Goal: Information Seeking & Learning: Learn about a topic

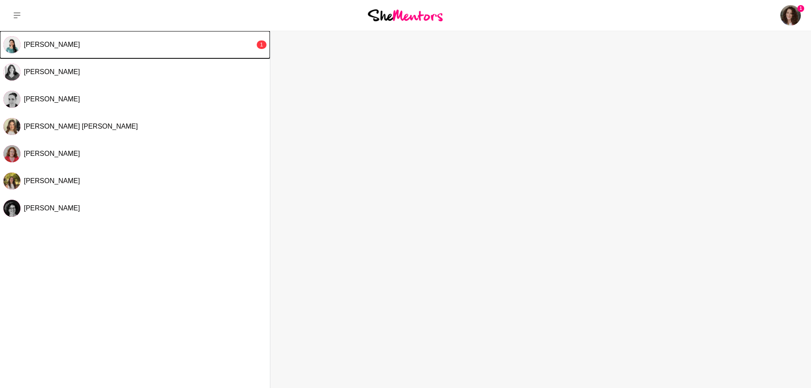
click at [86, 43] on div "[PERSON_NAME]" at bounding box center [139, 44] width 231 height 9
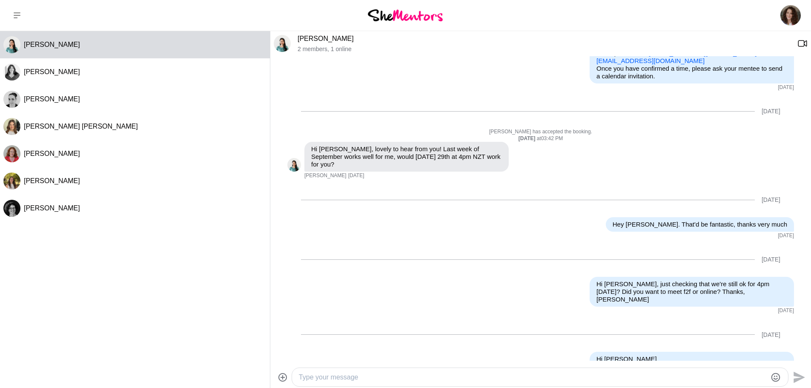
scroll to position [368, 0]
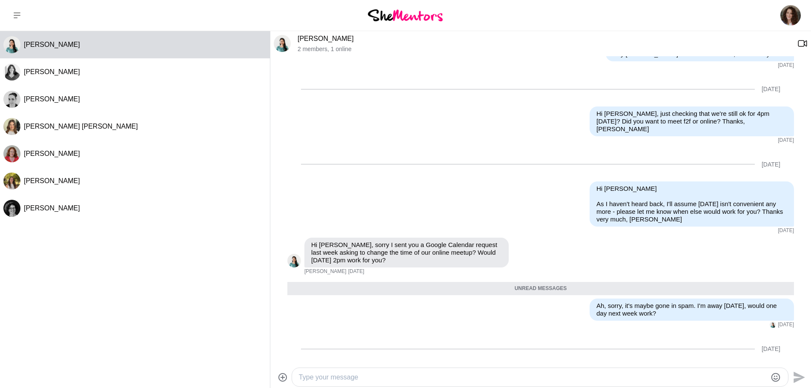
click at [394, 19] on img at bounding box center [405, 14] width 75 height 11
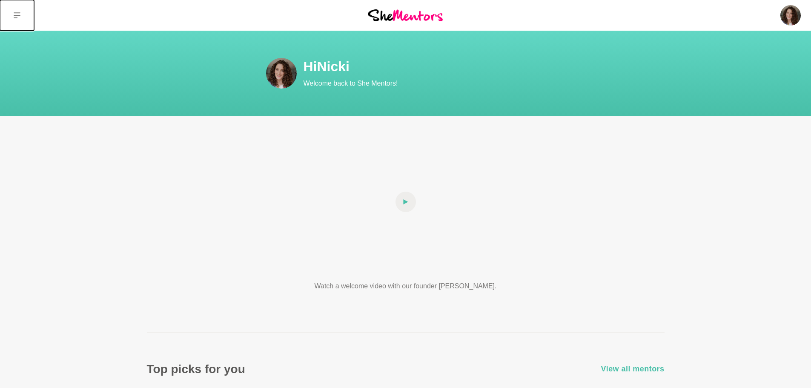
click at [14, 13] on icon at bounding box center [17, 15] width 7 height 7
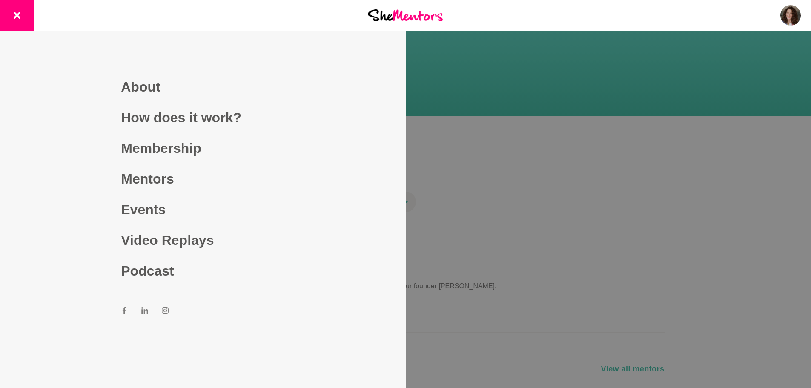
click at [148, 185] on link "Mentors" at bounding box center [202, 178] width 163 height 31
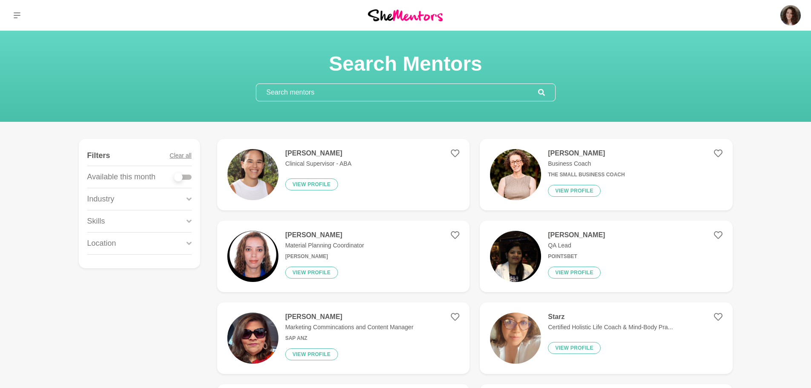
click at [179, 200] on div "Industry" at bounding box center [139, 199] width 104 height 22
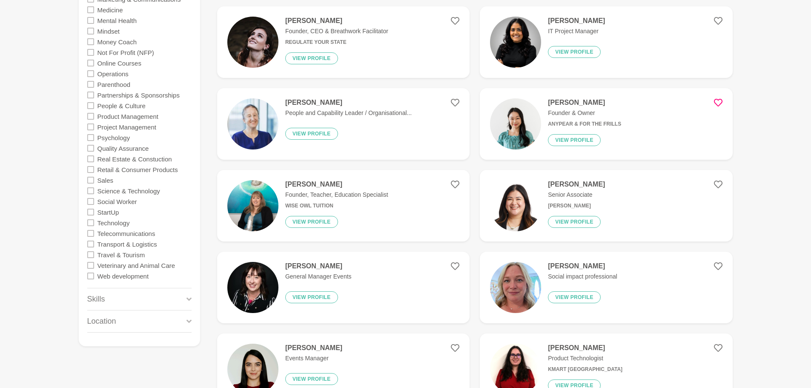
scroll to position [723, 0]
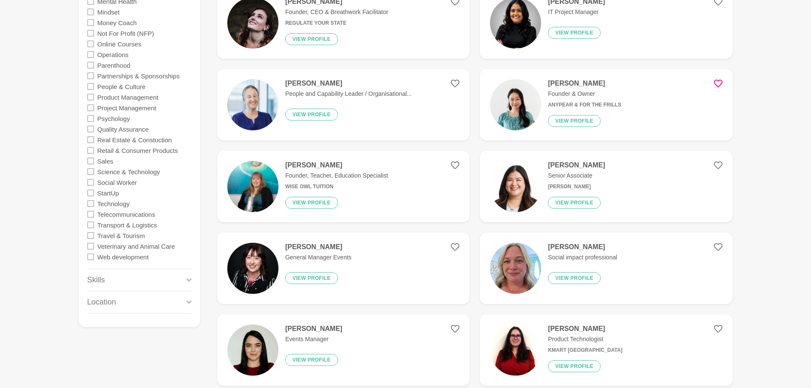
click at [172, 277] on div "Skills" at bounding box center [139, 280] width 104 height 22
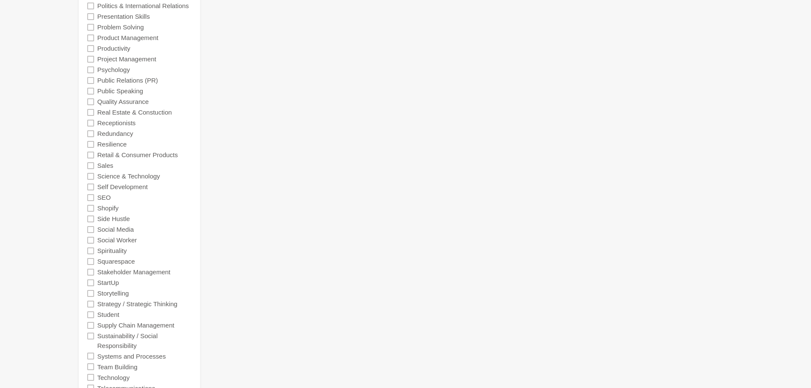
scroll to position [2510, 0]
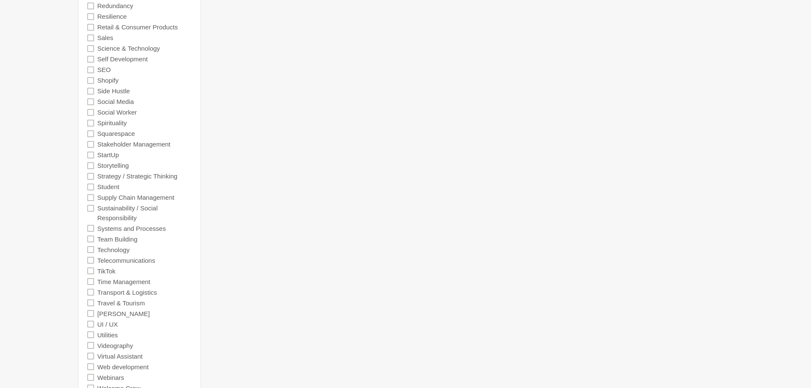
click at [111, 97] on label "Social Media" at bounding box center [115, 101] width 37 height 11
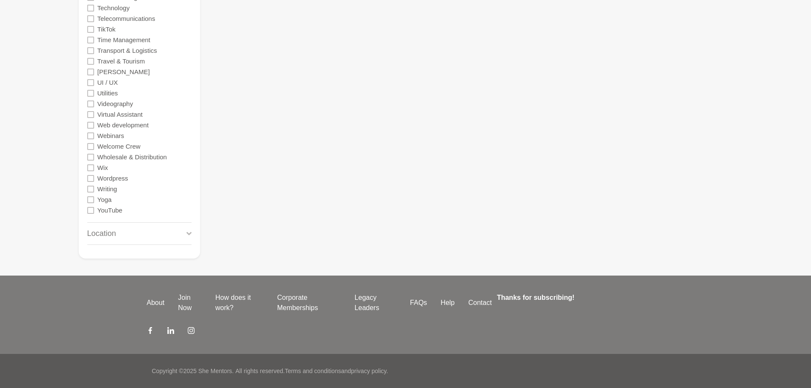
scroll to position [1894, 0]
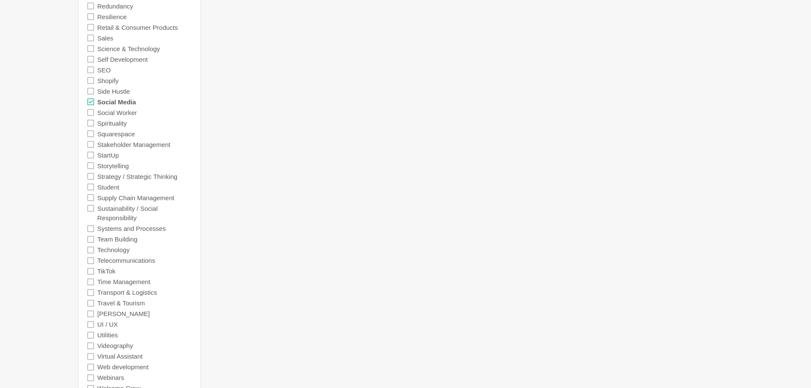
click at [92, 71] on icon at bounding box center [90, 69] width 7 height 7
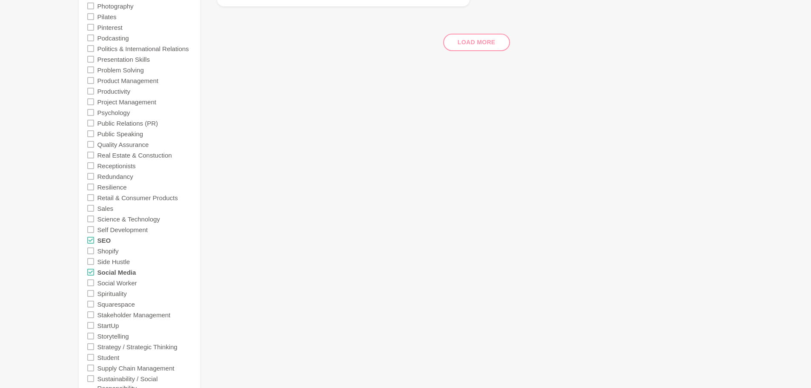
scroll to position [1671, 0]
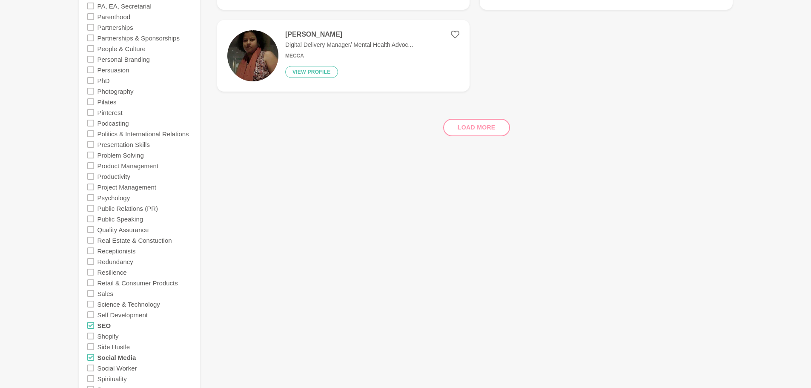
click at [91, 114] on icon at bounding box center [90, 112] width 7 height 7
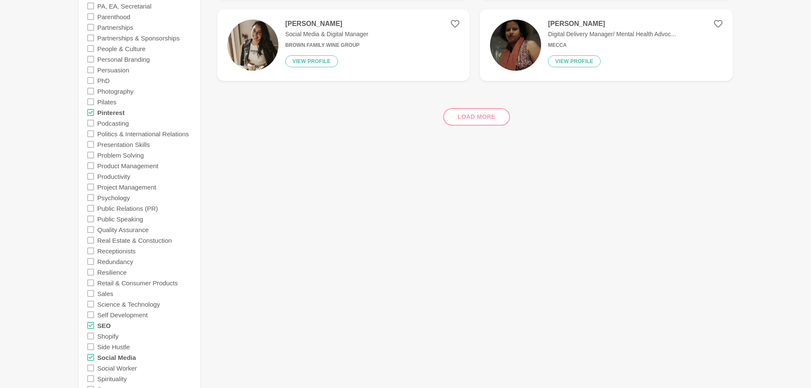
click at [91, 27] on icon at bounding box center [90, 27] width 7 height 7
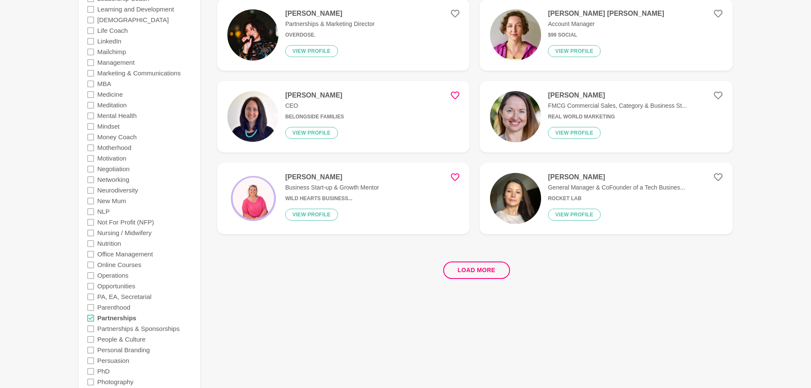
scroll to position [1436, 0]
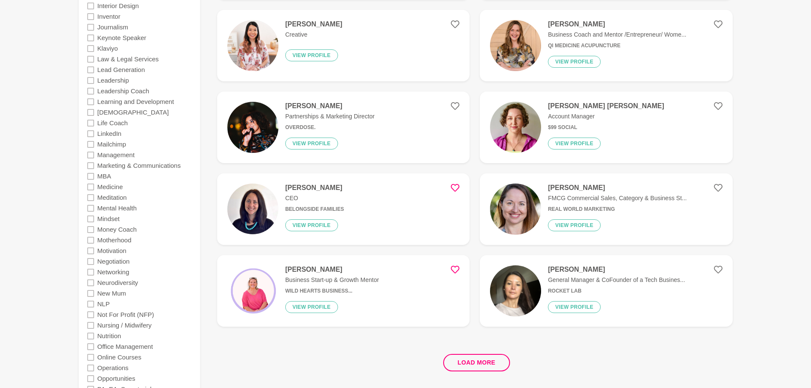
click at [88, 166] on icon at bounding box center [90, 165] width 7 height 7
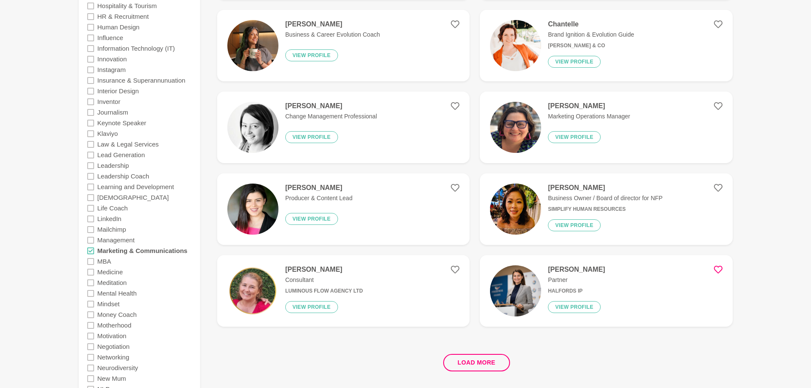
scroll to position [1521, 0]
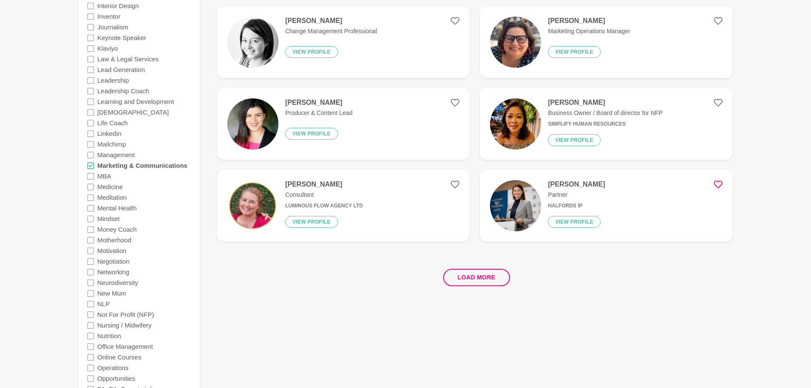
click at [91, 69] on icon at bounding box center [90, 69] width 7 height 7
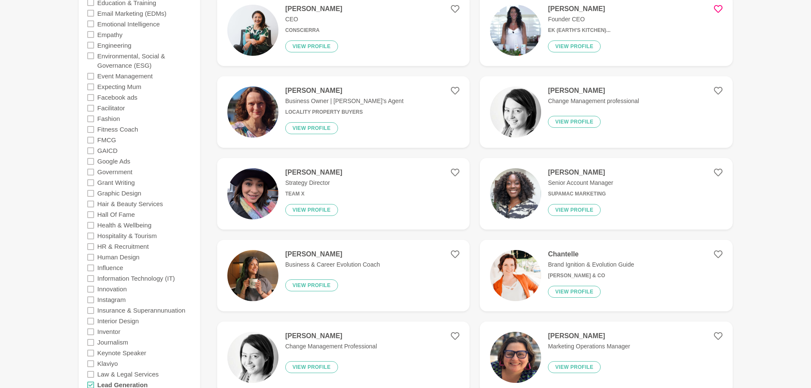
scroll to position [1181, 0]
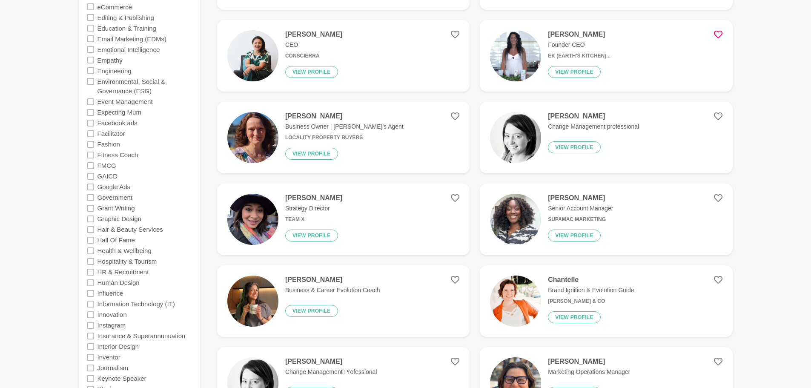
click at [91, 187] on icon at bounding box center [90, 186] width 7 height 7
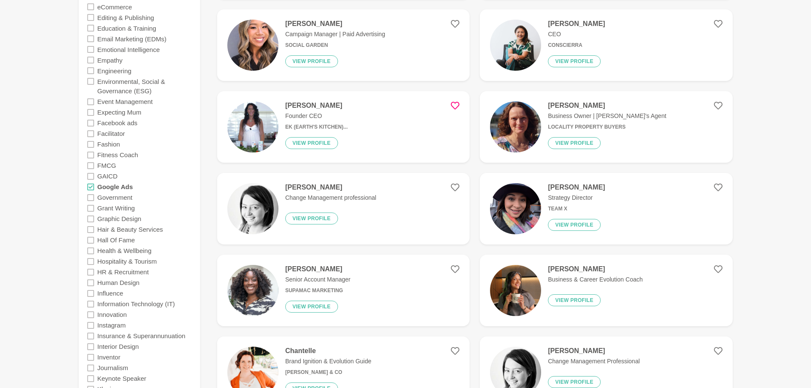
click at [91, 123] on icon at bounding box center [90, 123] width 7 height 7
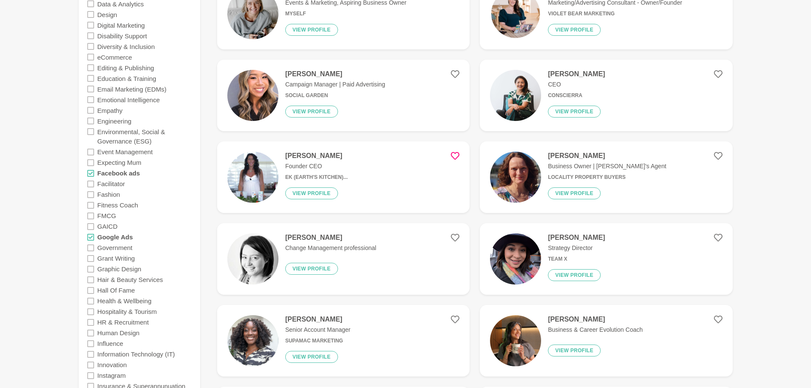
scroll to position [1106, 0]
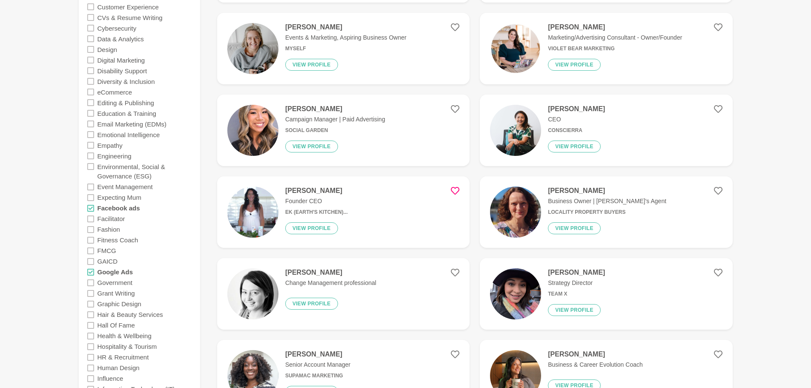
click at [89, 59] on icon at bounding box center [90, 60] width 7 height 7
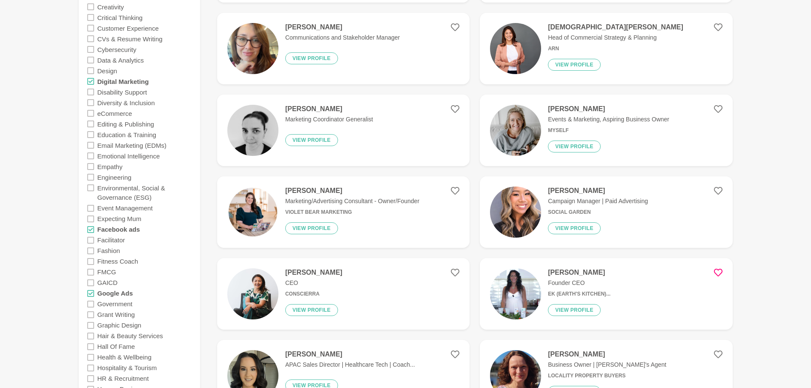
scroll to position [1127, 0]
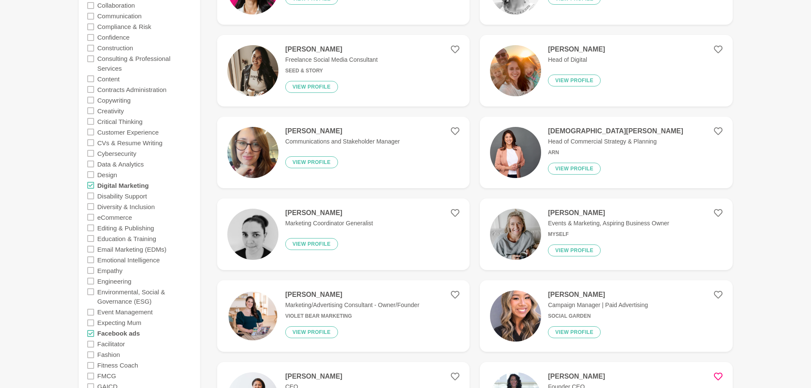
scroll to position [1000, 0]
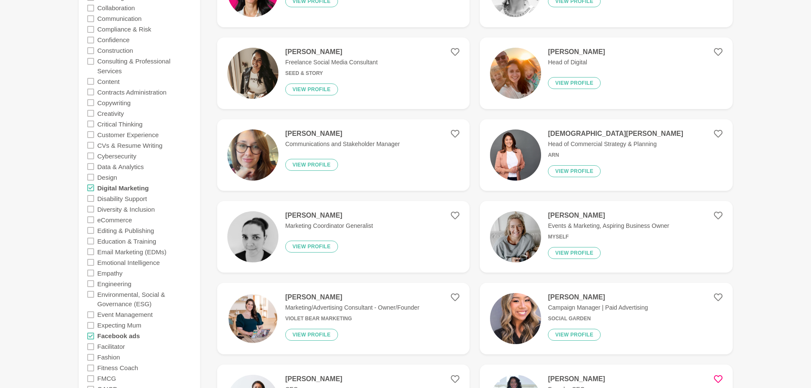
click at [91, 82] on icon at bounding box center [90, 81] width 7 height 7
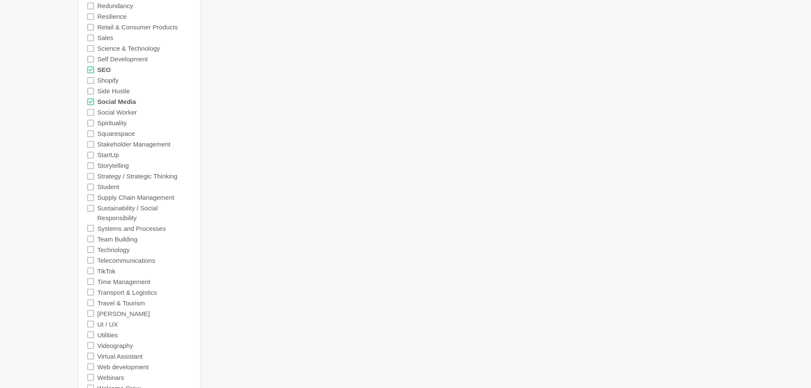
scroll to position [2454, 0]
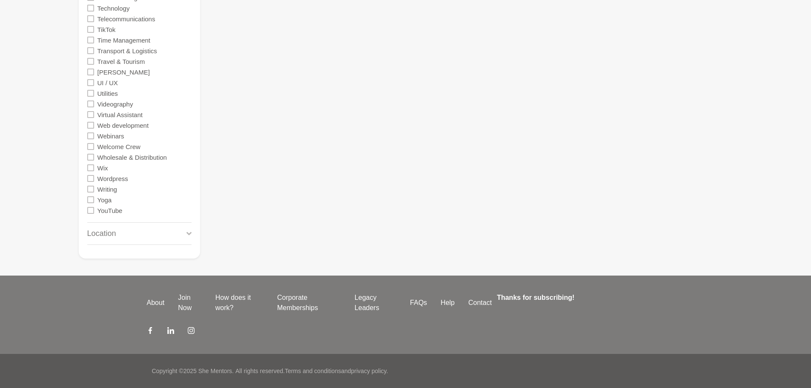
click at [187, 234] on icon at bounding box center [188, 233] width 5 height 11
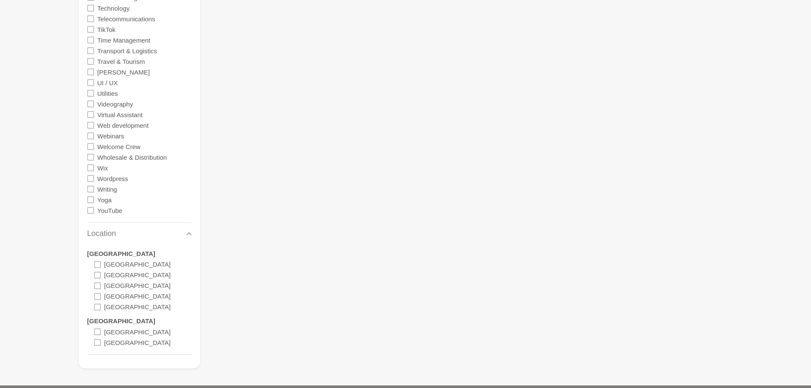
click at [97, 331] on icon at bounding box center [97, 331] width 7 height 7
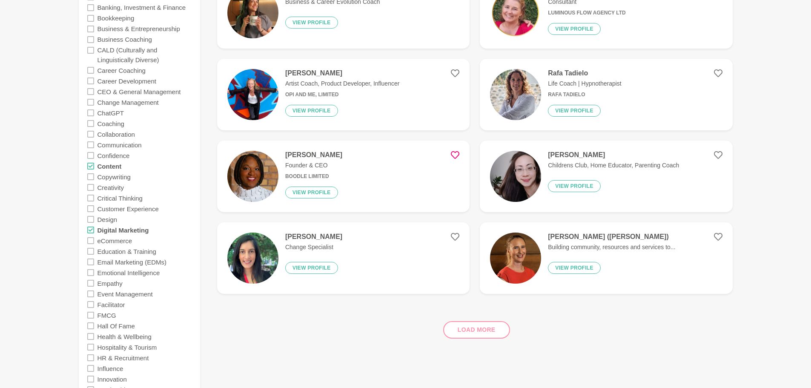
scroll to position [425, 0]
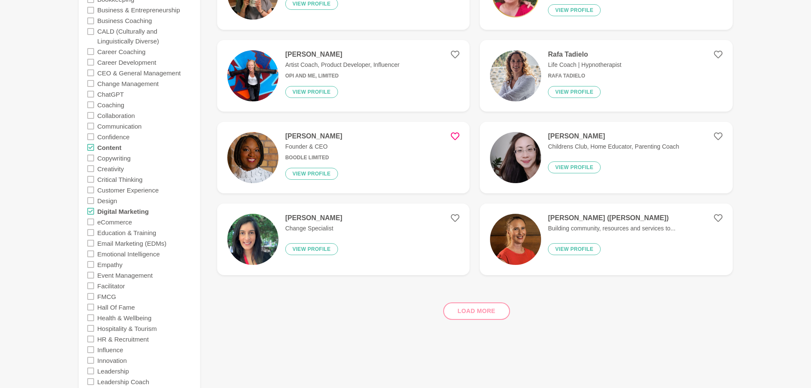
click at [474, 307] on div "Load more" at bounding box center [474, 307] width 515 height 51
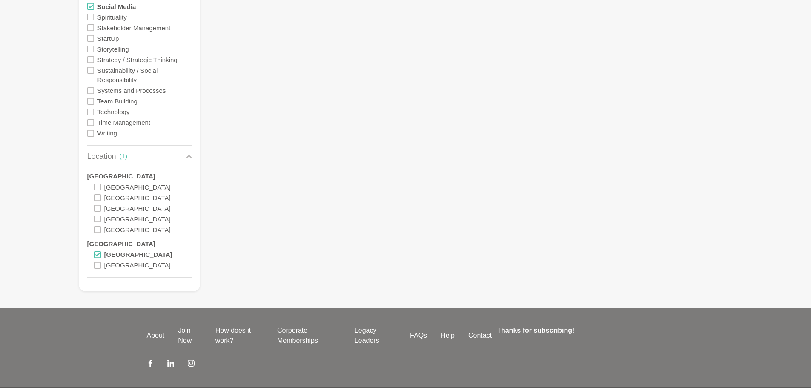
scroll to position [1195, 0]
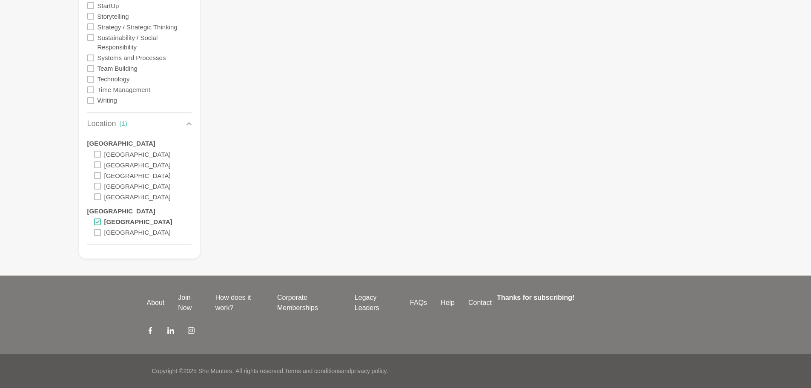
click at [99, 221] on icon at bounding box center [97, 221] width 7 height 7
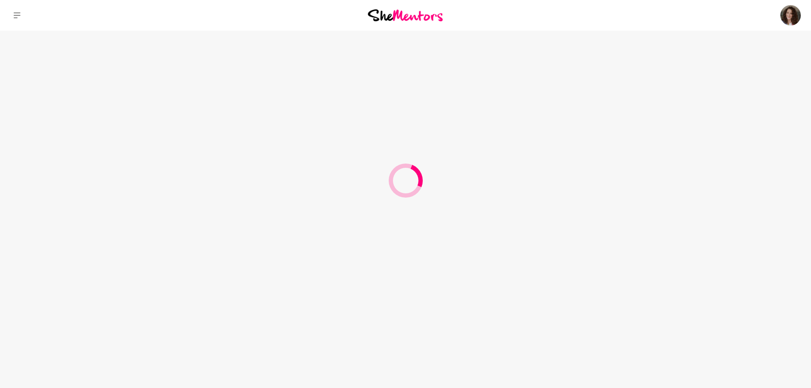
scroll to position [0, 0]
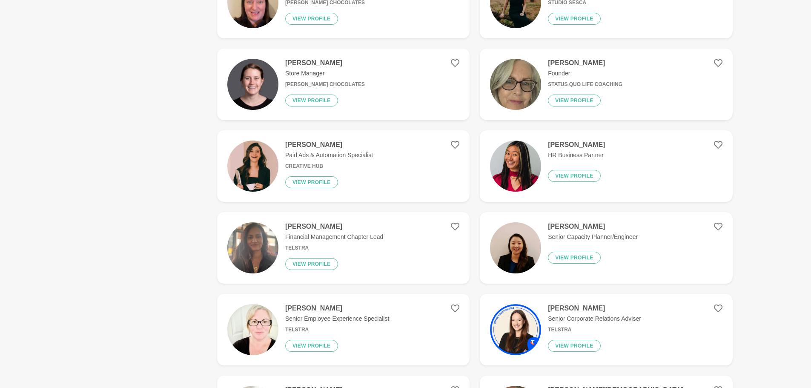
scroll to position [1447, 0]
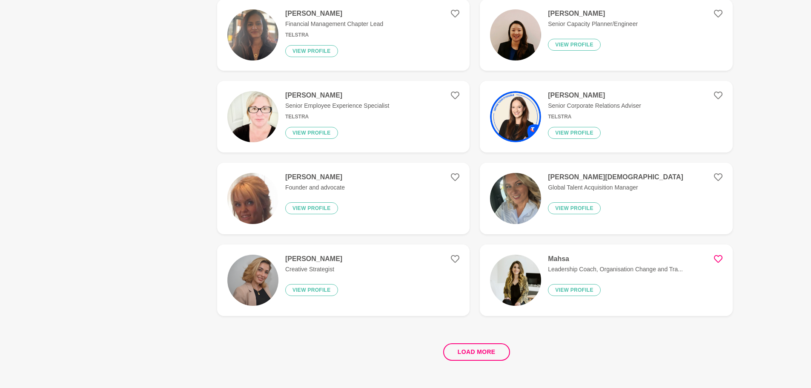
click at [463, 347] on button "Load more" at bounding box center [476, 351] width 67 height 17
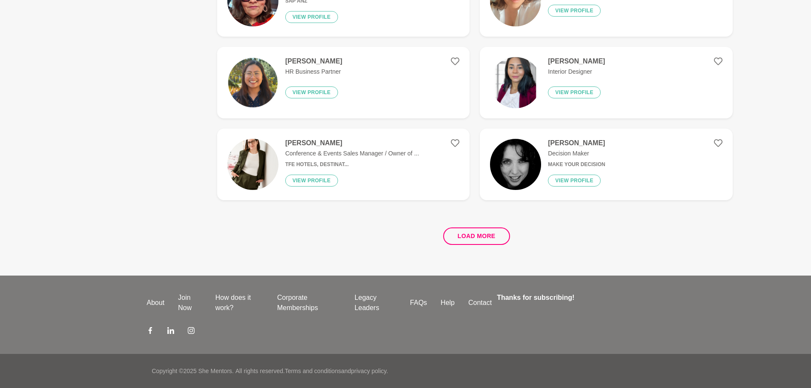
scroll to position [0, 0]
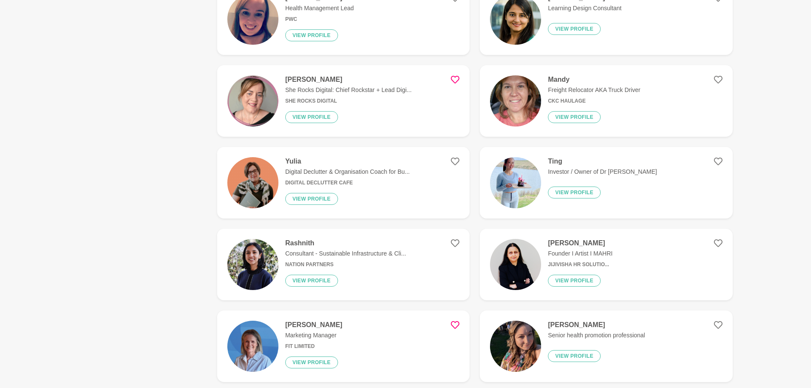
scroll to position [1489, 0]
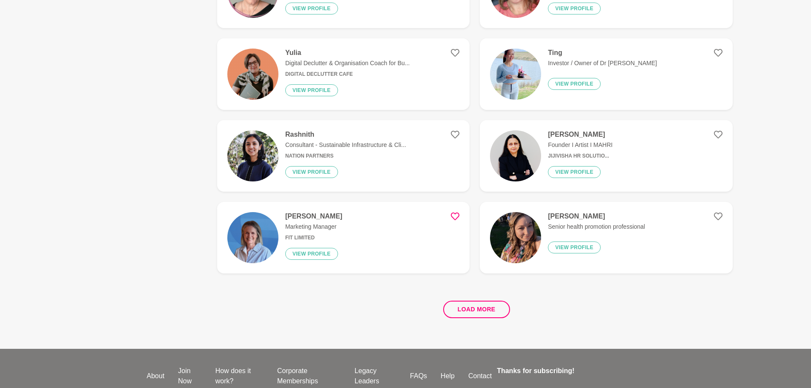
click at [459, 307] on button "Load more" at bounding box center [476, 308] width 67 height 17
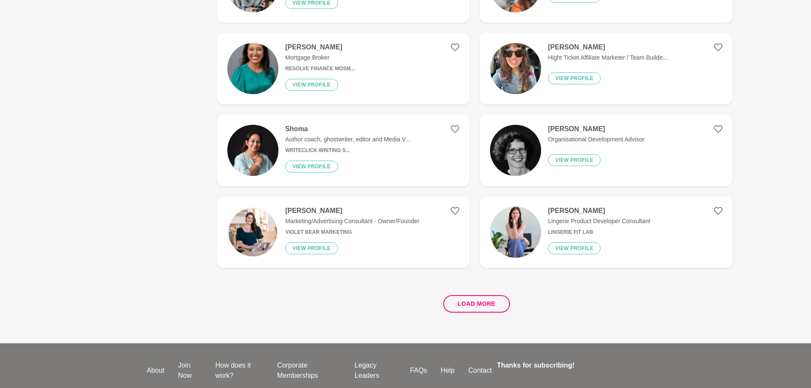
scroll to position [3148, 0]
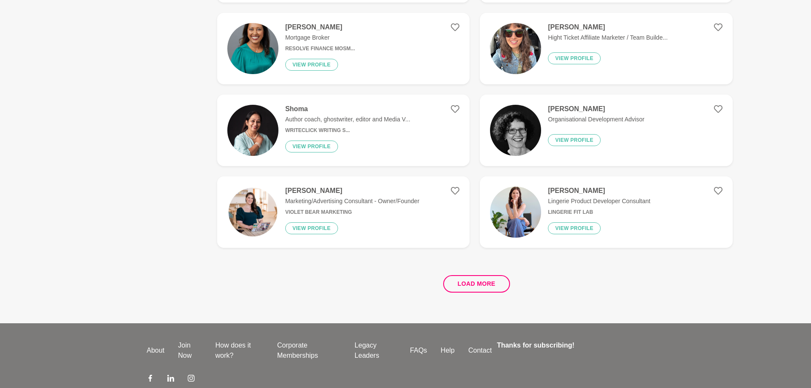
click at [483, 287] on button "Load more" at bounding box center [476, 283] width 67 height 17
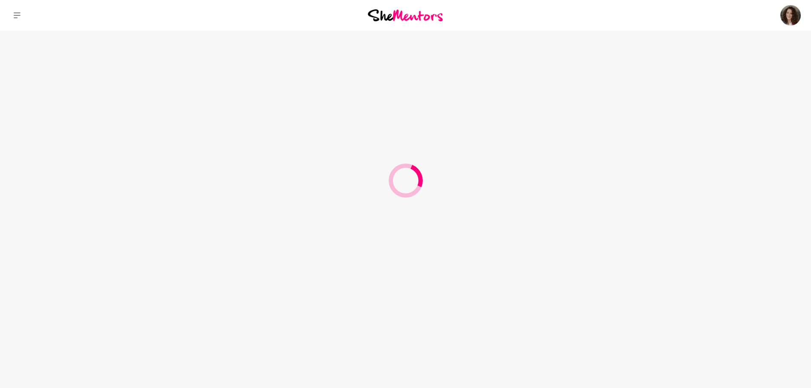
scroll to position [0, 0]
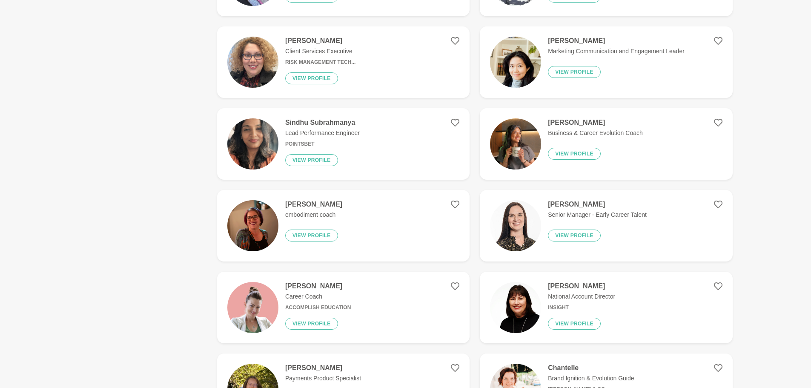
scroll to position [1319, 0]
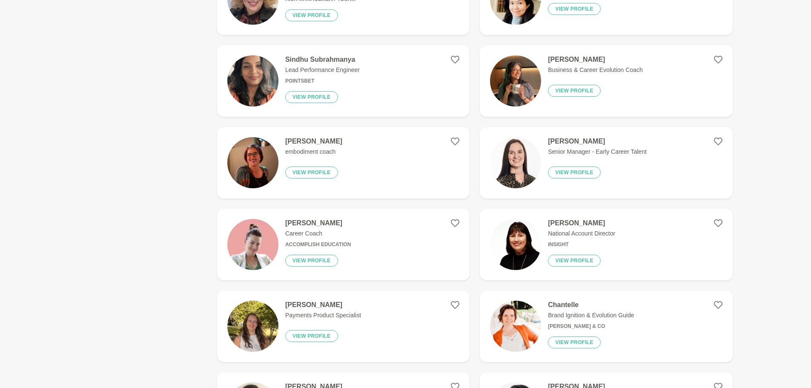
drag, startPoint x: 583, startPoint y: 180, endPoint x: 582, endPoint y: 173, distance: 7.3
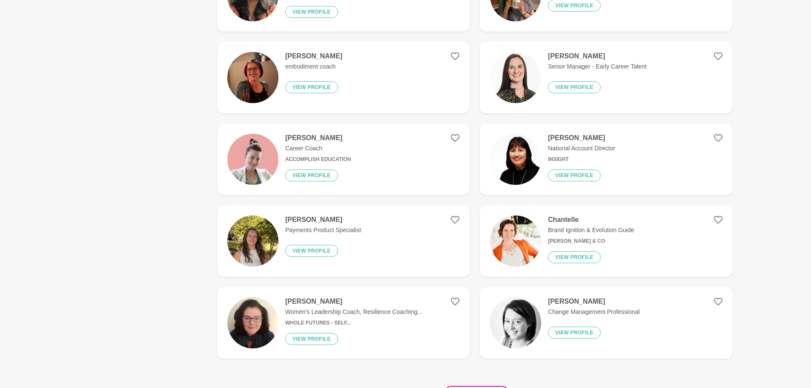
scroll to position [1532, 0]
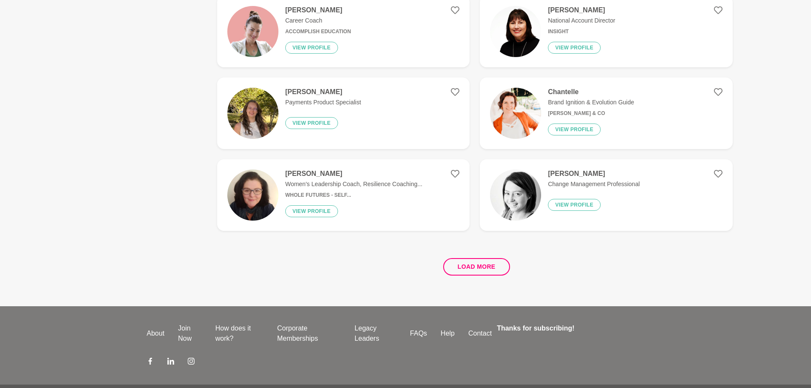
click at [481, 261] on button "Load more" at bounding box center [476, 266] width 67 height 17
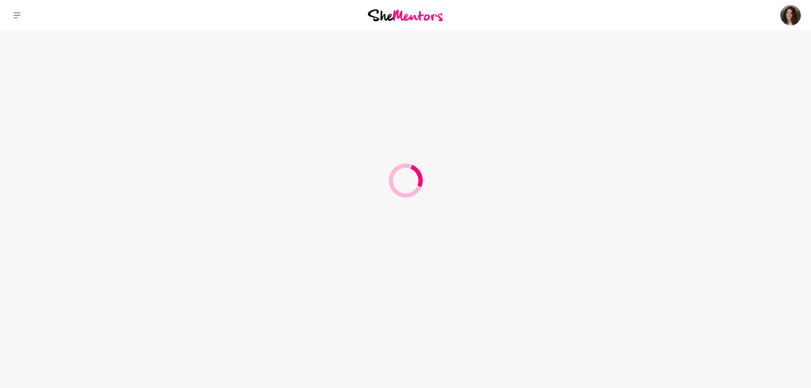
scroll to position [0, 0]
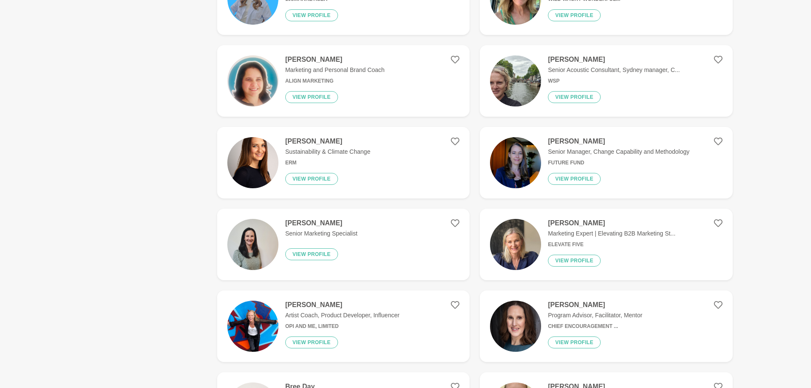
scroll to position [1447, 0]
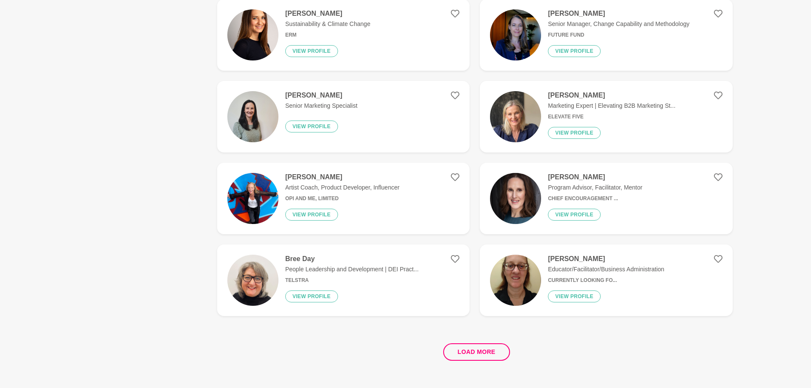
click at [481, 354] on button "Load more" at bounding box center [476, 351] width 67 height 17
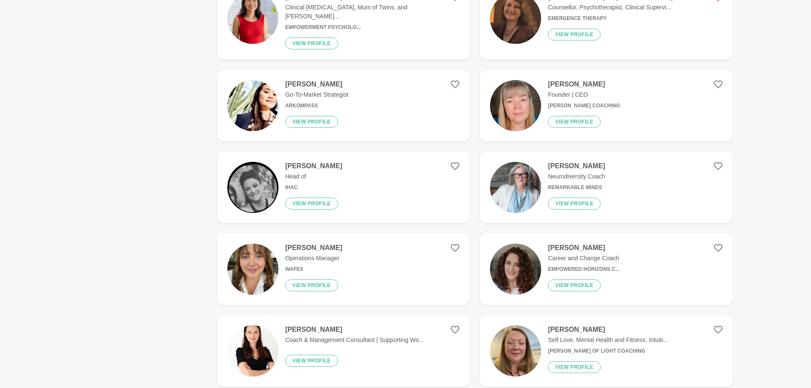
scroll to position [3148, 0]
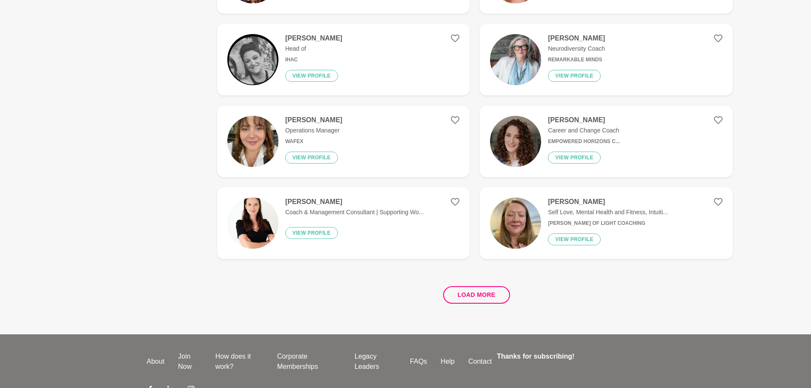
click at [468, 286] on button "Load more" at bounding box center [476, 294] width 67 height 17
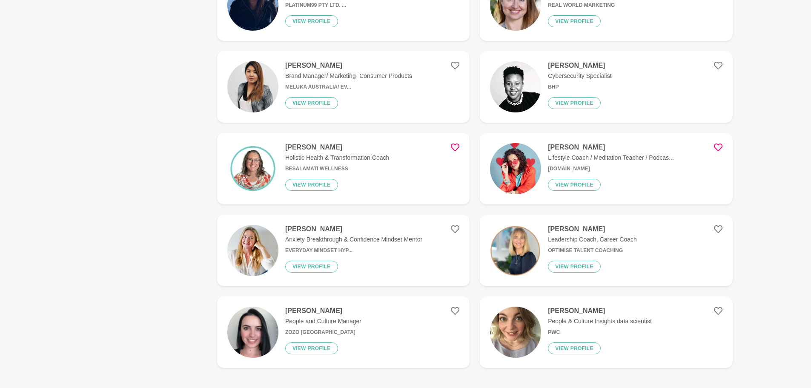
scroll to position [1459, 0]
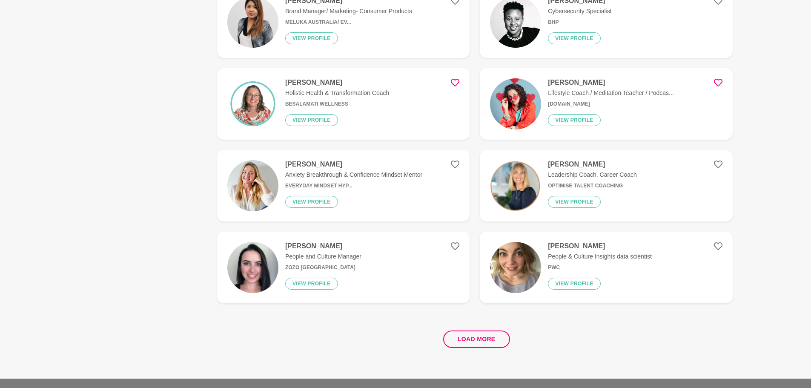
click at [485, 339] on button "Load more" at bounding box center [476, 338] width 67 height 17
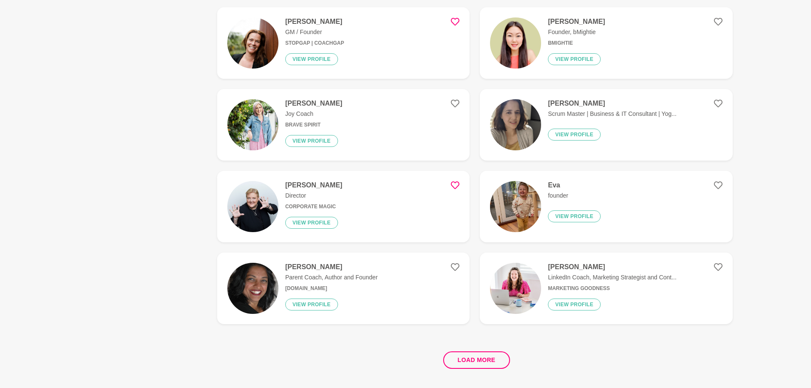
scroll to position [3161, 0]
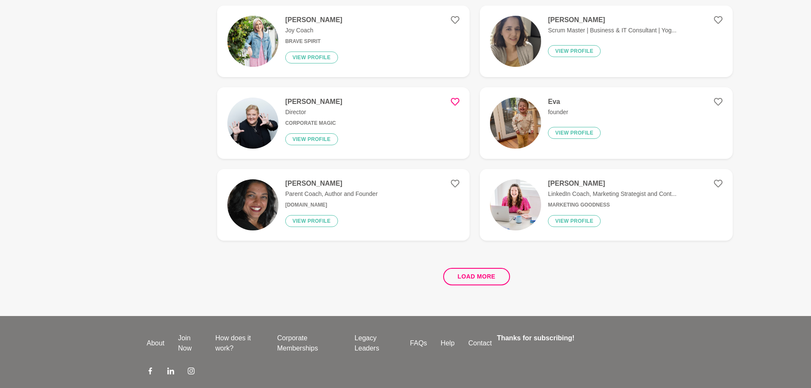
click at [479, 276] on button "Load more" at bounding box center [476, 276] width 67 height 17
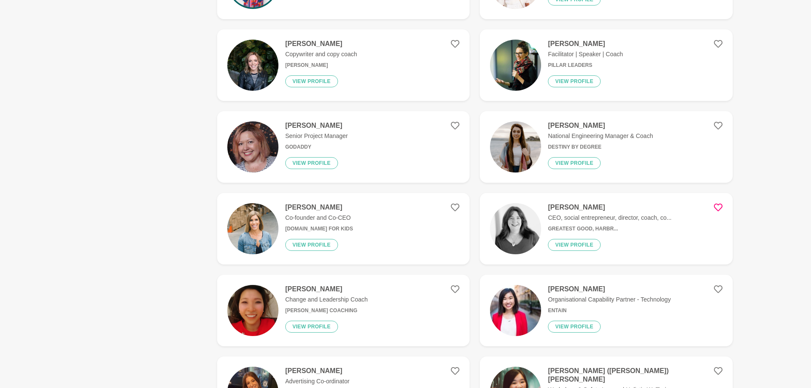
scroll to position [4821, 0]
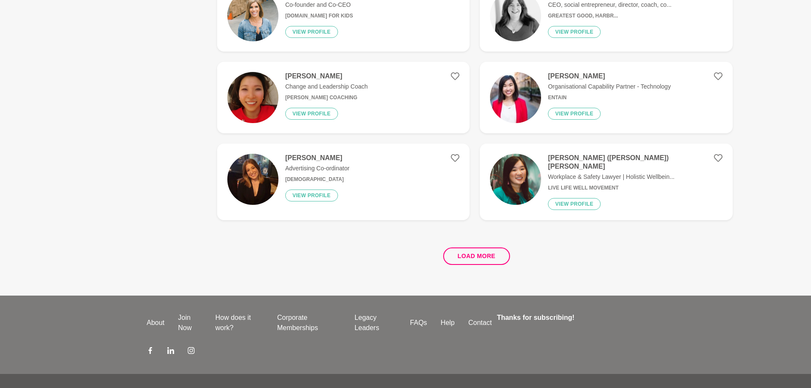
click at [487, 250] on button "Load more" at bounding box center [476, 255] width 67 height 17
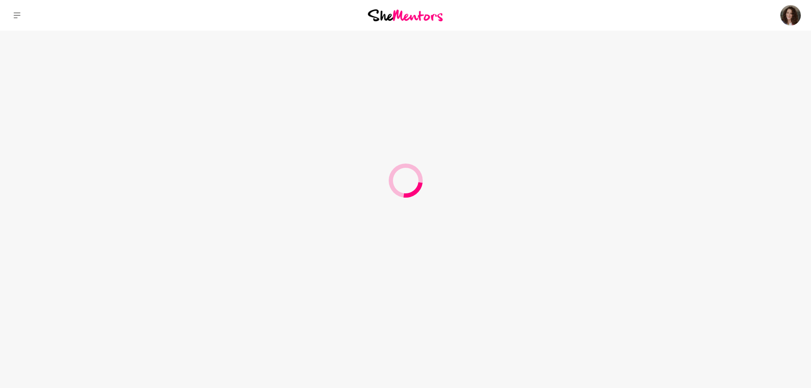
scroll to position [0, 0]
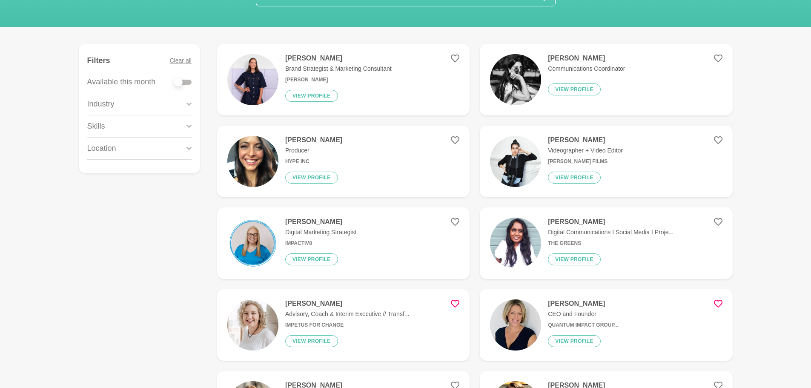
scroll to position [213, 0]
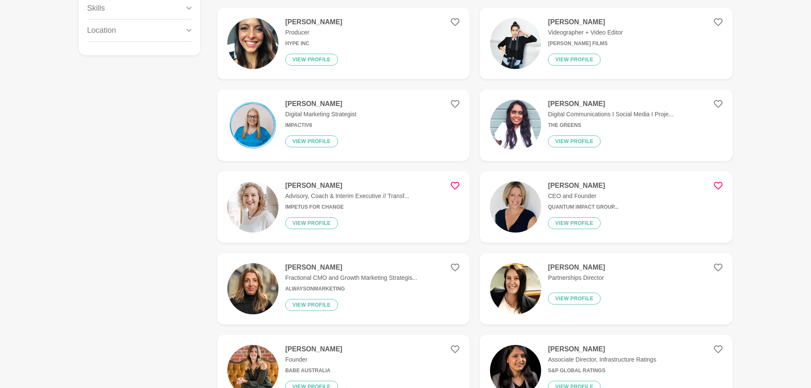
drag, startPoint x: 320, startPoint y: 312, endPoint x: 291, endPoint y: 303, distance: 30.7
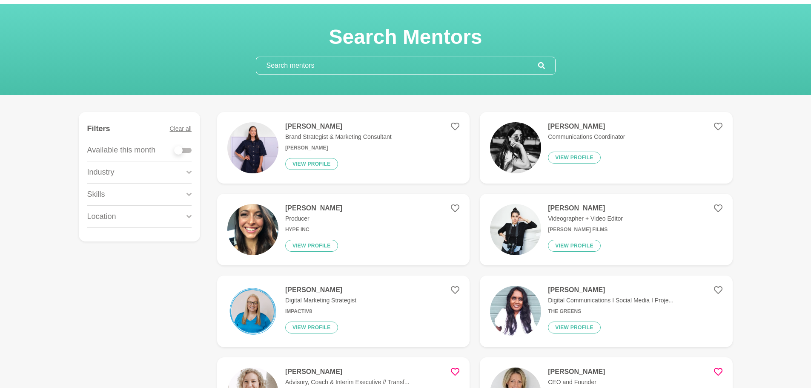
scroll to position [0, 0]
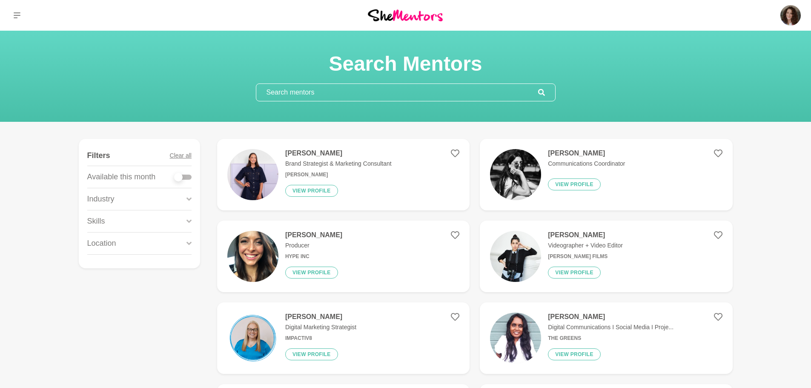
click at [782, 20] on img at bounding box center [790, 15] width 20 height 20
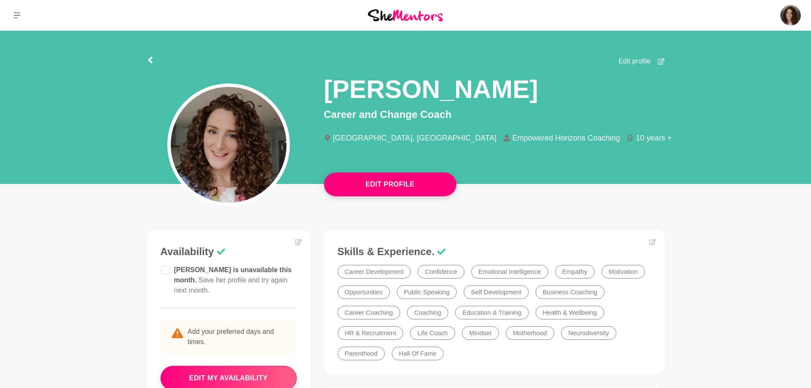
click at [0, 0] on link "Profile" at bounding box center [0, 0] width 0 height 0
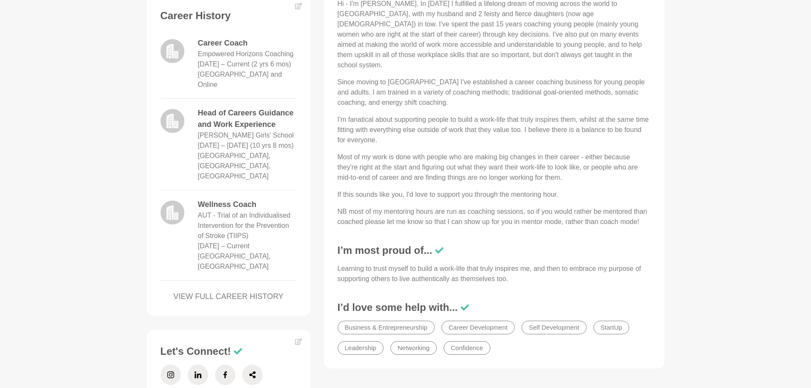
scroll to position [383, 0]
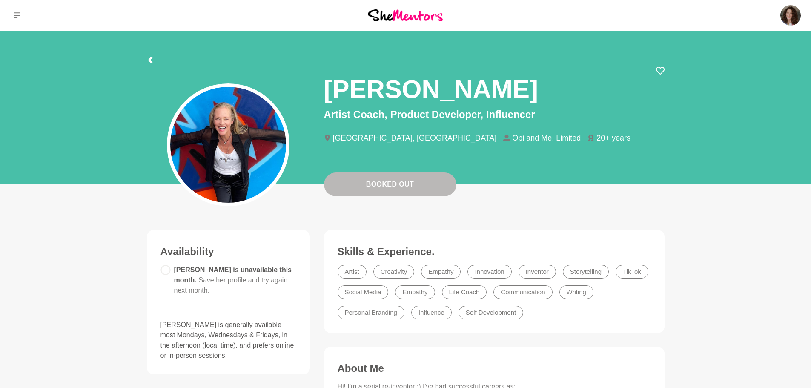
click at [659, 70] on icon at bounding box center [660, 70] width 9 height 9
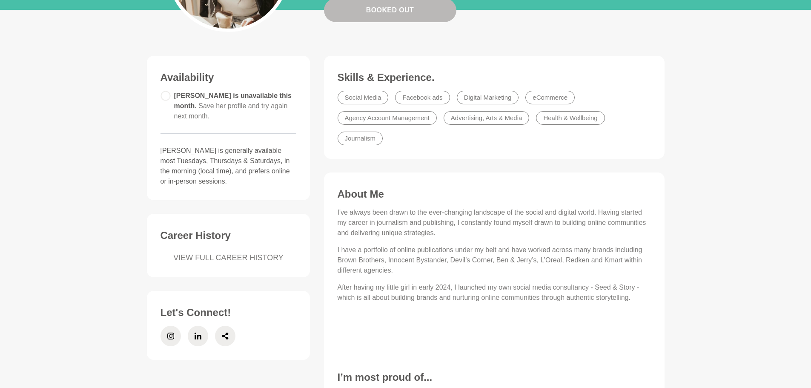
scroll to position [213, 0]
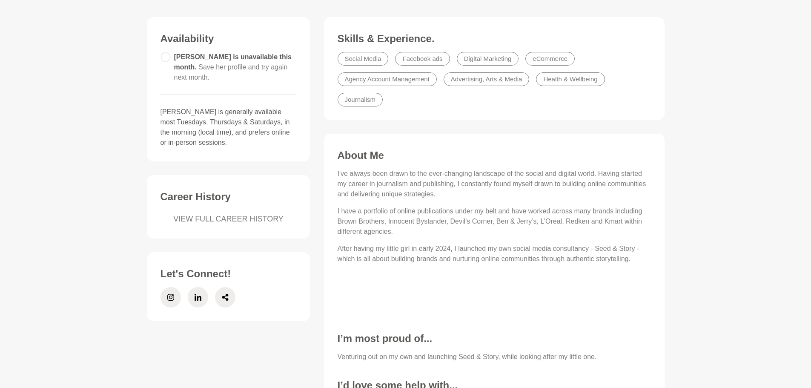
click at [226, 300] on icon at bounding box center [225, 297] width 7 height 20
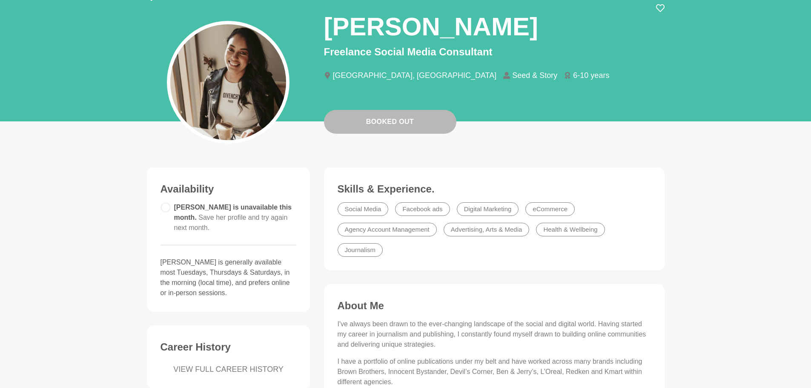
scroll to position [0, 0]
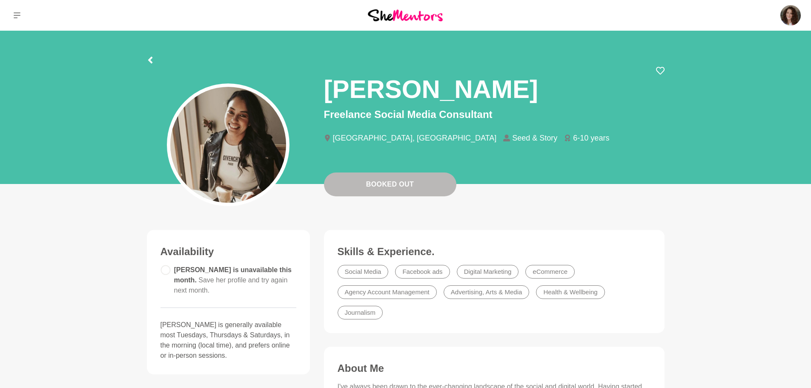
click at [659, 71] on icon at bounding box center [660, 70] width 9 height 9
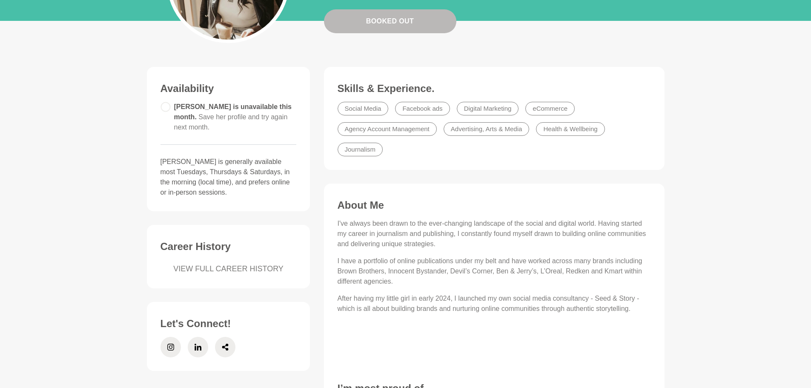
scroll to position [255, 0]
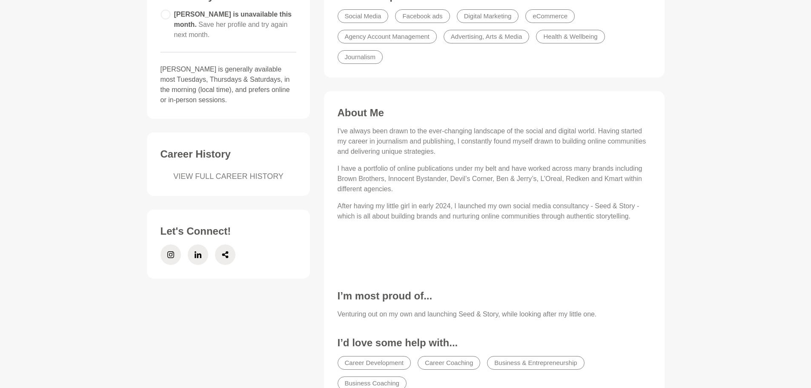
click at [166, 257] on span at bounding box center [170, 254] width 20 height 20
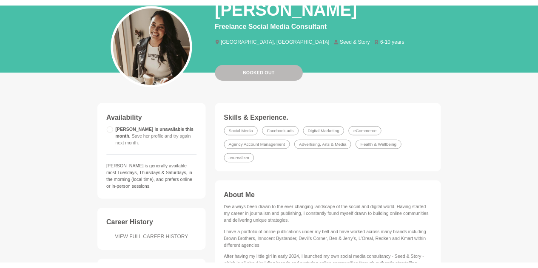
scroll to position [0, 0]
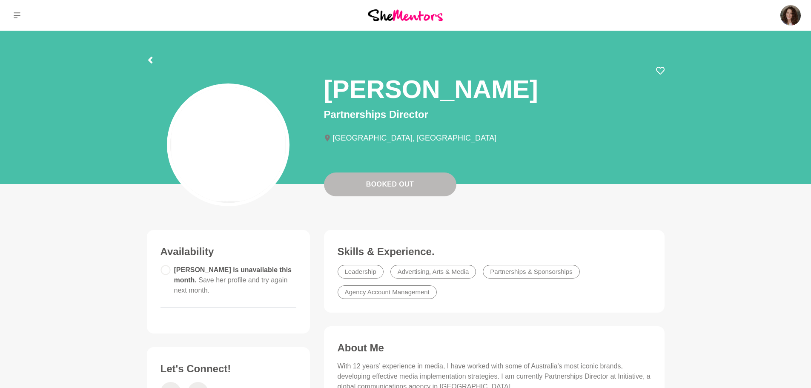
scroll to position [85, 0]
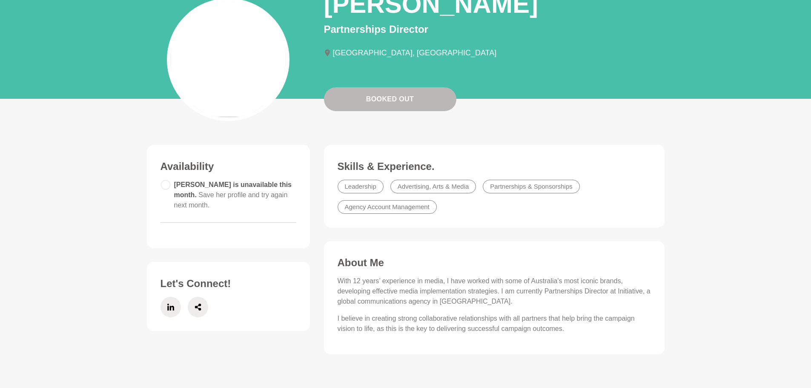
click at [199, 306] on icon at bounding box center [197, 307] width 7 height 20
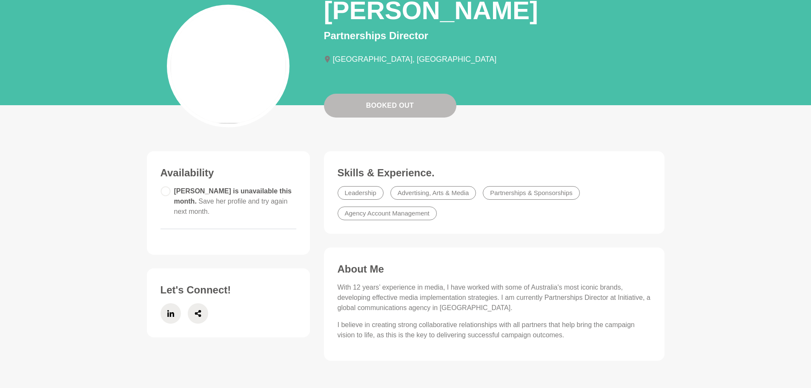
scroll to position [0, 0]
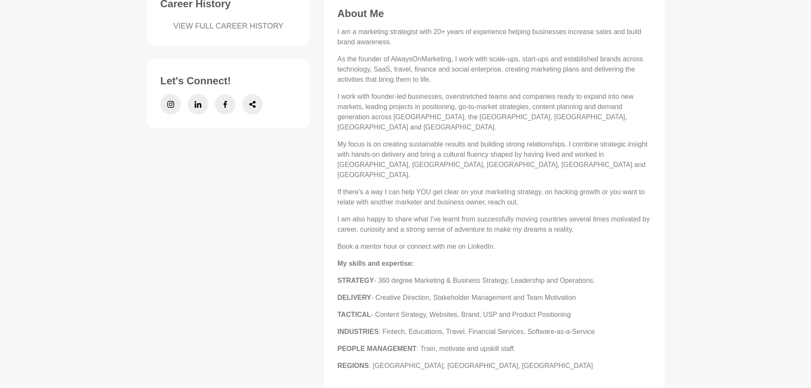
scroll to position [247, 0]
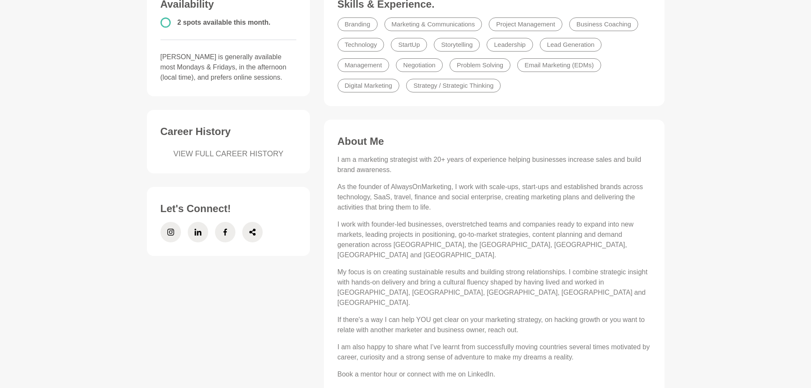
click at [253, 231] on icon at bounding box center [252, 231] width 6 height 7
click at [169, 231] on icon at bounding box center [170, 232] width 7 height 20
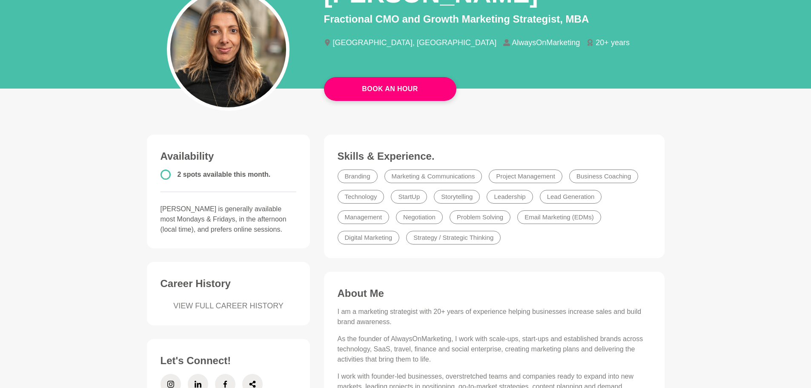
scroll to position [0, 0]
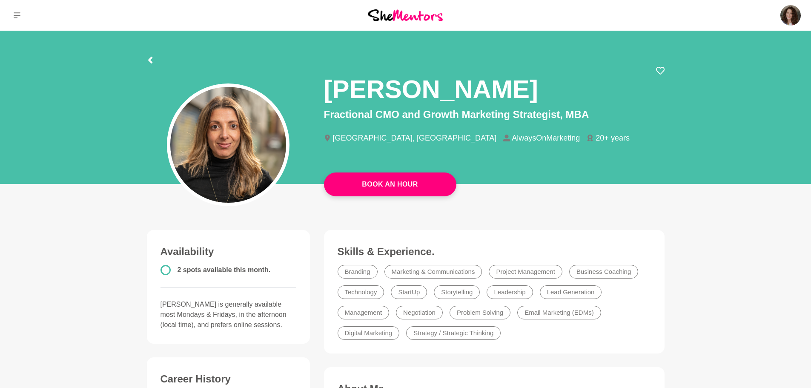
click at [659, 69] on icon at bounding box center [660, 70] width 9 height 9
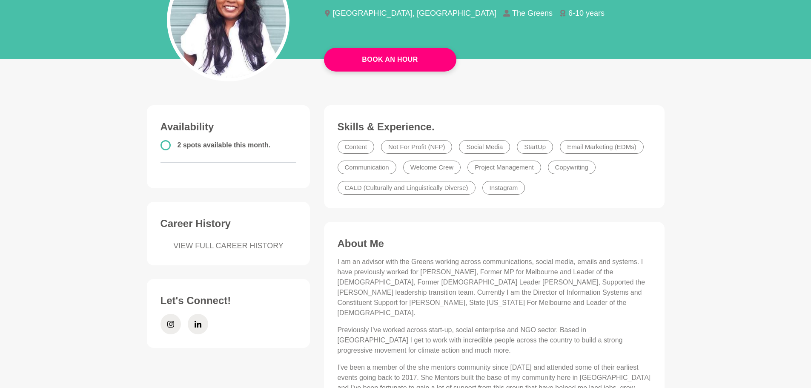
scroll to position [85, 0]
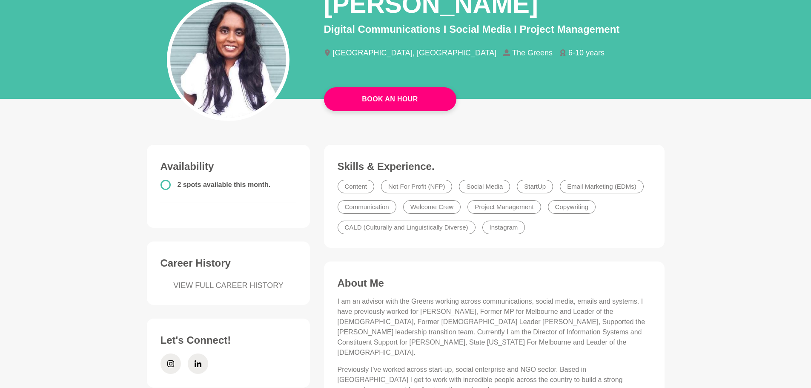
click at [171, 364] on icon at bounding box center [170, 363] width 7 height 20
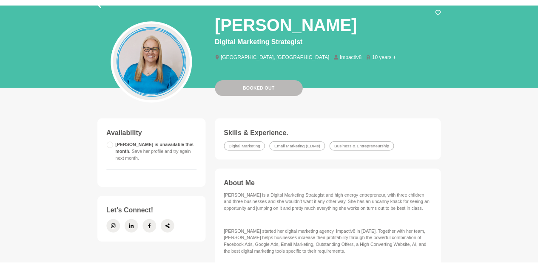
scroll to position [43, 0]
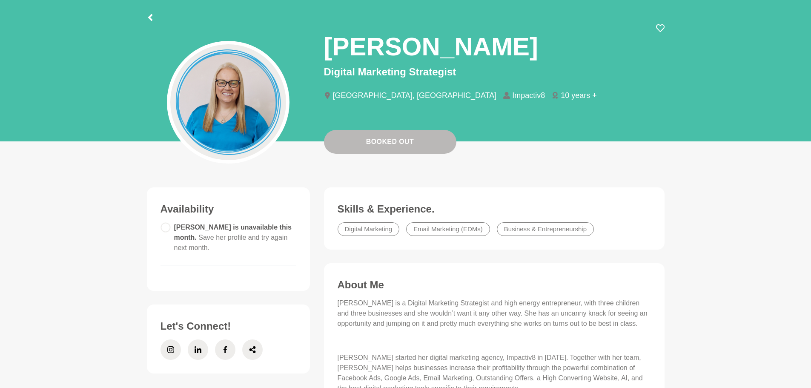
click at [662, 30] on icon at bounding box center [660, 28] width 9 height 8
click at [255, 346] on icon at bounding box center [252, 349] width 6 height 7
click at [174, 346] on icon at bounding box center [170, 349] width 7 height 7
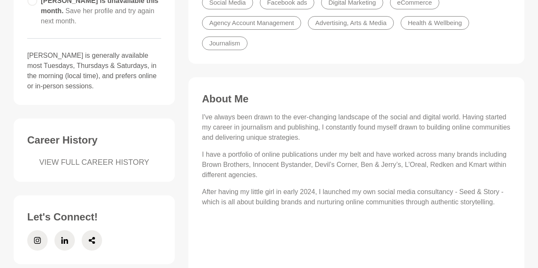
scroll to position [298, 0]
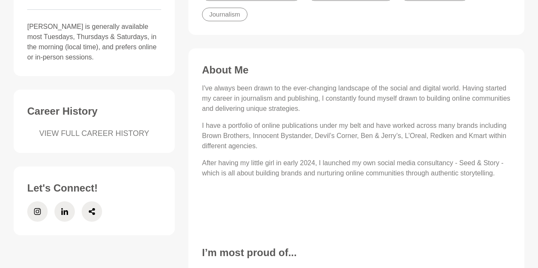
click at [42, 213] on span at bounding box center [37, 212] width 20 height 20
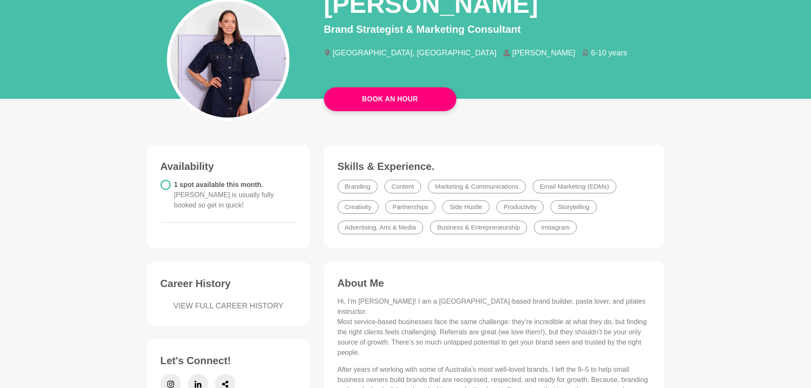
scroll to position [213, 0]
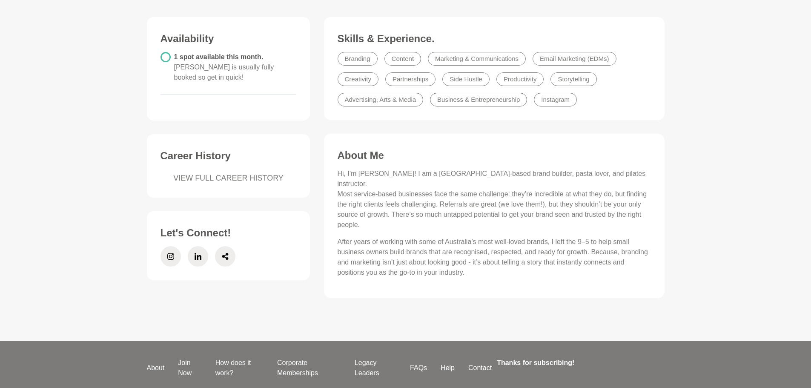
click at [170, 248] on icon at bounding box center [170, 256] width 7 height 20
click at [225, 246] on icon at bounding box center [225, 256] width 7 height 20
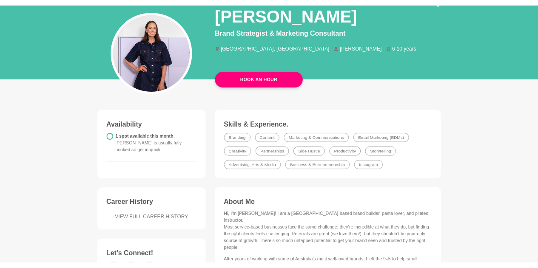
scroll to position [0, 0]
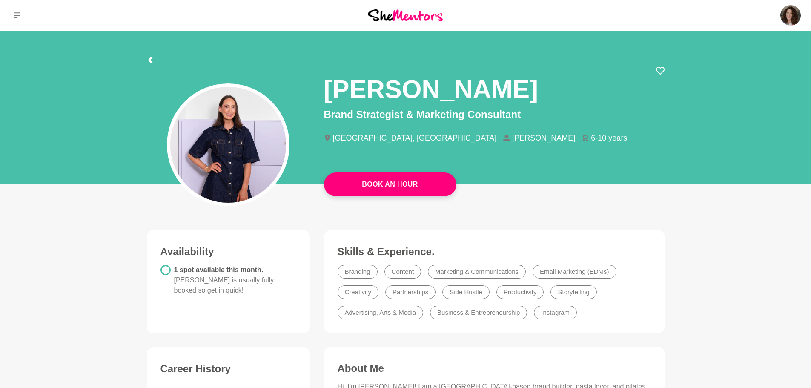
click at [660, 70] on icon at bounding box center [660, 70] width 9 height 9
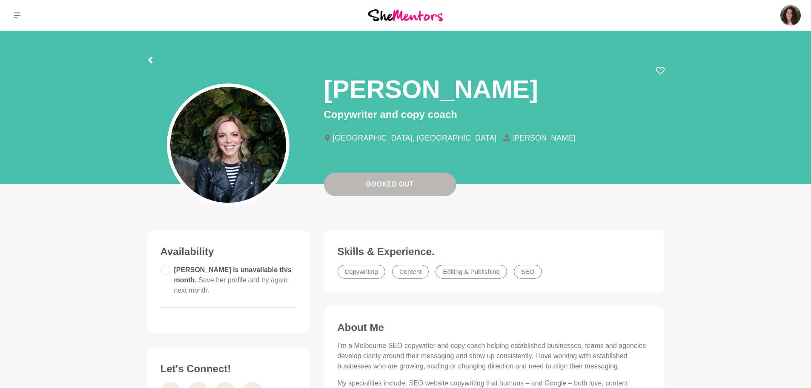
scroll to position [170, 0]
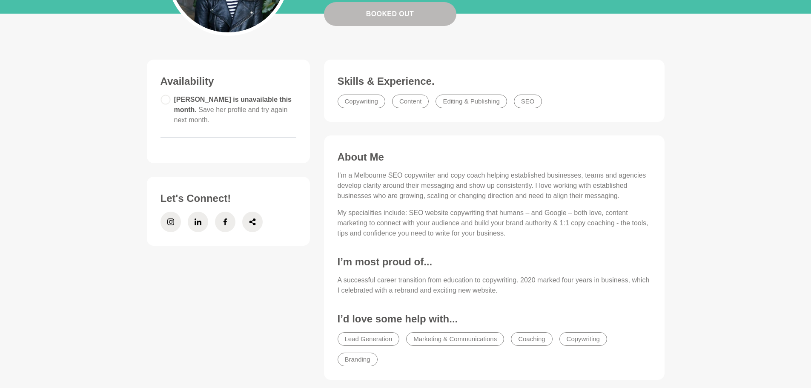
click at [255, 224] on icon at bounding box center [252, 221] width 7 height 20
click at [171, 226] on icon at bounding box center [170, 221] width 7 height 20
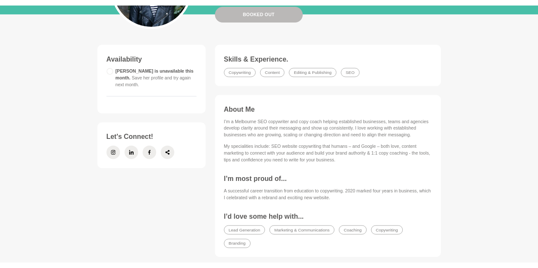
scroll to position [0, 0]
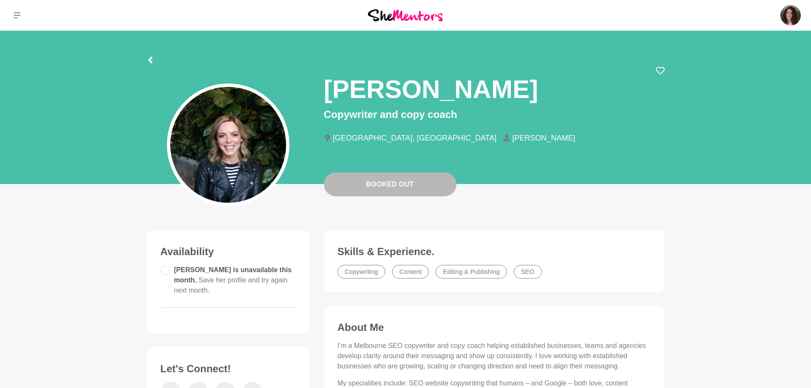
click at [660, 72] on icon at bounding box center [660, 70] width 9 height 9
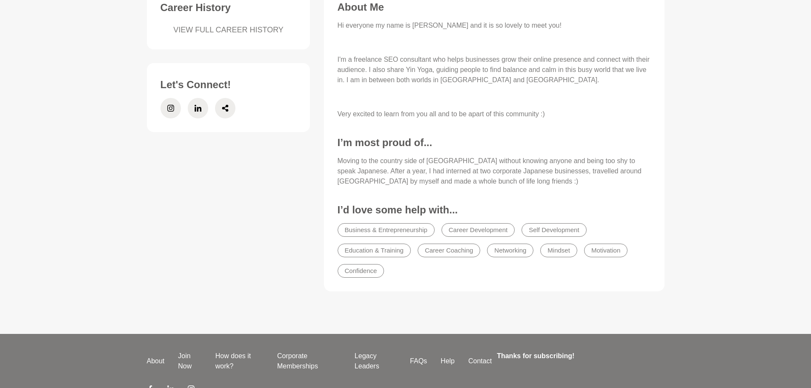
scroll to position [213, 0]
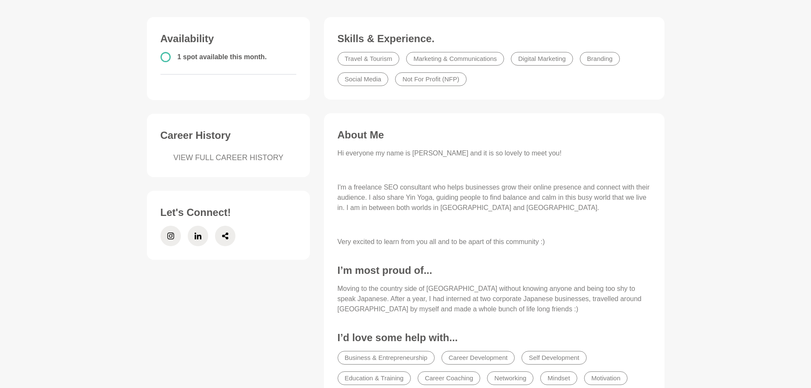
click at [228, 239] on icon at bounding box center [225, 235] width 7 height 20
click at [173, 232] on icon at bounding box center [170, 235] width 7 height 20
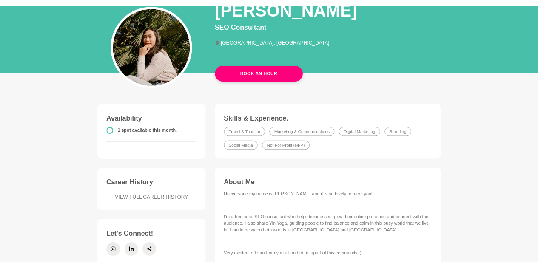
scroll to position [0, 0]
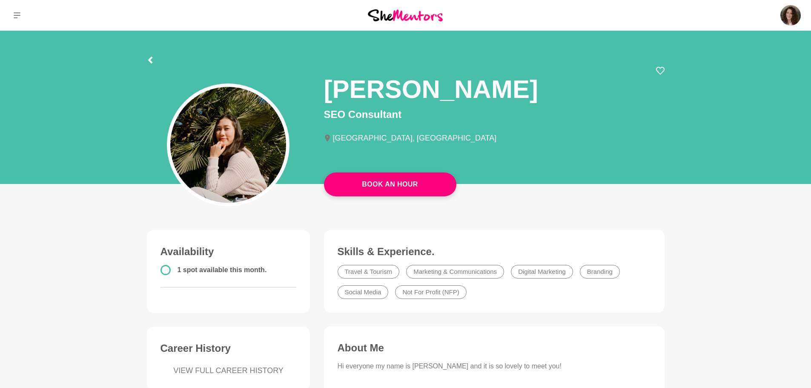
click at [661, 70] on icon at bounding box center [660, 70] width 9 height 9
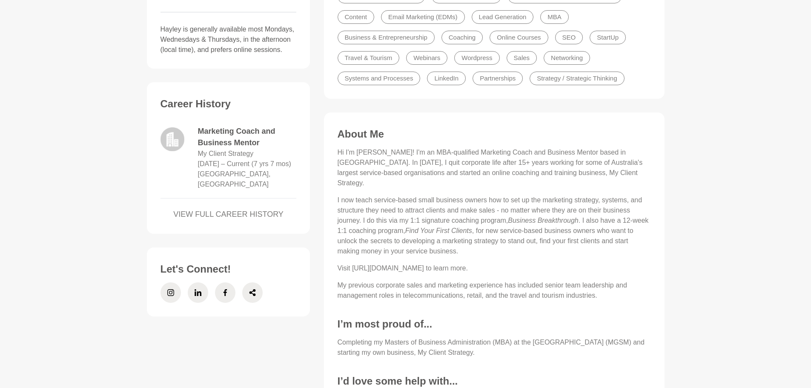
scroll to position [340, 0]
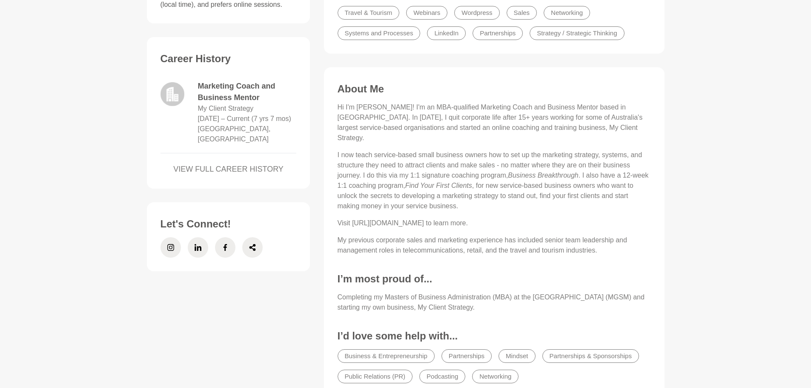
click at [173, 237] on icon at bounding box center [170, 247] width 7 height 20
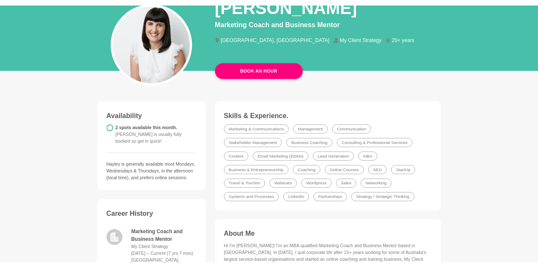
scroll to position [0, 0]
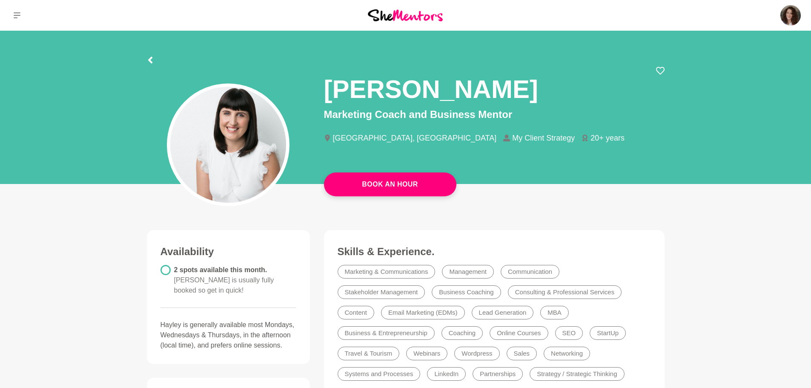
click at [662, 72] on icon at bounding box center [660, 71] width 9 height 8
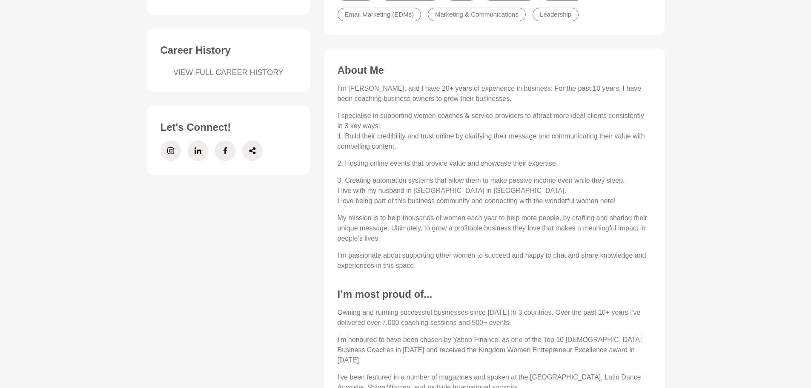
scroll to position [213, 0]
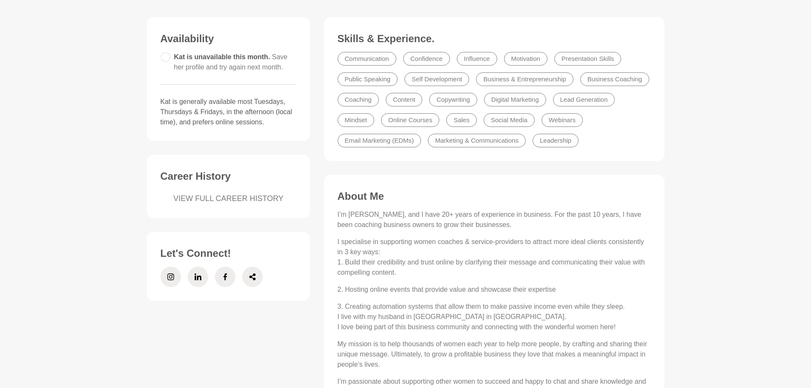
click at [167, 274] on icon at bounding box center [170, 276] width 7 height 20
click at [171, 277] on icon at bounding box center [170, 276] width 7 height 20
click at [254, 276] on icon at bounding box center [252, 276] width 7 height 20
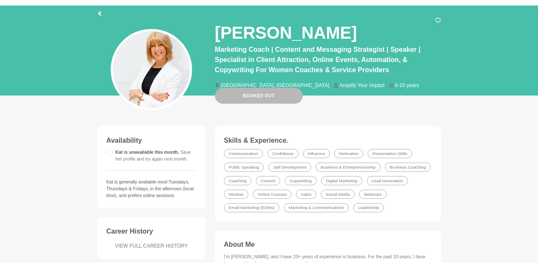
scroll to position [0, 0]
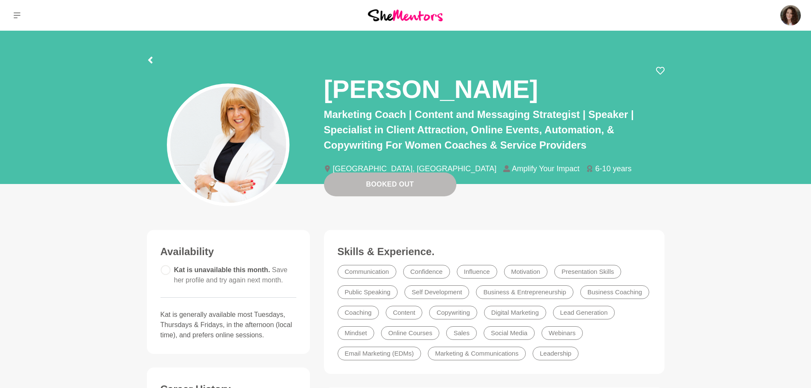
click at [658, 69] on icon at bounding box center [660, 70] width 9 height 9
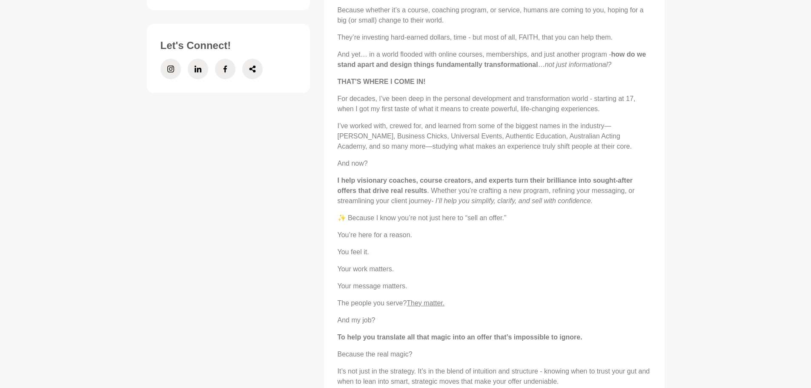
scroll to position [255, 0]
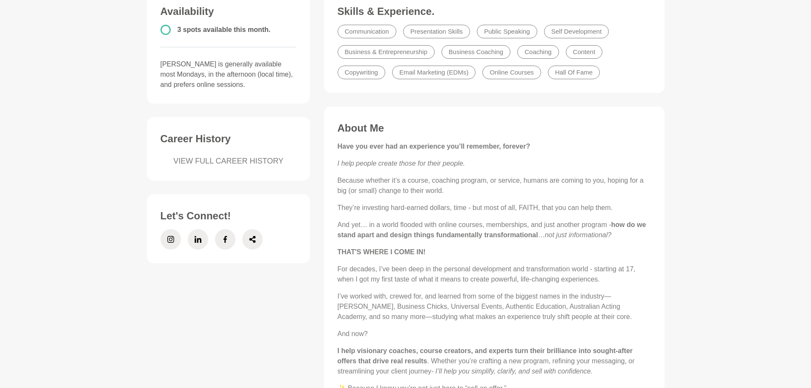
click at [256, 229] on span at bounding box center [252, 239] width 20 height 20
click at [174, 229] on span at bounding box center [170, 239] width 20 height 20
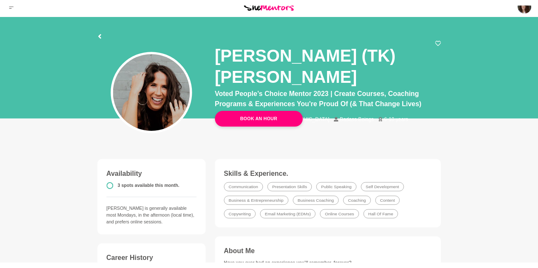
scroll to position [0, 0]
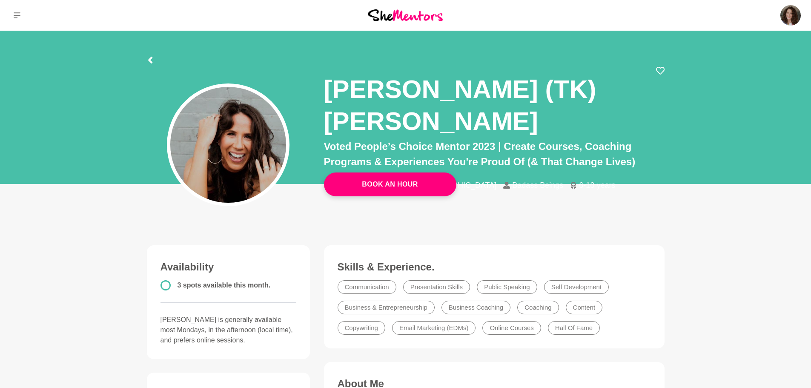
click at [658, 73] on icon at bounding box center [660, 70] width 9 height 9
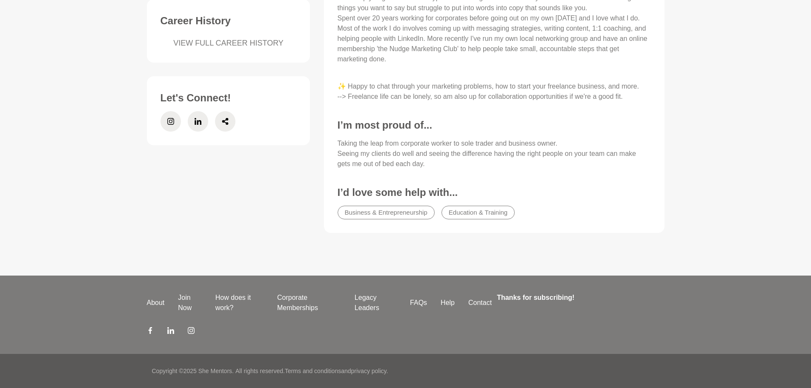
scroll to position [170, 0]
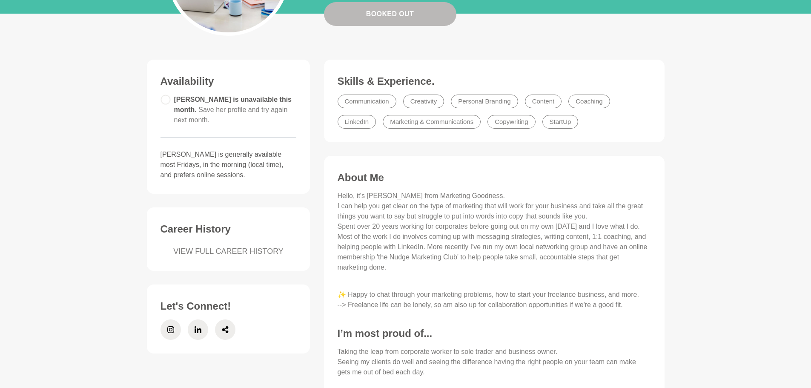
click at [226, 332] on icon at bounding box center [225, 329] width 6 height 7
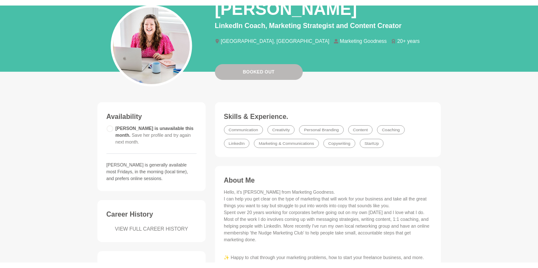
scroll to position [0, 0]
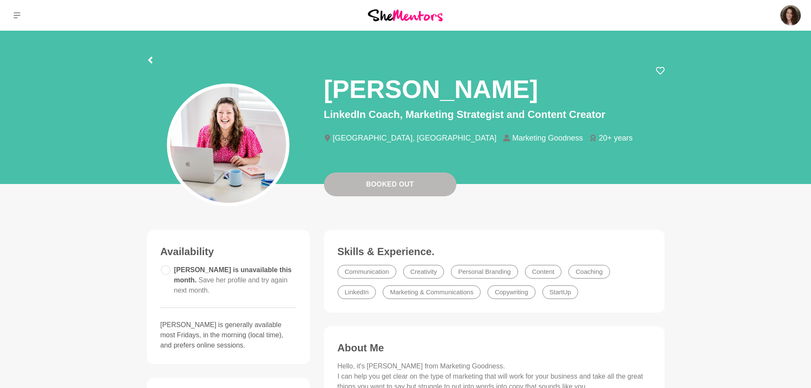
click at [657, 73] on icon at bounding box center [660, 70] width 9 height 9
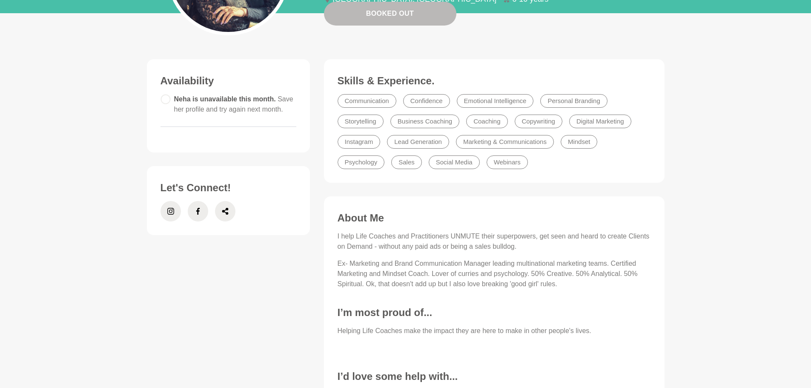
scroll to position [128, 0]
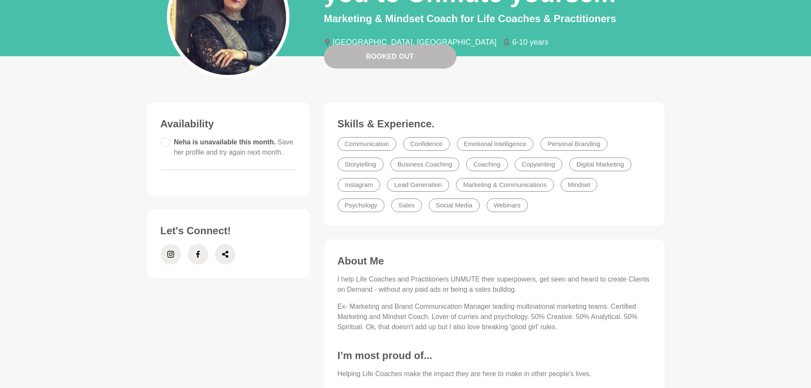
click at [173, 253] on icon at bounding box center [170, 254] width 7 height 20
click at [223, 255] on icon at bounding box center [225, 254] width 6 height 7
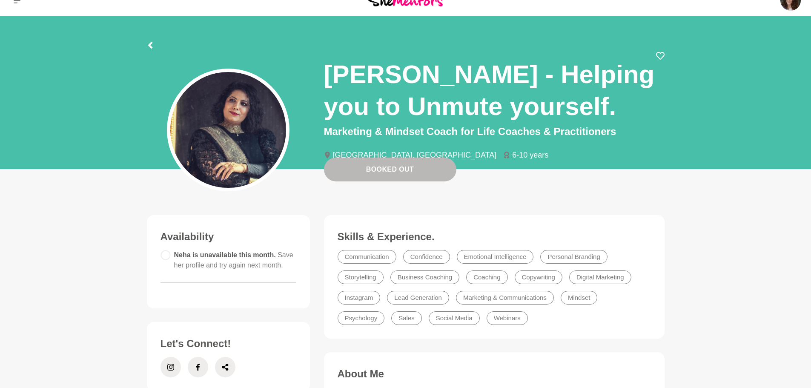
scroll to position [0, 0]
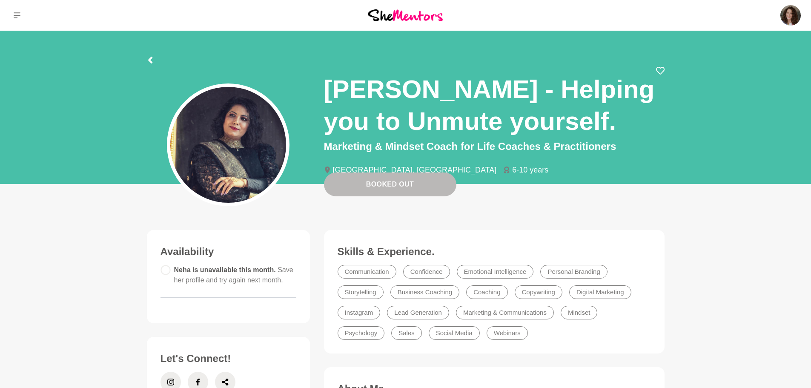
click at [656, 69] on icon at bounding box center [660, 71] width 9 height 8
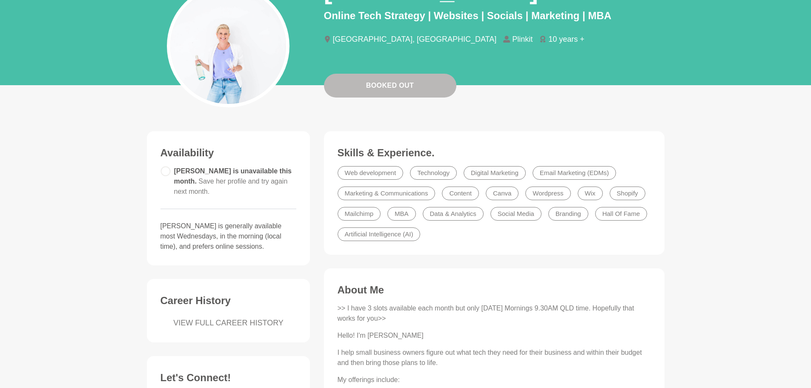
scroll to position [43, 0]
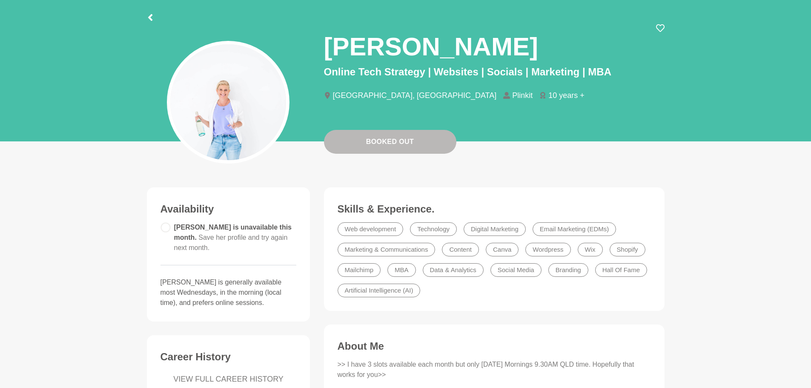
click at [659, 30] on icon at bounding box center [660, 28] width 9 height 9
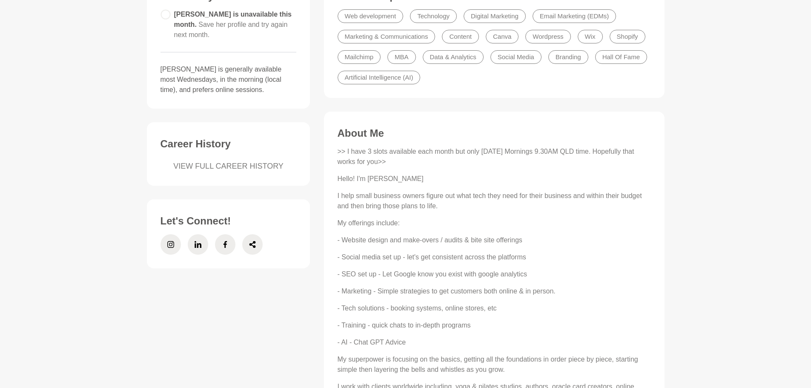
click at [253, 247] on icon at bounding box center [252, 244] width 7 height 20
click at [169, 242] on icon at bounding box center [170, 244] width 7 height 20
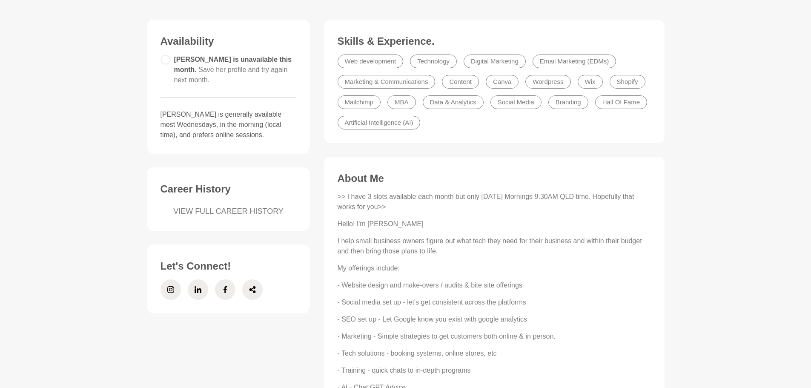
scroll to position [0, 0]
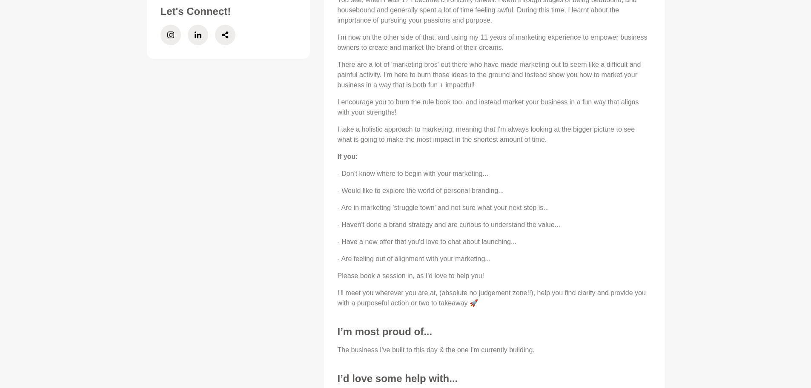
scroll to position [425, 0]
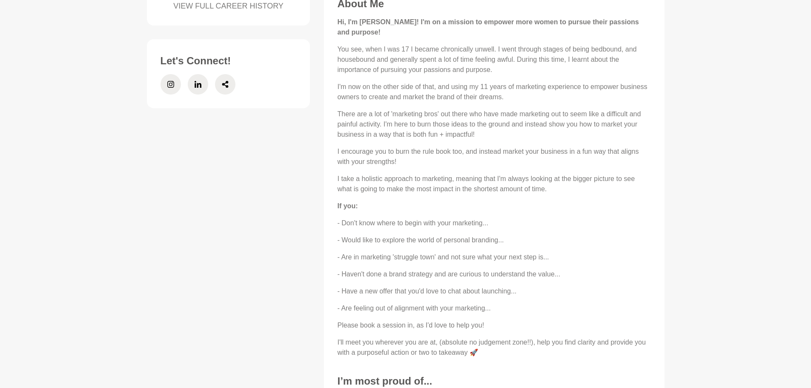
click at [231, 75] on span at bounding box center [225, 84] width 20 height 20
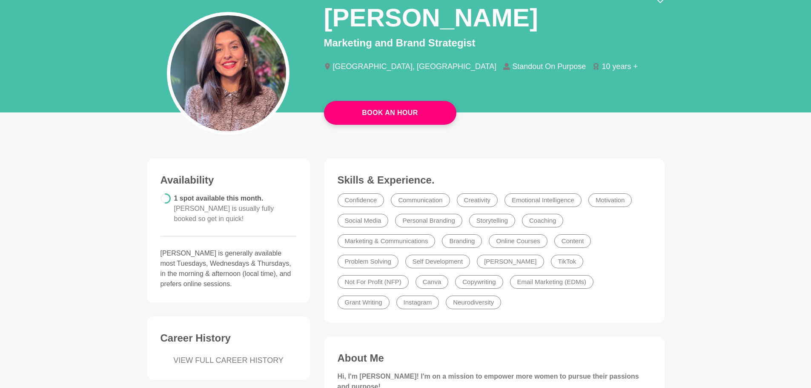
scroll to position [0, 0]
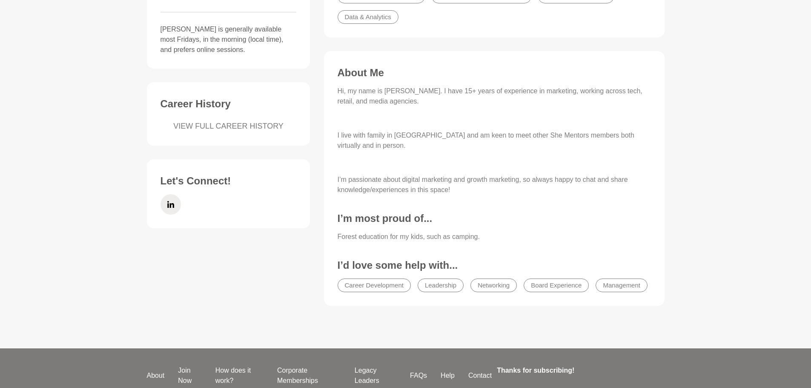
scroll to position [298, 0]
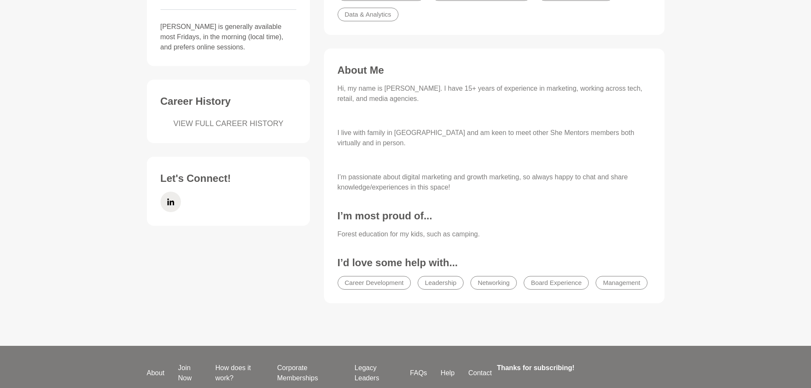
click at [168, 202] on icon at bounding box center [170, 201] width 7 height 7
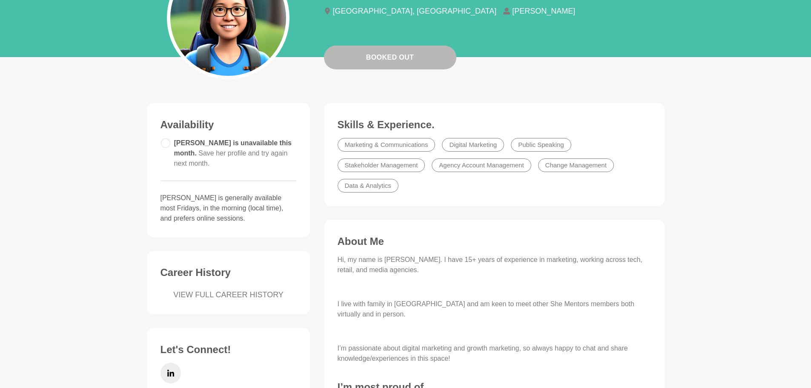
scroll to position [85, 0]
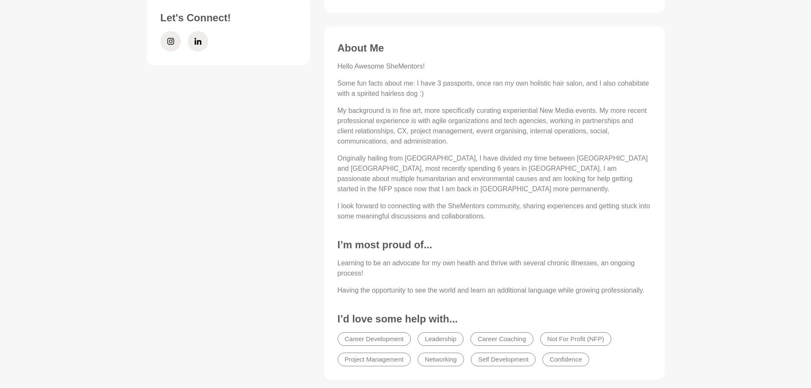
scroll to position [170, 0]
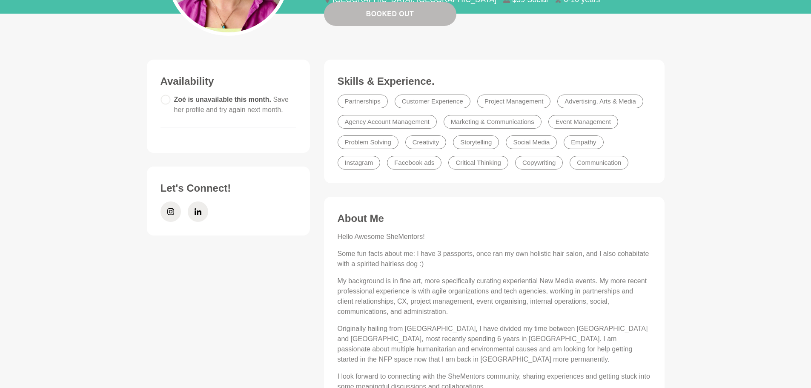
click at [174, 212] on span at bounding box center [170, 211] width 20 height 20
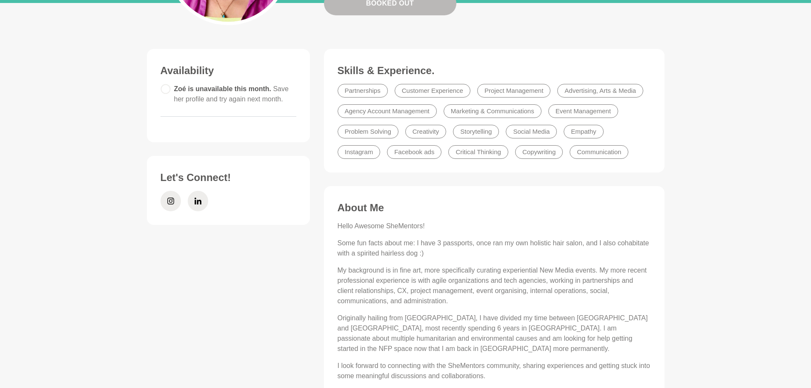
scroll to position [213, 0]
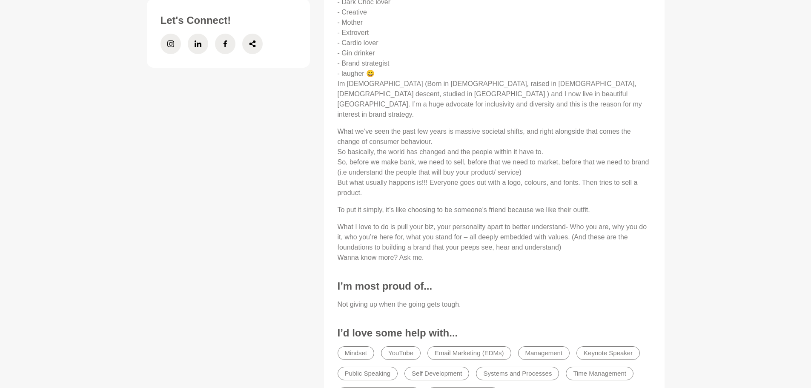
scroll to position [425, 0]
click at [175, 42] on span at bounding box center [170, 43] width 20 height 20
click at [254, 44] on icon at bounding box center [252, 43] width 7 height 20
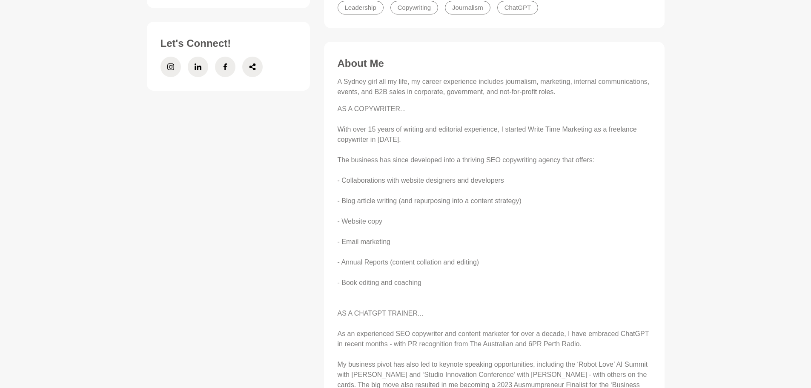
scroll to position [234, 0]
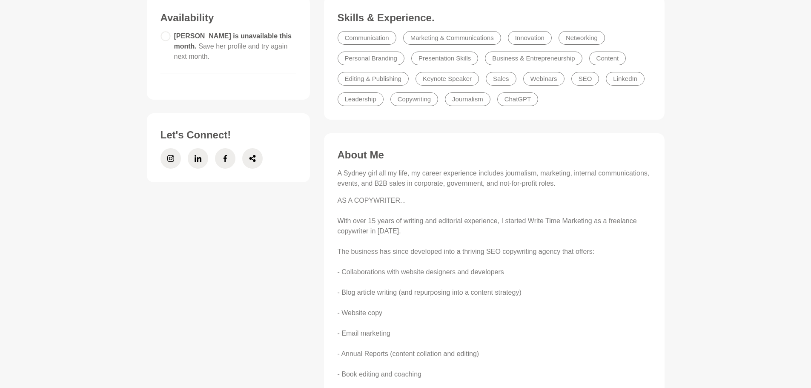
click at [256, 158] on span at bounding box center [252, 158] width 20 height 20
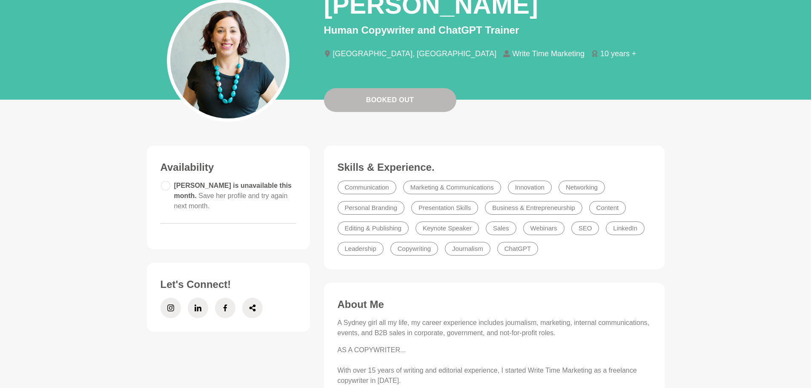
scroll to position [128, 0]
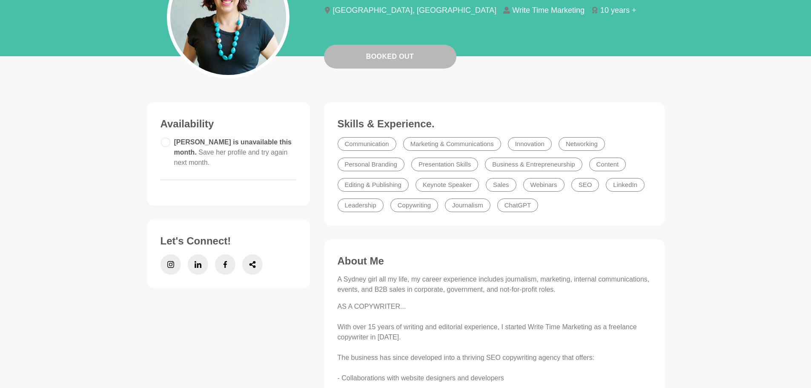
click at [175, 265] on span at bounding box center [170, 264] width 20 height 20
click at [251, 265] on icon at bounding box center [252, 264] width 6 height 7
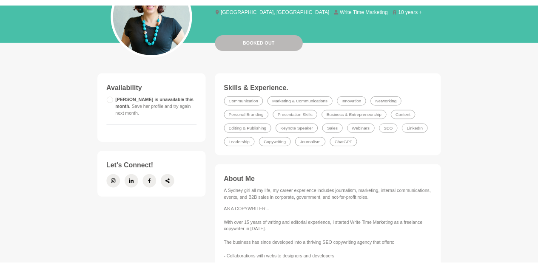
scroll to position [0, 0]
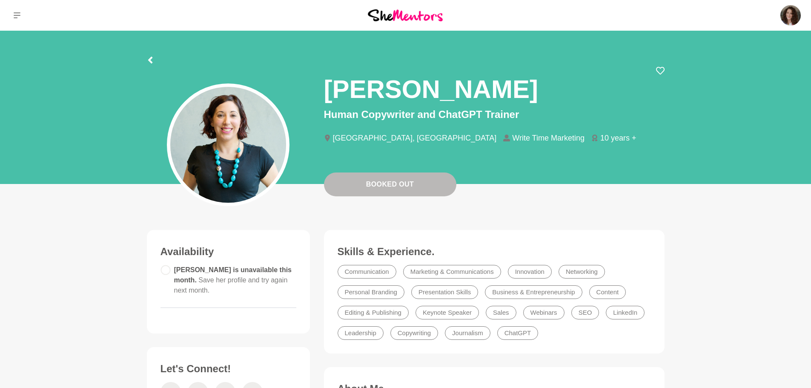
click at [658, 70] on icon at bounding box center [660, 70] width 9 height 9
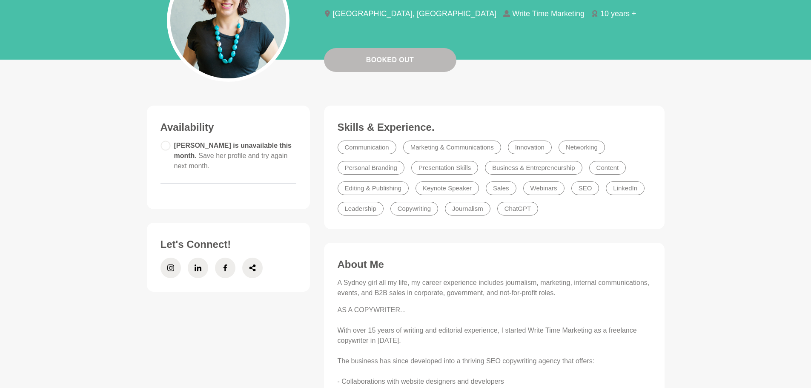
scroll to position [43, 0]
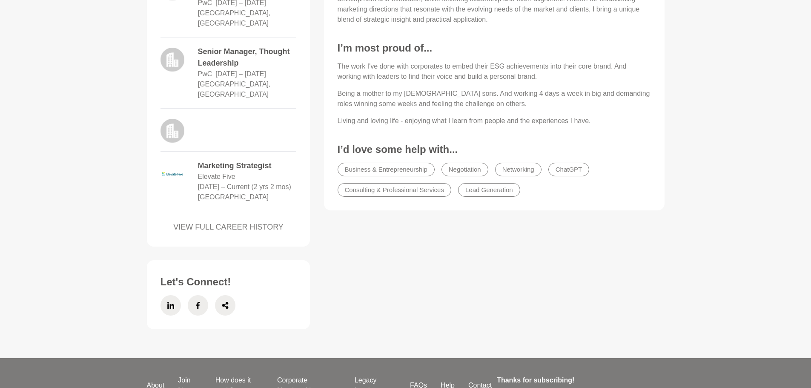
scroll to position [638, 0]
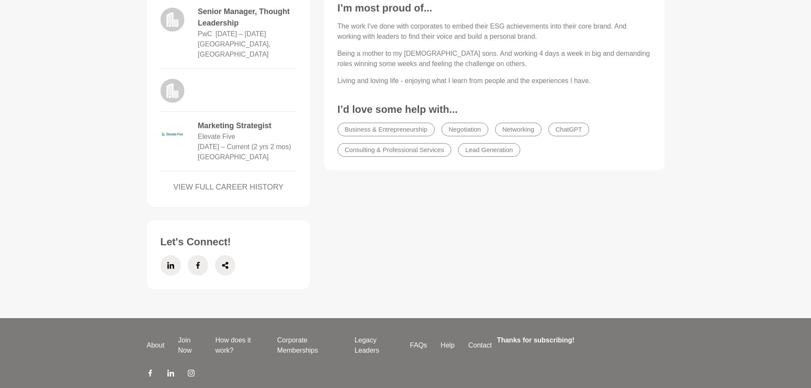
click at [225, 255] on icon at bounding box center [225, 265] width 7 height 20
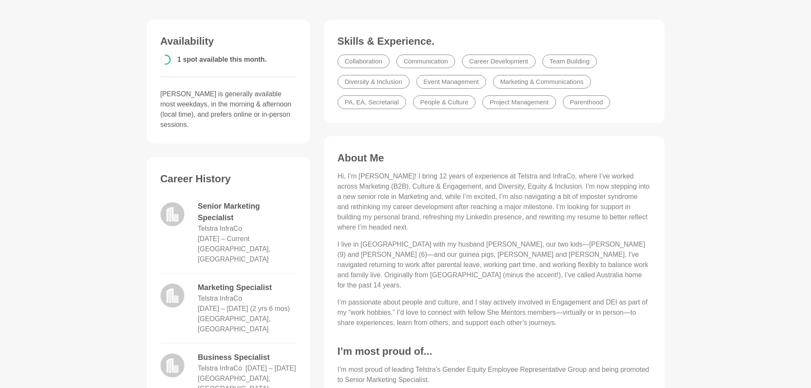
scroll to position [40, 0]
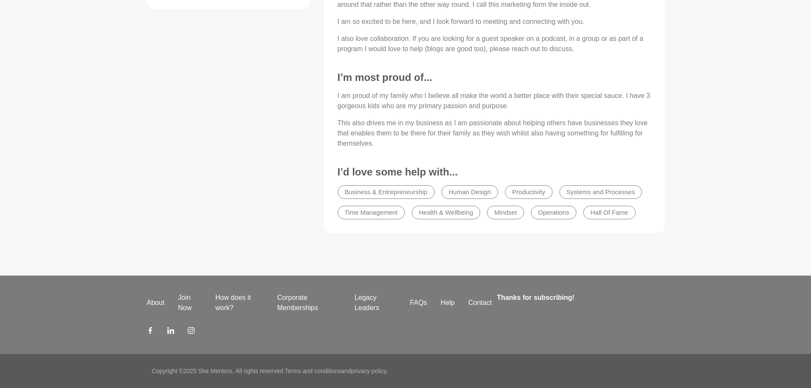
scroll to position [281, 0]
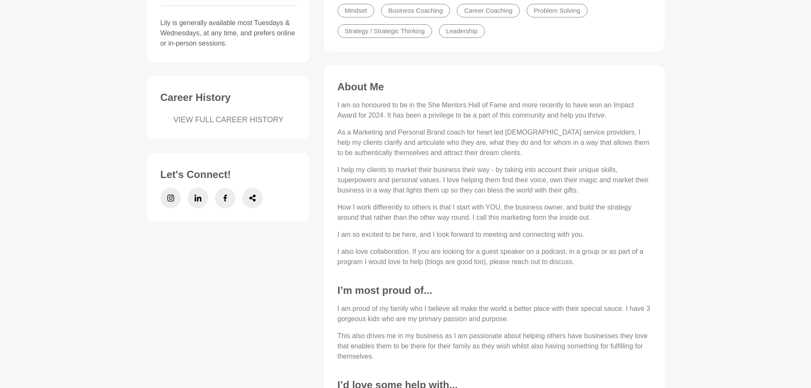
click at [174, 199] on span at bounding box center [170, 198] width 20 height 20
click at [251, 198] on icon at bounding box center [252, 197] width 6 height 7
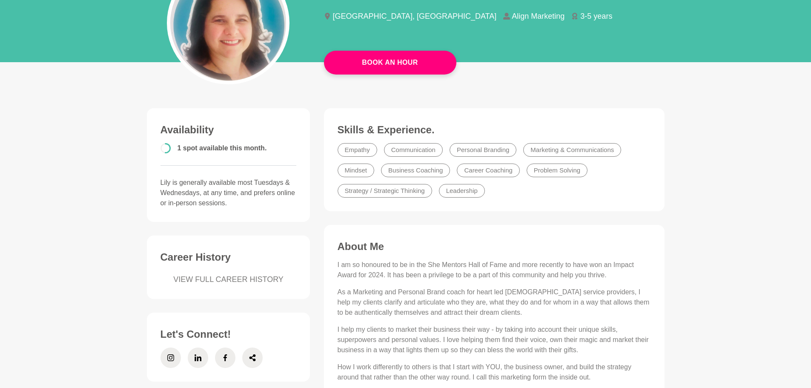
scroll to position [0, 0]
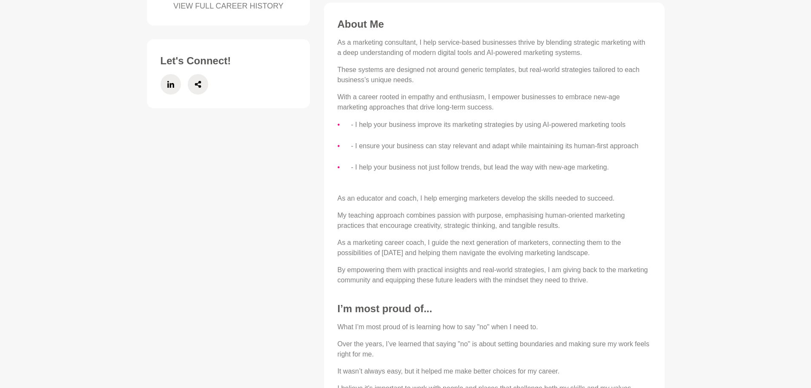
scroll to position [255, 0]
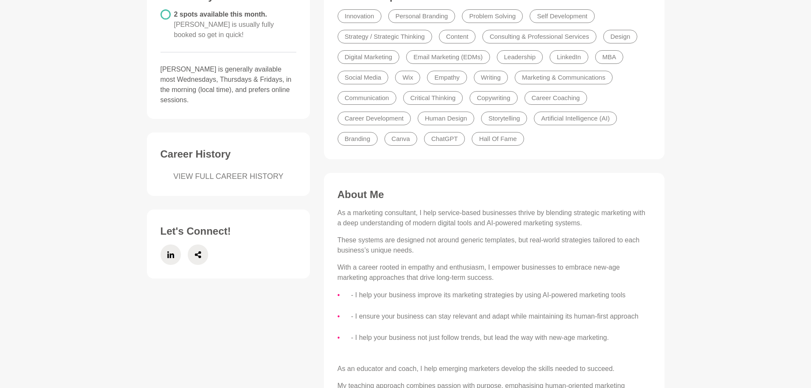
click at [201, 244] on span at bounding box center [198, 254] width 20 height 20
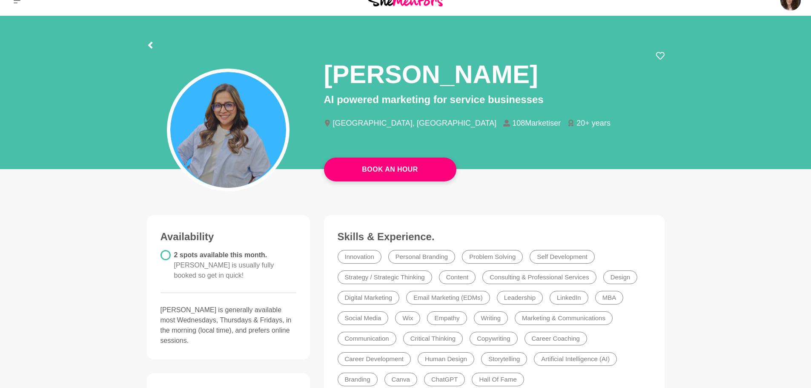
scroll to position [0, 0]
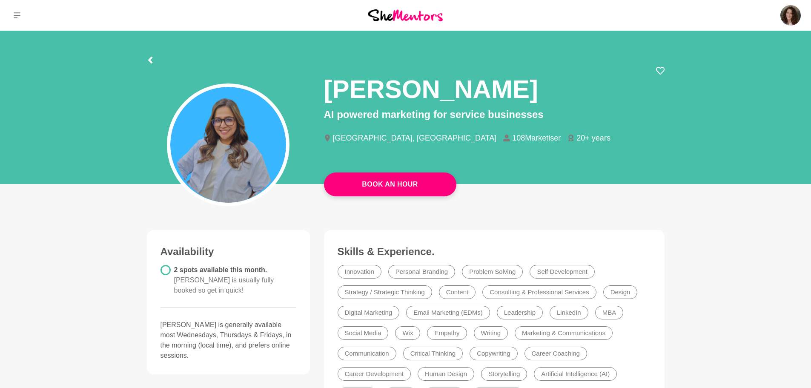
click at [662, 71] on icon at bounding box center [660, 71] width 9 height 8
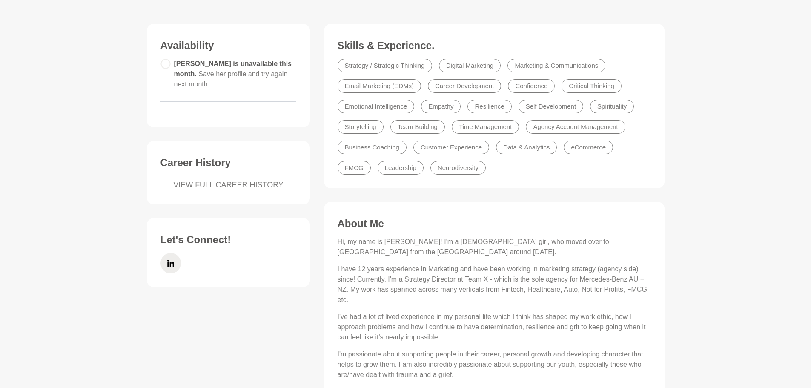
scroll to position [213, 0]
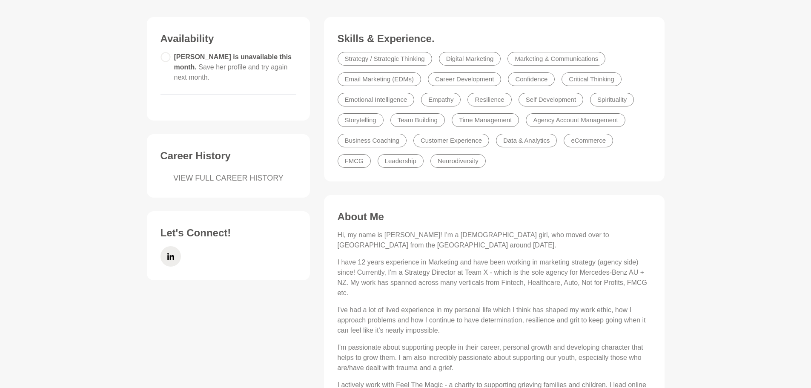
click at [174, 254] on icon at bounding box center [170, 256] width 7 height 20
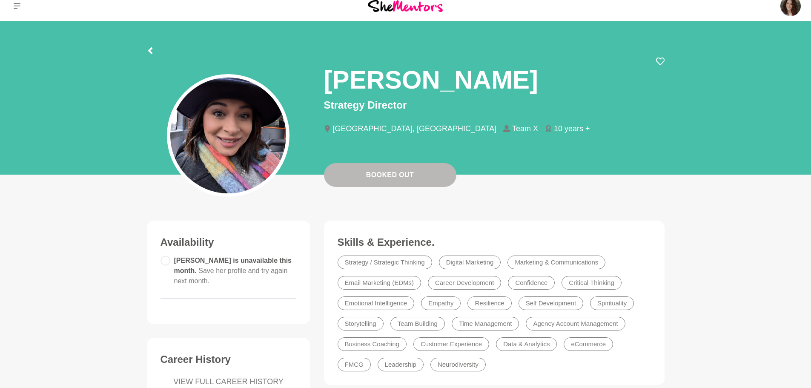
scroll to position [0, 0]
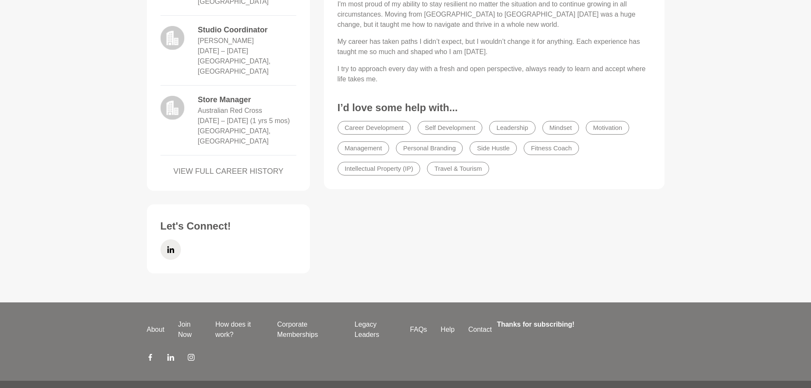
scroll to position [468, 0]
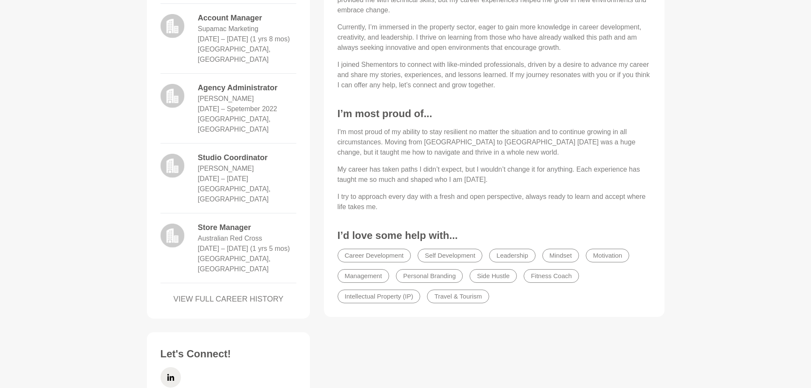
click at [170, 374] on icon at bounding box center [170, 377] width 7 height 7
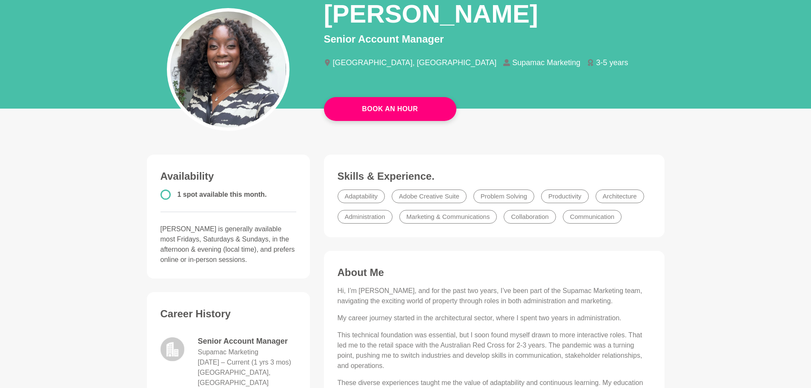
scroll to position [0, 0]
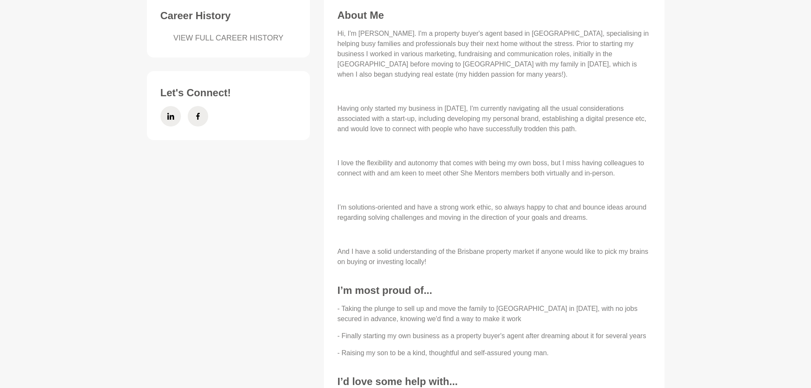
scroll to position [298, 0]
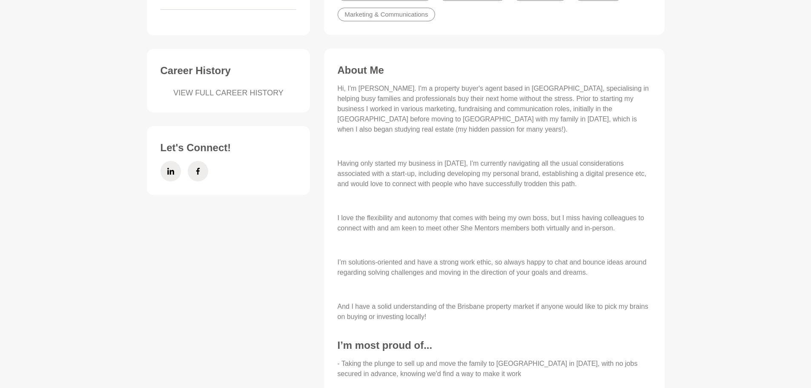
click at [198, 170] on icon at bounding box center [197, 171] width 7 height 20
click at [168, 174] on icon at bounding box center [170, 171] width 7 height 7
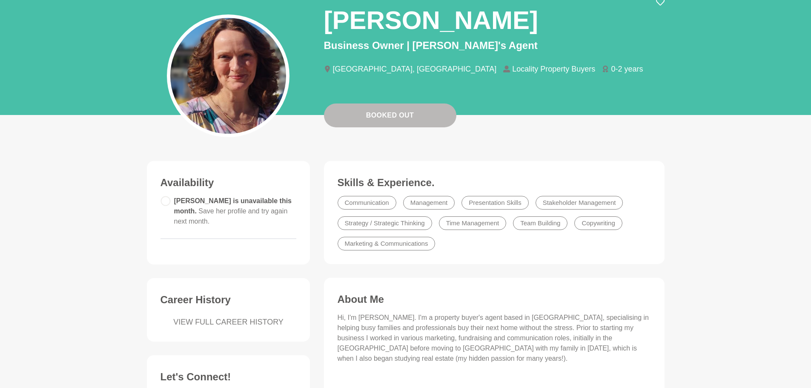
scroll to position [0, 0]
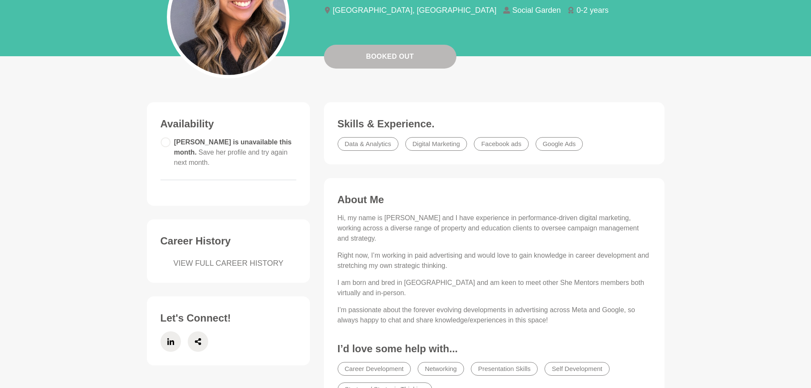
scroll to position [170, 0]
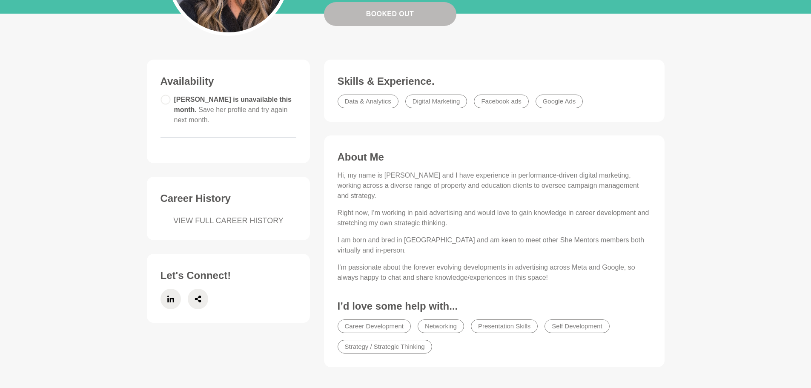
click at [199, 299] on icon at bounding box center [197, 298] width 7 height 20
click at [171, 300] on icon at bounding box center [170, 298] width 7 height 20
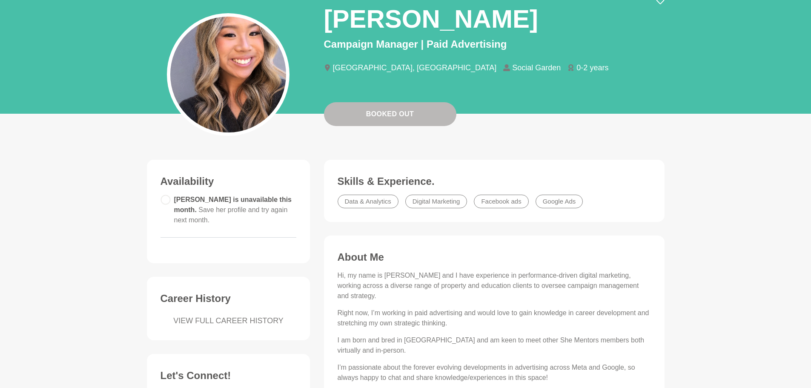
scroll to position [0, 0]
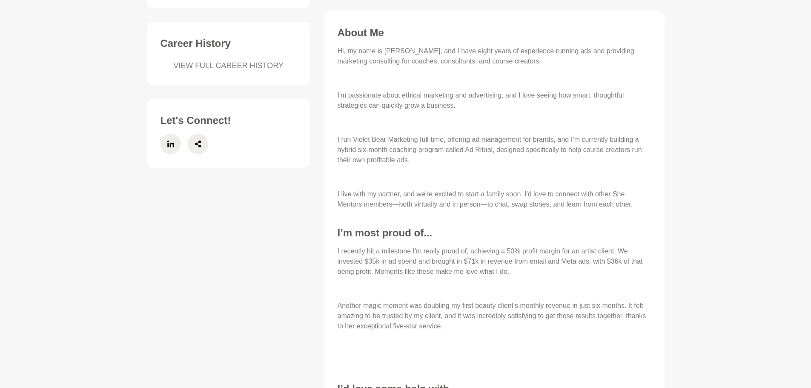
scroll to position [255, 0]
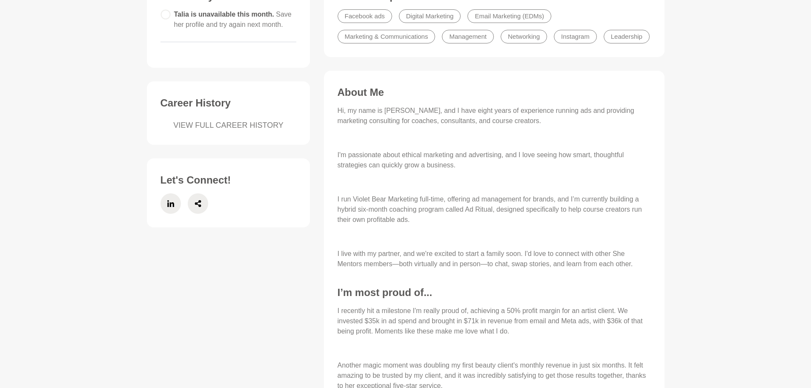
click at [198, 204] on icon at bounding box center [197, 203] width 7 height 20
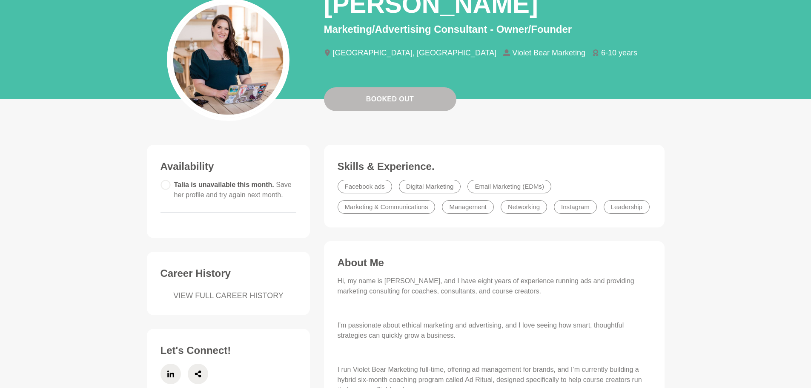
scroll to position [0, 0]
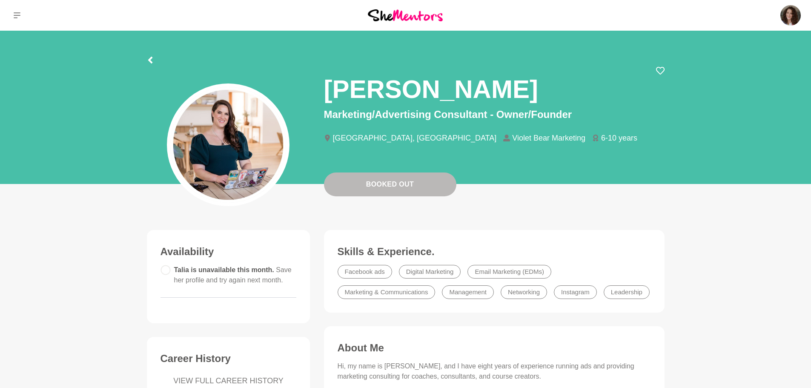
click at [660, 73] on icon at bounding box center [660, 71] width 9 height 8
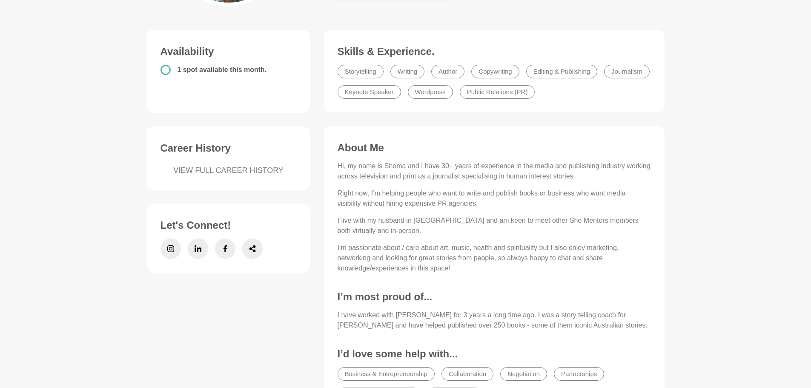
scroll to position [213, 0]
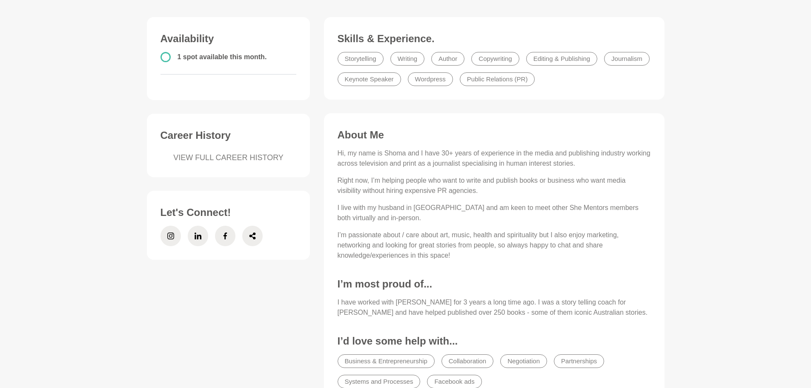
click at [168, 236] on icon at bounding box center [170, 235] width 7 height 20
click at [251, 235] on icon at bounding box center [252, 235] width 6 height 7
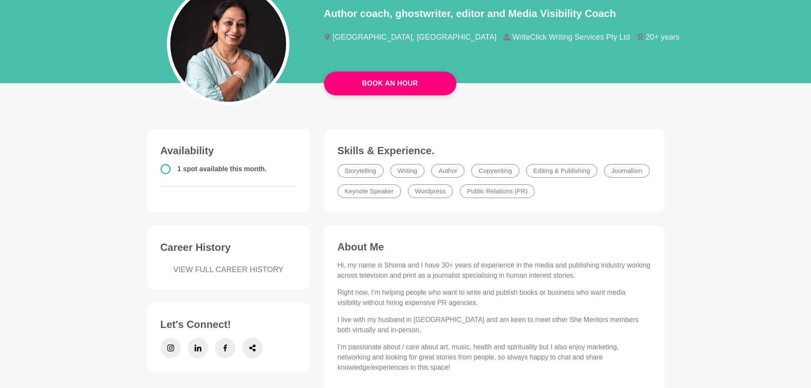
scroll to position [128, 0]
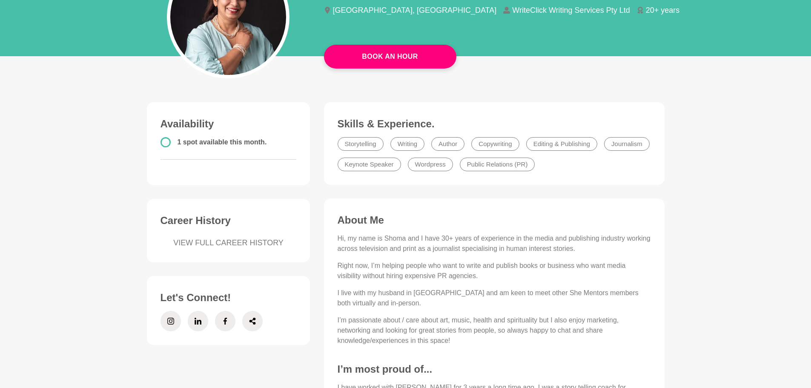
click at [199, 325] on icon at bounding box center [197, 321] width 7 height 20
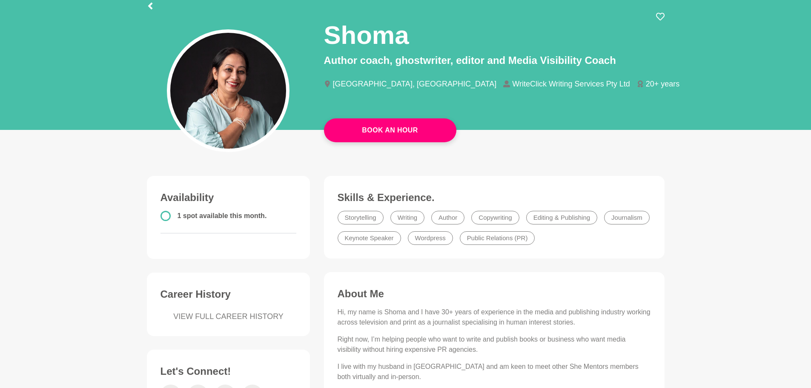
scroll to position [0, 0]
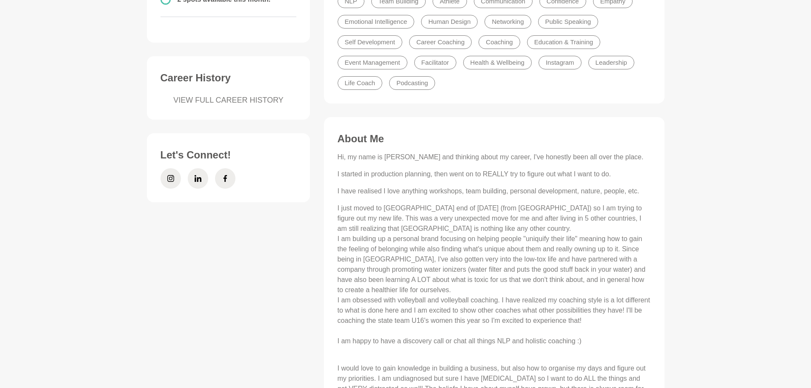
scroll to position [255, 0]
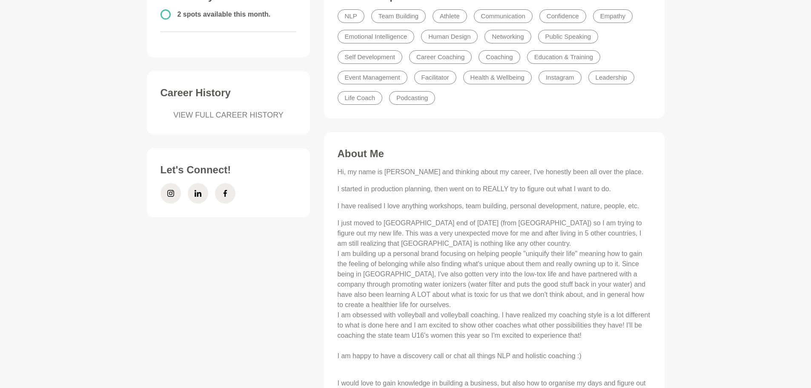
click at [174, 195] on span at bounding box center [170, 193] width 20 height 20
click at [194, 195] on icon at bounding box center [197, 193] width 7 height 7
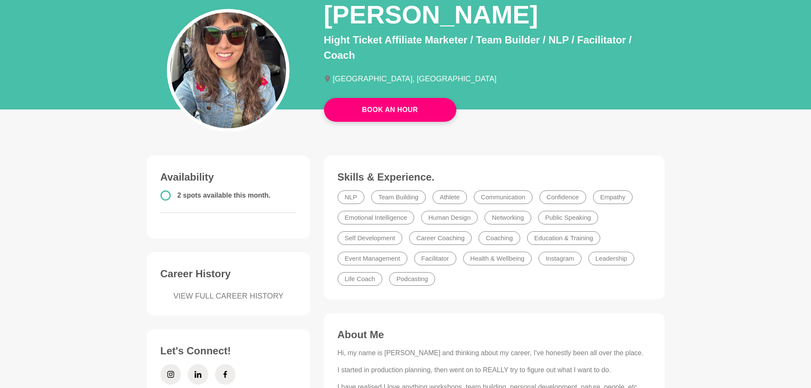
scroll to position [43, 0]
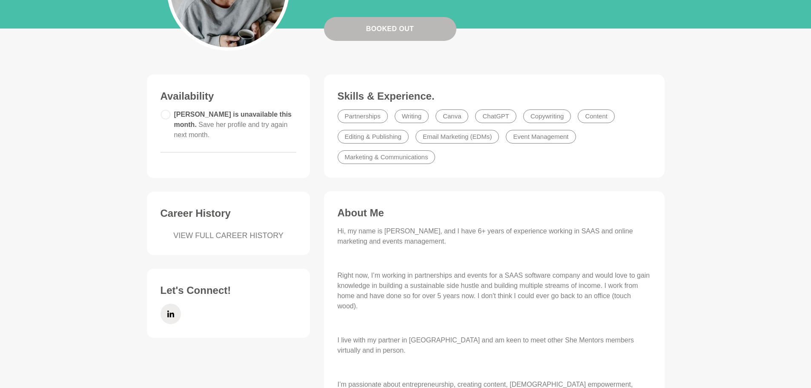
scroll to position [128, 0]
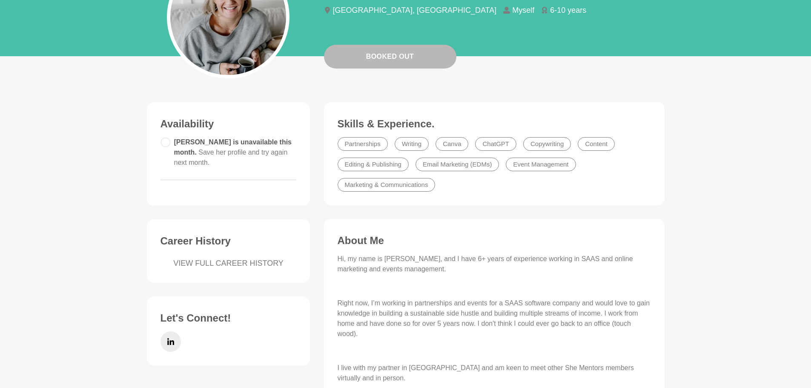
click at [169, 340] on icon at bounding box center [170, 341] width 7 height 20
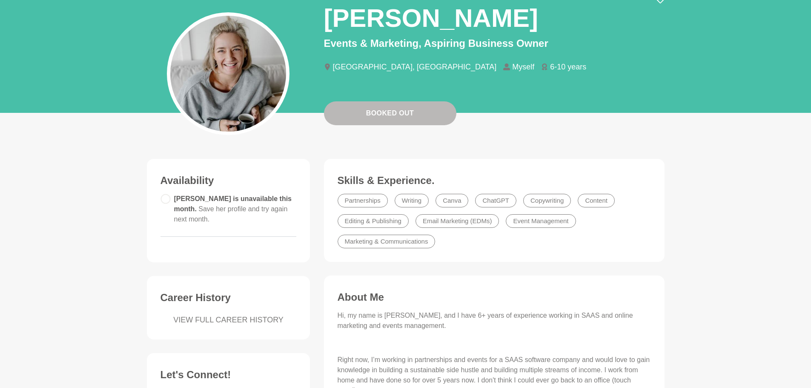
scroll to position [0, 0]
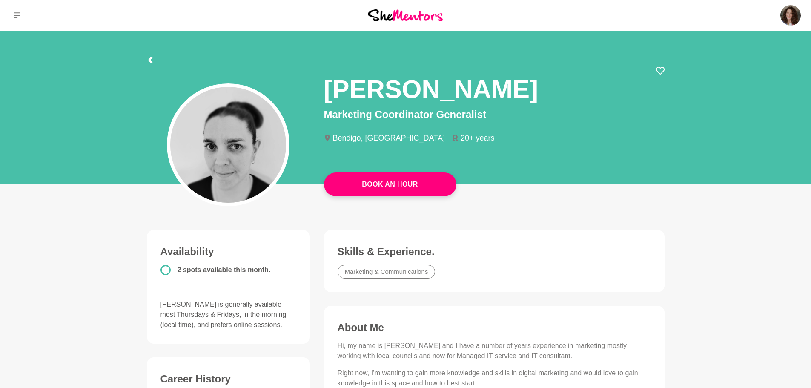
scroll to position [170, 0]
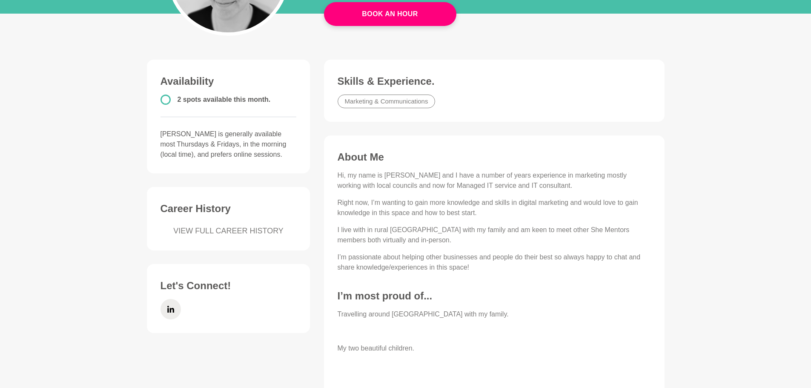
click at [172, 308] on icon at bounding box center [170, 308] width 7 height 7
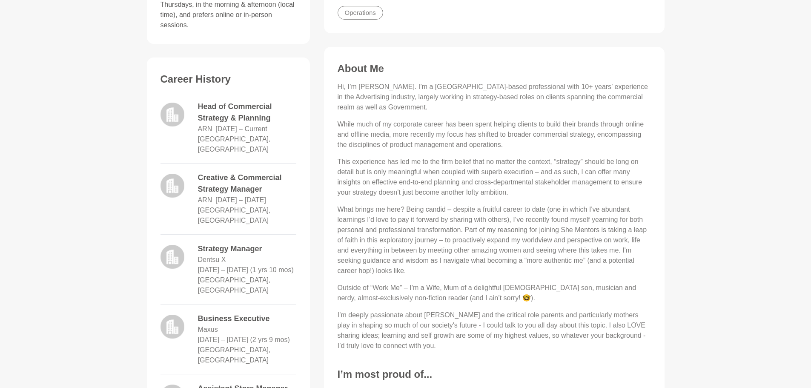
scroll to position [511, 0]
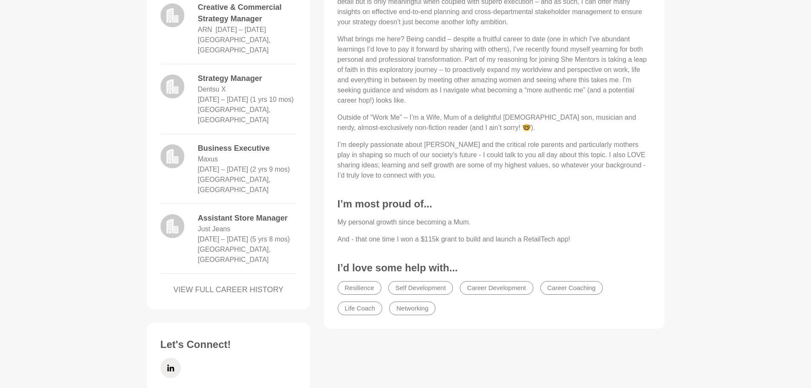
click at [170, 364] on icon at bounding box center [170, 367] width 7 height 7
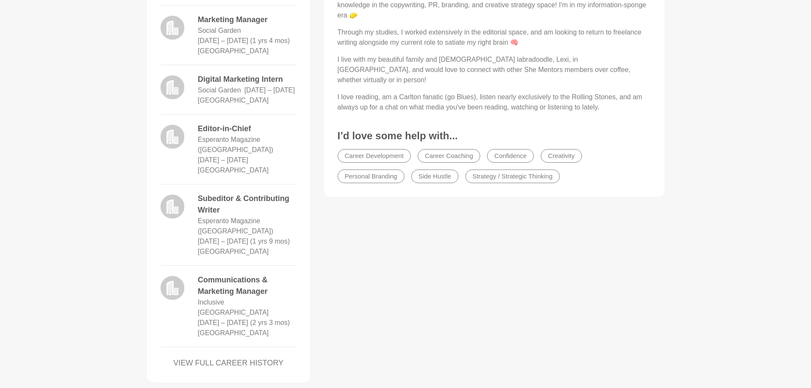
scroll to position [638, 0]
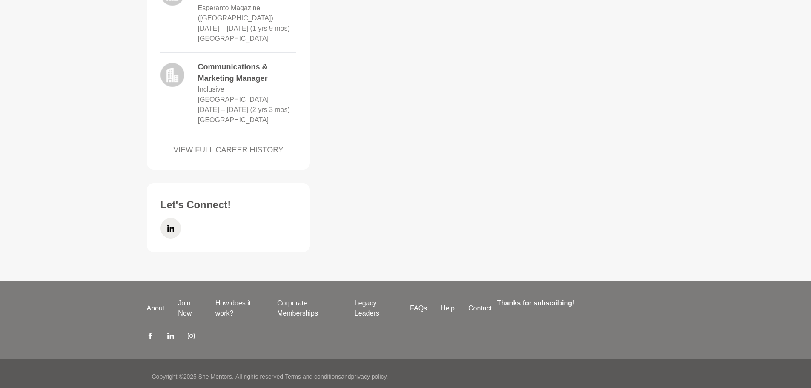
click at [172, 238] on icon at bounding box center [170, 228] width 7 height 20
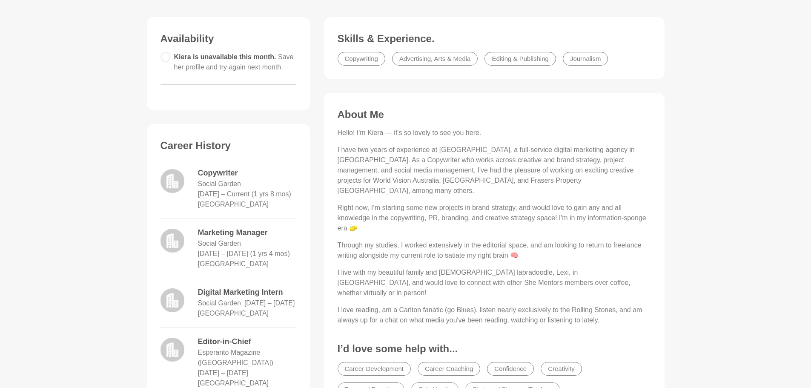
scroll to position [0, 0]
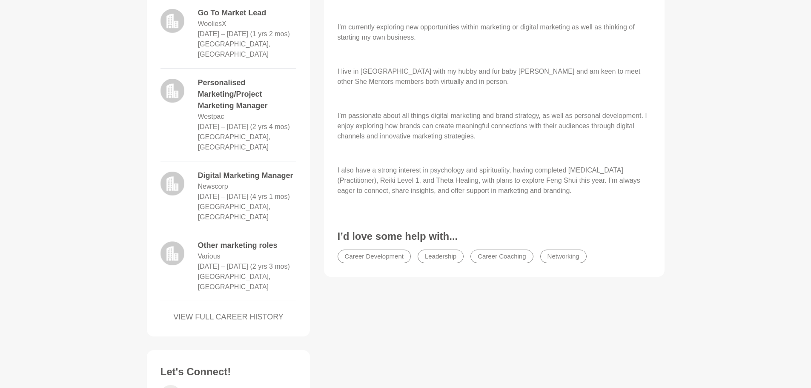
scroll to position [468, 0]
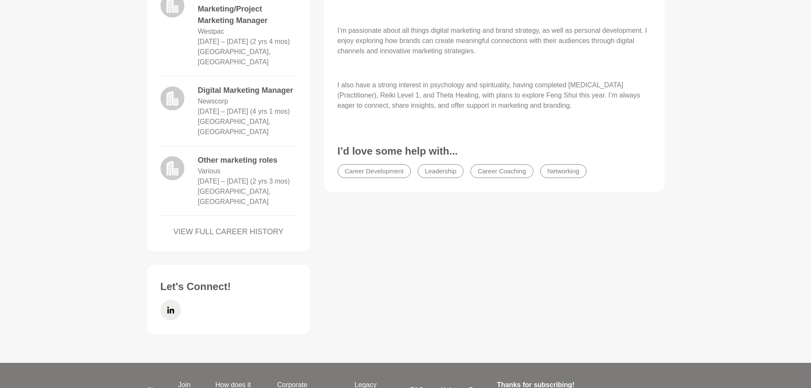
click at [169, 303] on icon at bounding box center [170, 310] width 7 height 20
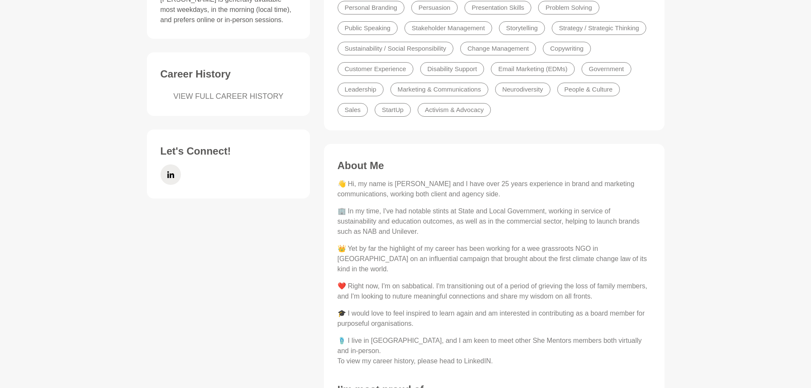
scroll to position [340, 0]
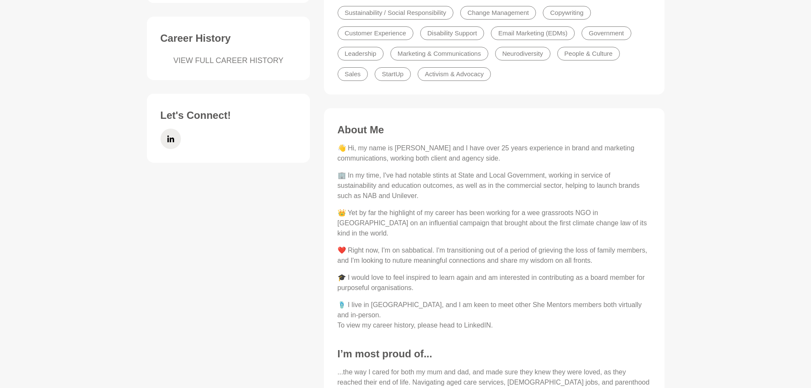
click at [169, 137] on icon at bounding box center [170, 138] width 7 height 20
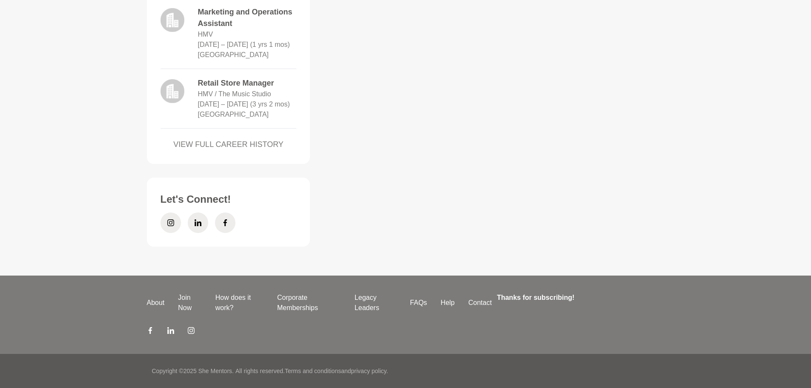
scroll to position [1229, 0]
click at [169, 224] on icon at bounding box center [170, 222] width 7 height 20
click at [202, 220] on span at bounding box center [198, 222] width 20 height 20
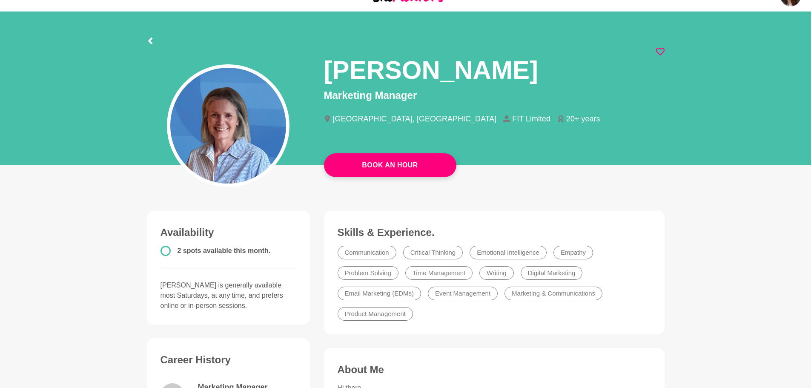
scroll to position [0, 0]
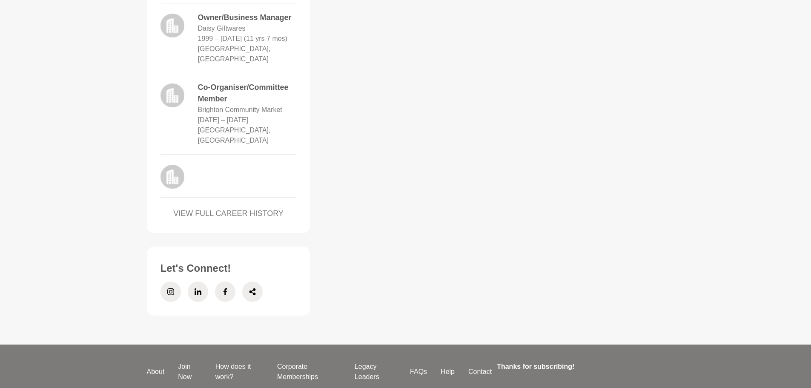
scroll to position [784, 0]
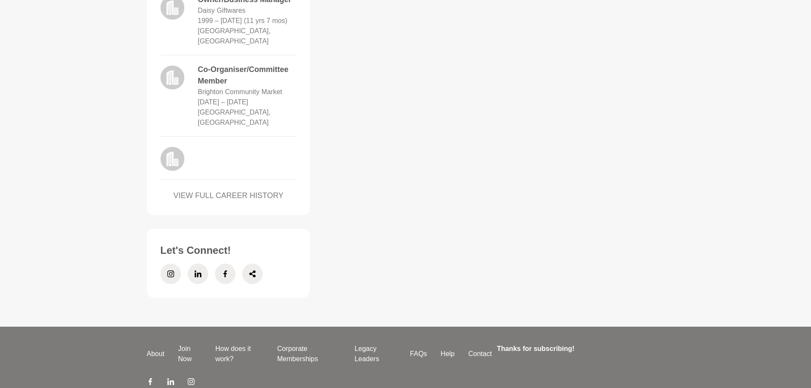
click at [171, 263] on icon at bounding box center [170, 273] width 7 height 20
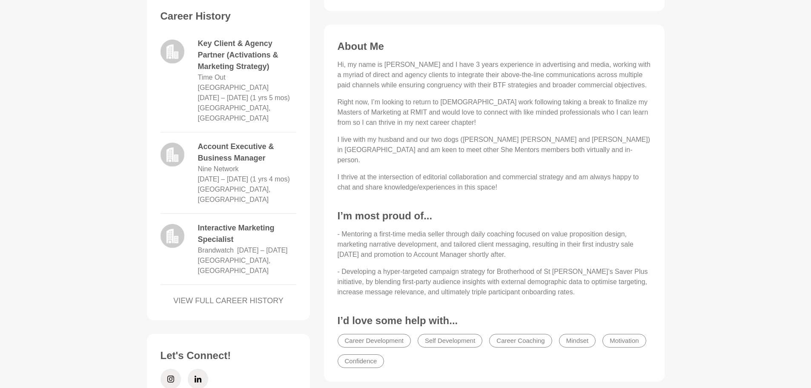
scroll to position [529, 0]
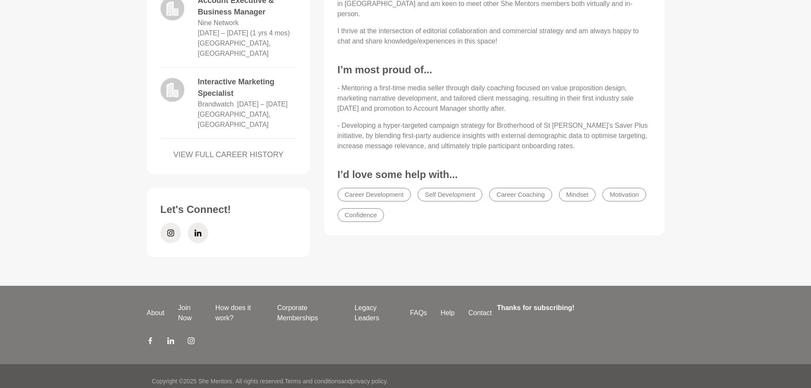
click at [173, 224] on icon at bounding box center [170, 233] width 7 height 20
click at [195, 229] on icon at bounding box center [197, 232] width 7 height 7
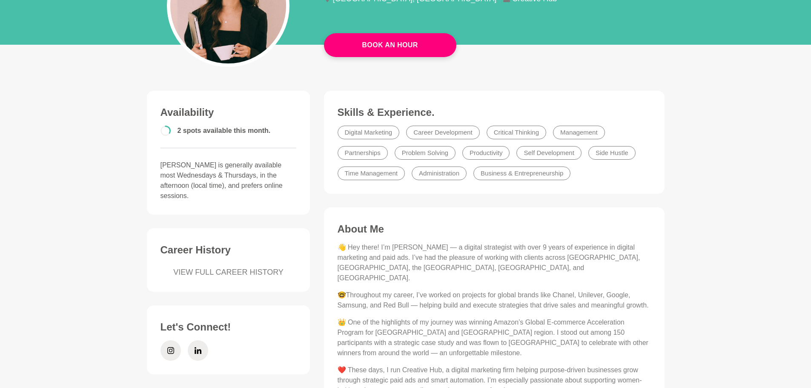
scroll to position [170, 0]
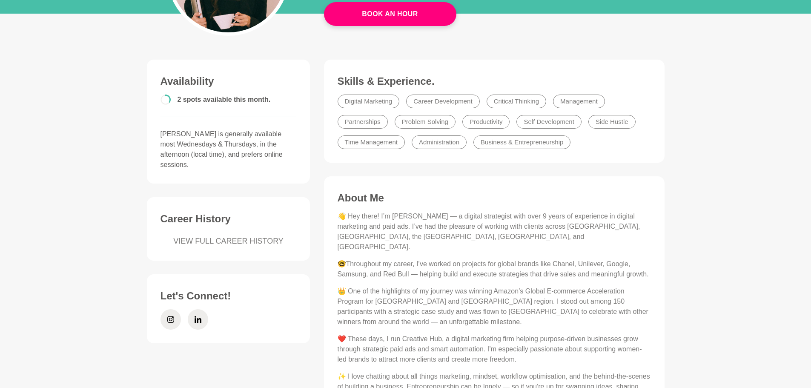
click at [172, 309] on icon at bounding box center [170, 319] width 7 height 20
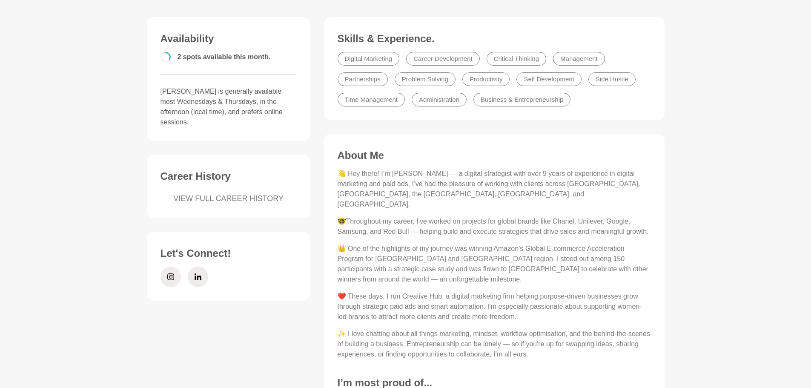
scroll to position [0, 0]
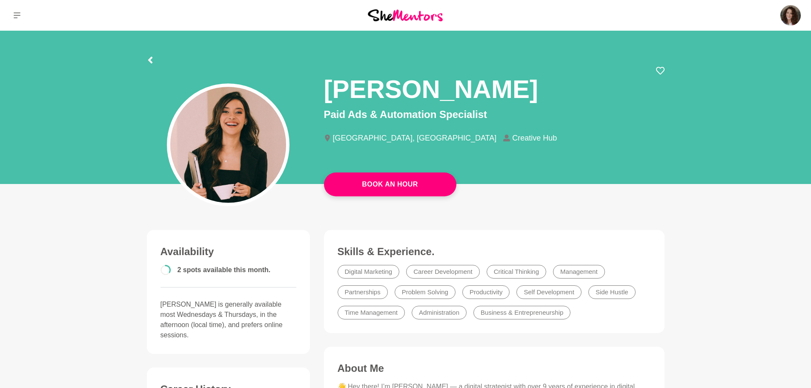
click at [663, 69] on icon at bounding box center [660, 71] width 9 height 8
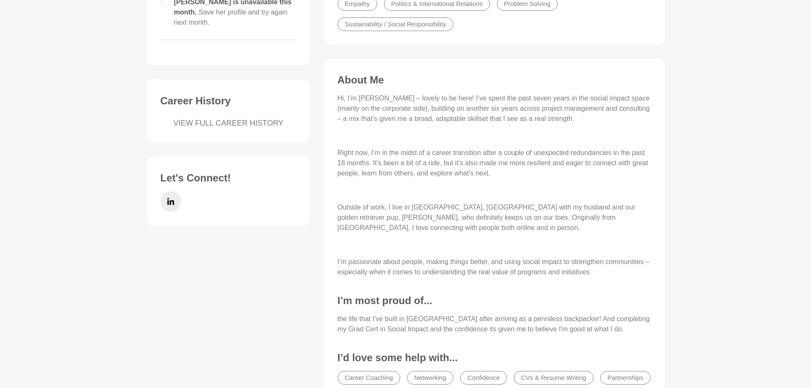
scroll to position [298, 0]
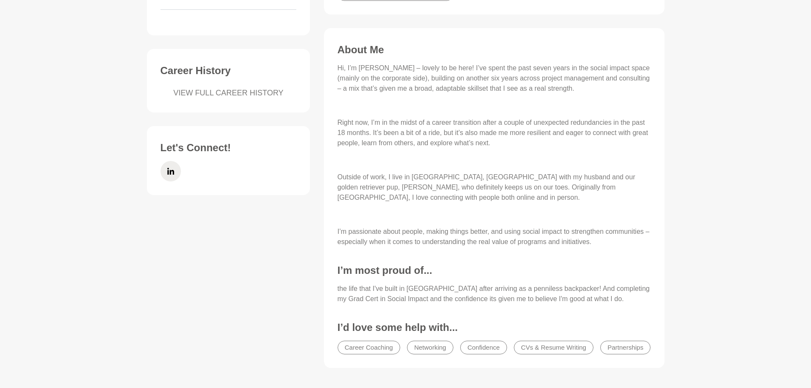
click at [174, 171] on span at bounding box center [170, 171] width 20 height 20
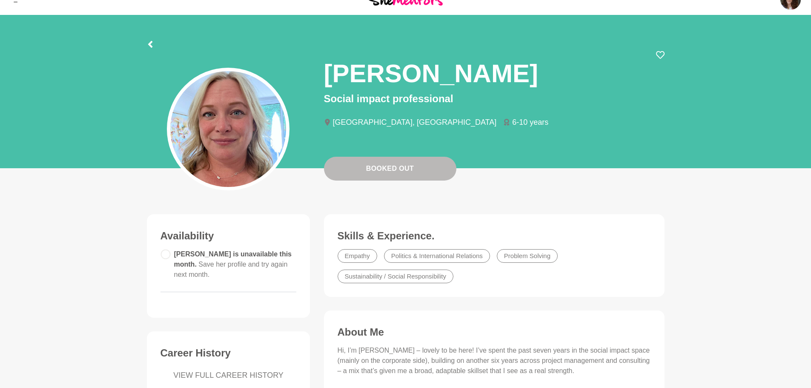
scroll to position [0, 0]
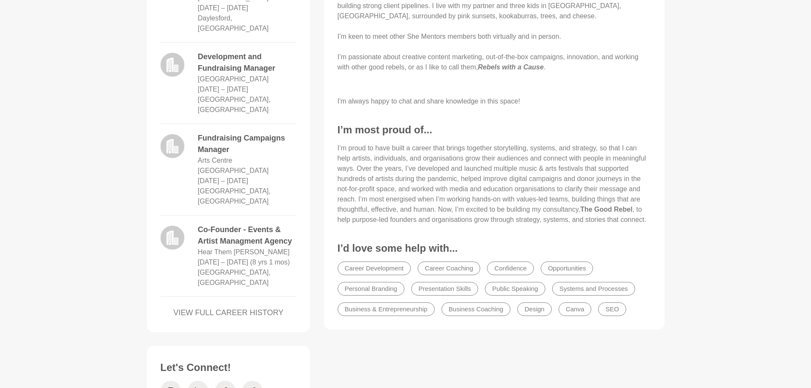
scroll to position [596, 0]
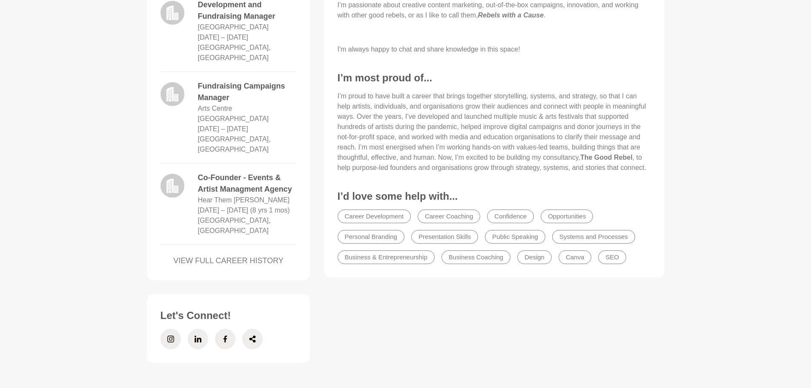
click at [171, 335] on icon at bounding box center [170, 338] width 7 height 7
click at [252, 335] on icon at bounding box center [252, 338] width 6 height 7
click at [192, 328] on span at bounding box center [198, 338] width 20 height 20
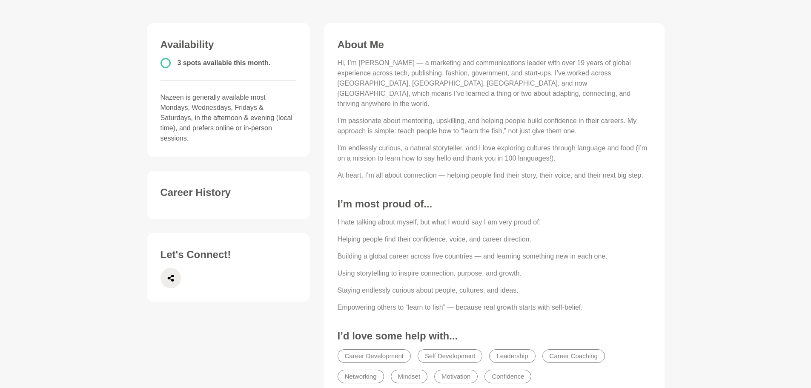
scroll to position [213, 0]
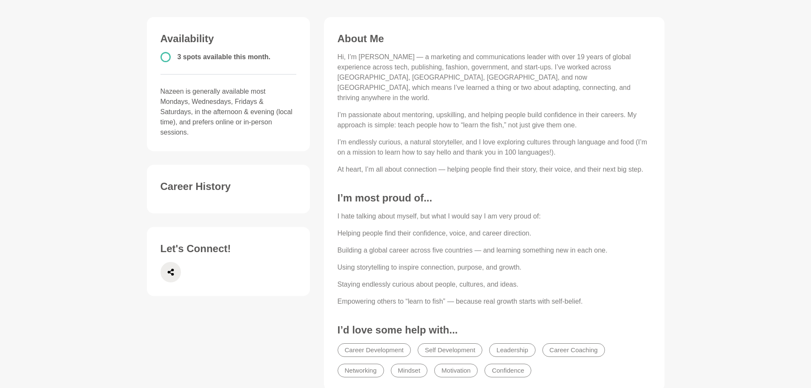
click at [172, 273] on icon at bounding box center [170, 272] width 7 height 20
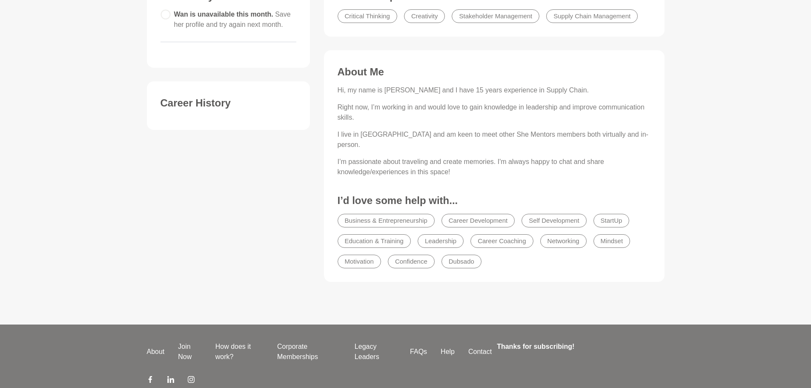
scroll to position [170, 0]
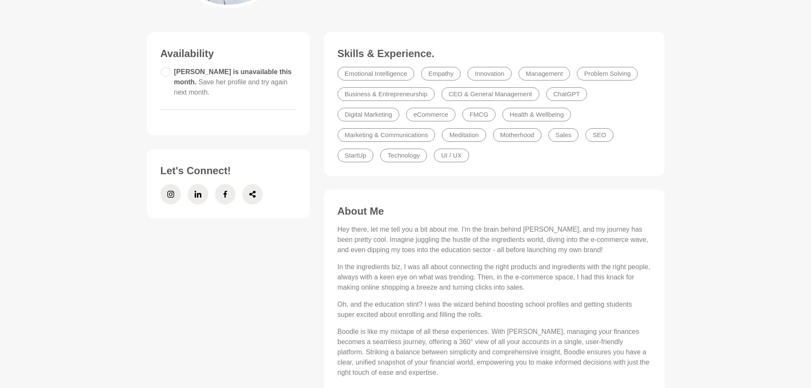
scroll to position [255, 0]
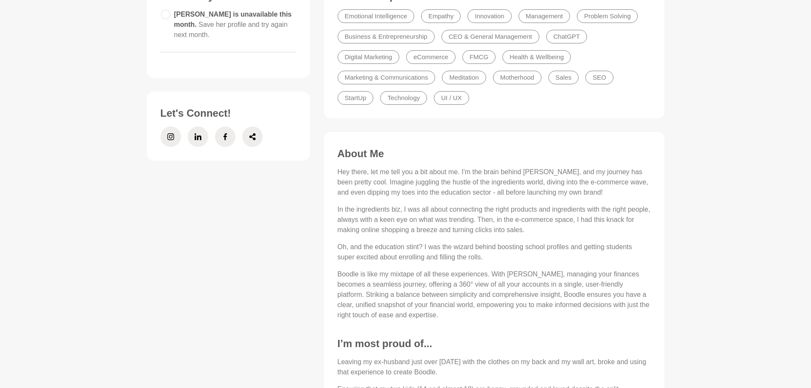
click at [168, 134] on icon at bounding box center [170, 136] width 7 height 7
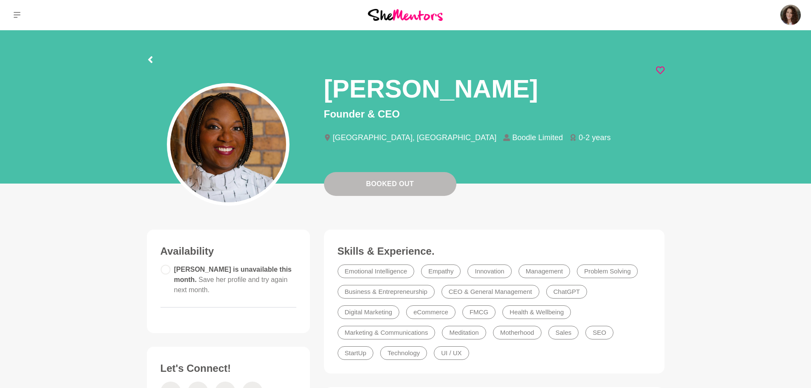
scroll to position [0, 0]
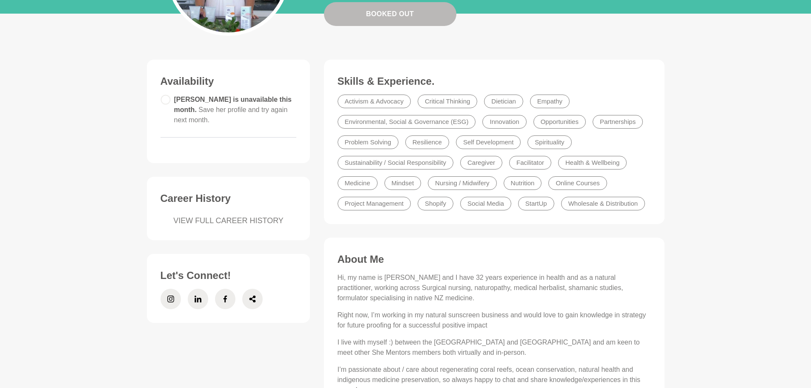
scroll to position [298, 0]
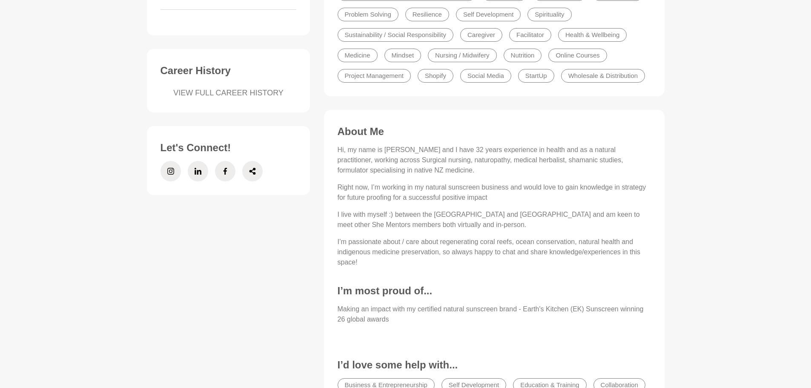
click at [173, 168] on icon at bounding box center [170, 171] width 7 height 7
click at [253, 168] on icon at bounding box center [252, 171] width 6 height 7
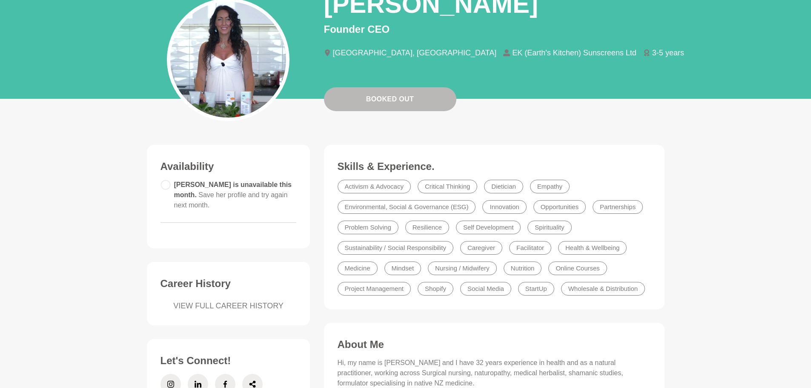
scroll to position [0, 0]
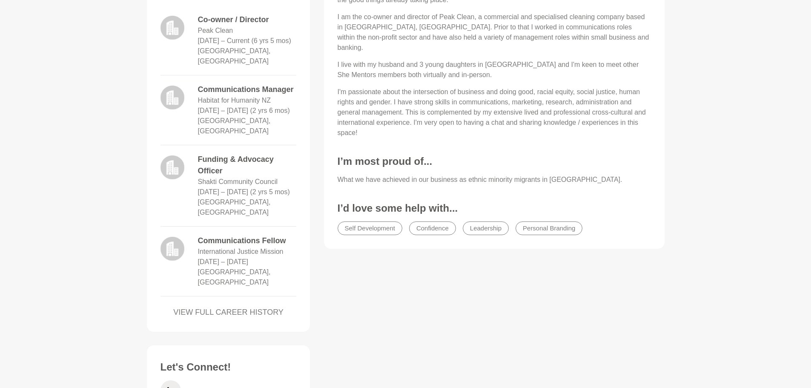
scroll to position [468, 0]
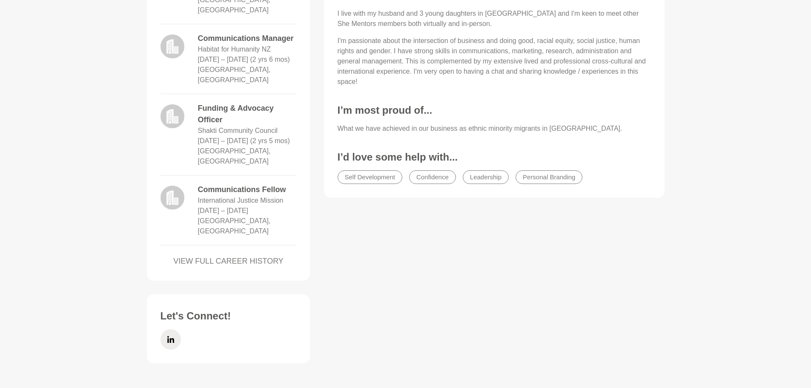
click at [171, 336] on icon at bounding box center [170, 339] width 7 height 7
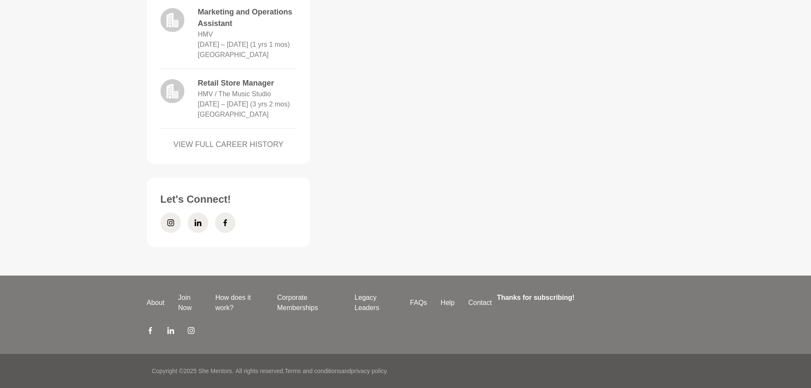
scroll to position [1229, 0]
click at [175, 220] on span at bounding box center [170, 222] width 20 height 20
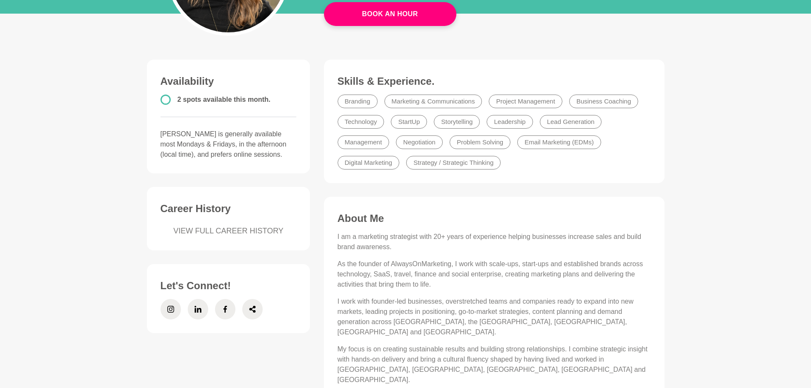
scroll to position [213, 0]
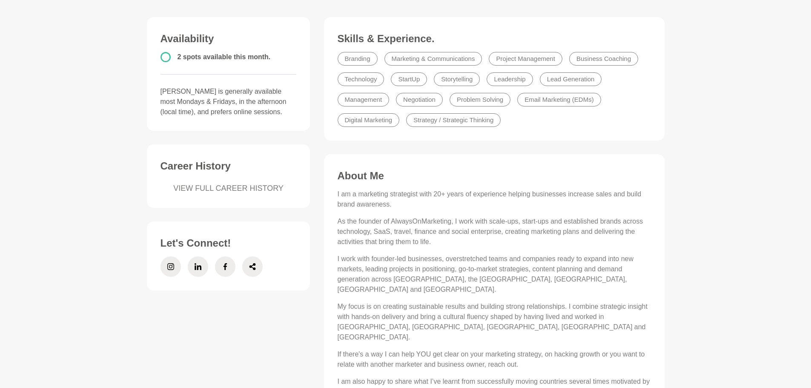
click at [170, 267] on icon at bounding box center [170, 266] width 7 height 20
click at [254, 265] on icon at bounding box center [252, 266] width 6 height 7
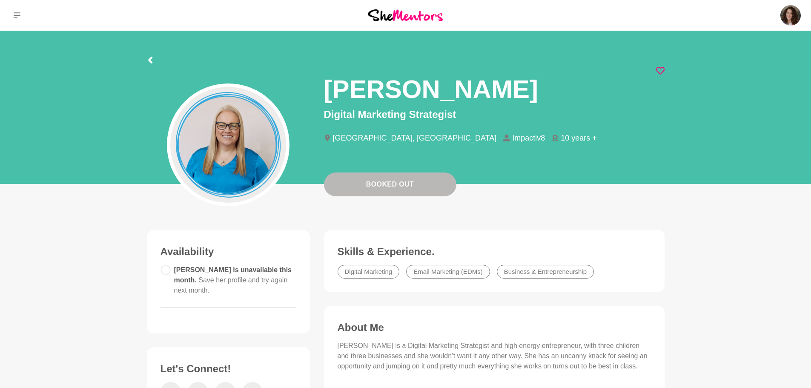
scroll to position [43, 0]
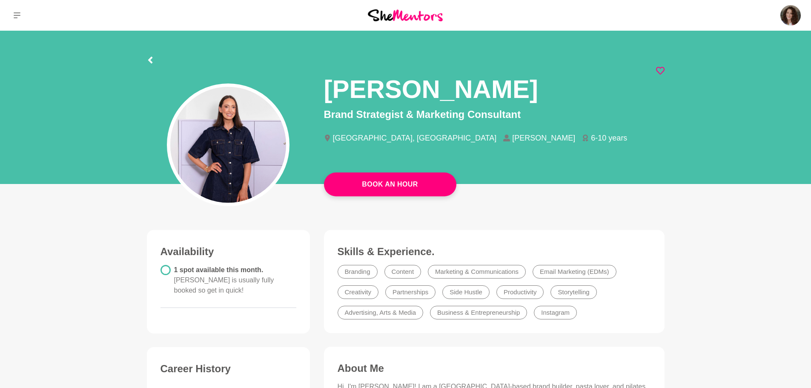
scroll to position [170, 0]
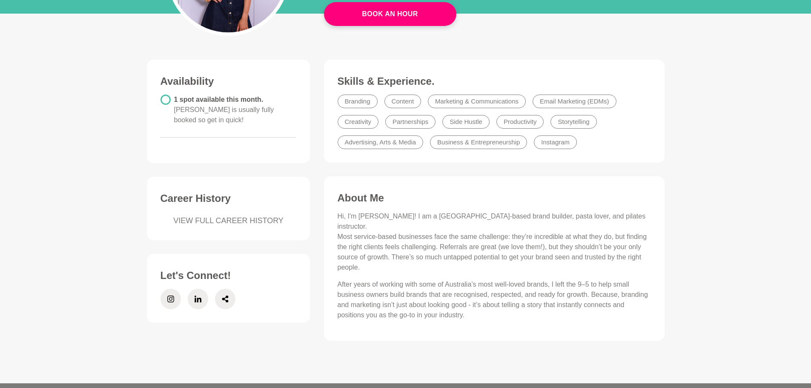
click at [225, 288] on icon at bounding box center [225, 298] width 7 height 20
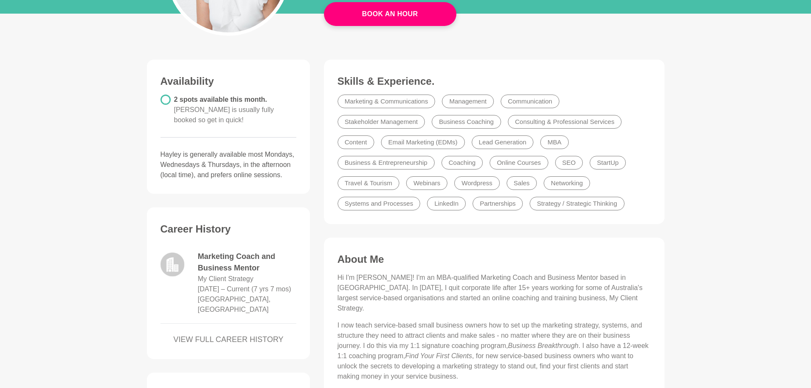
scroll to position [340, 0]
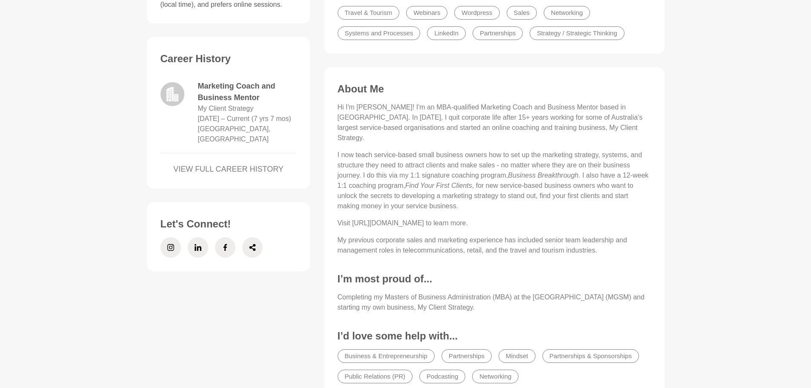
click at [169, 244] on icon at bounding box center [170, 247] width 7 height 7
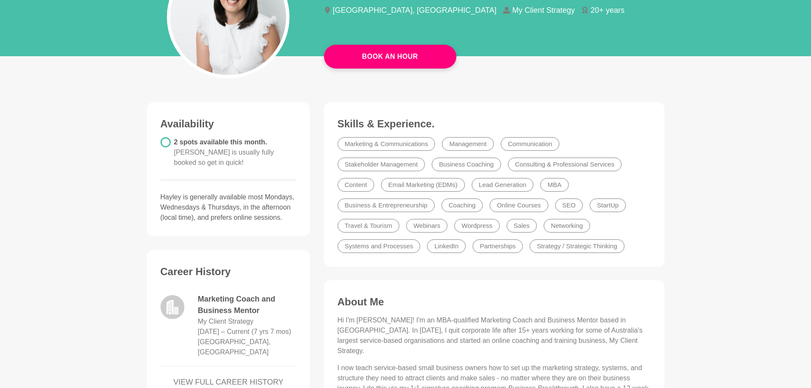
scroll to position [0, 0]
